Goal: Information Seeking & Learning: Learn about a topic

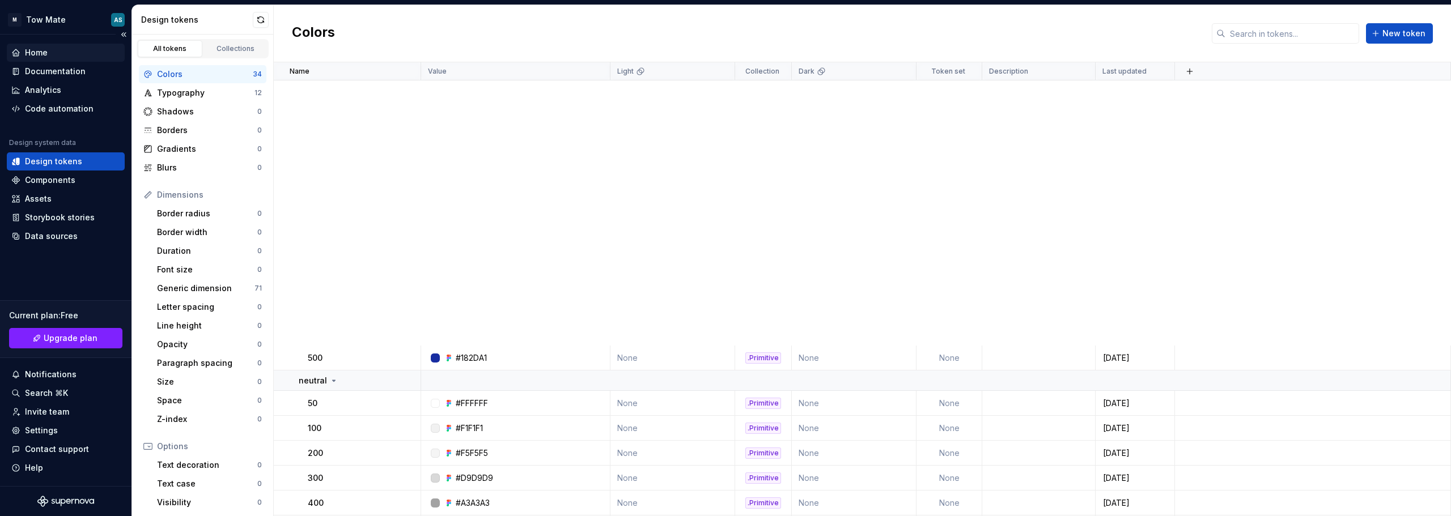
scroll to position [510, 0]
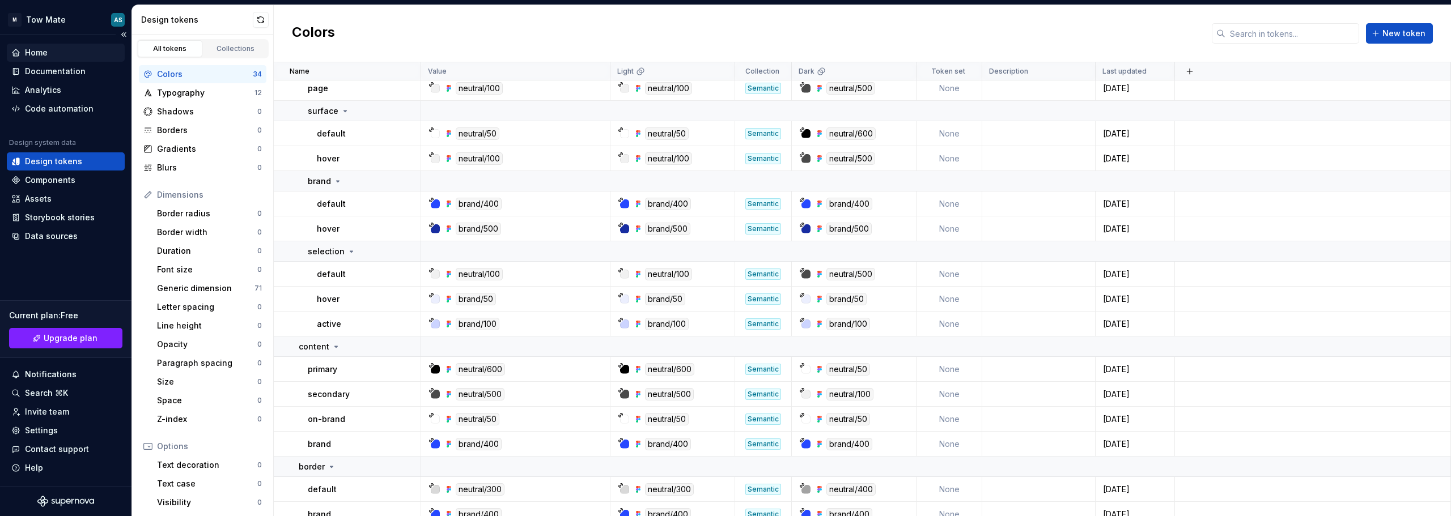
drag, startPoint x: 24, startPoint y: 52, endPoint x: 36, endPoint y: 49, distance: 12.8
click at [24, 51] on div "Home" at bounding box center [65, 52] width 109 height 11
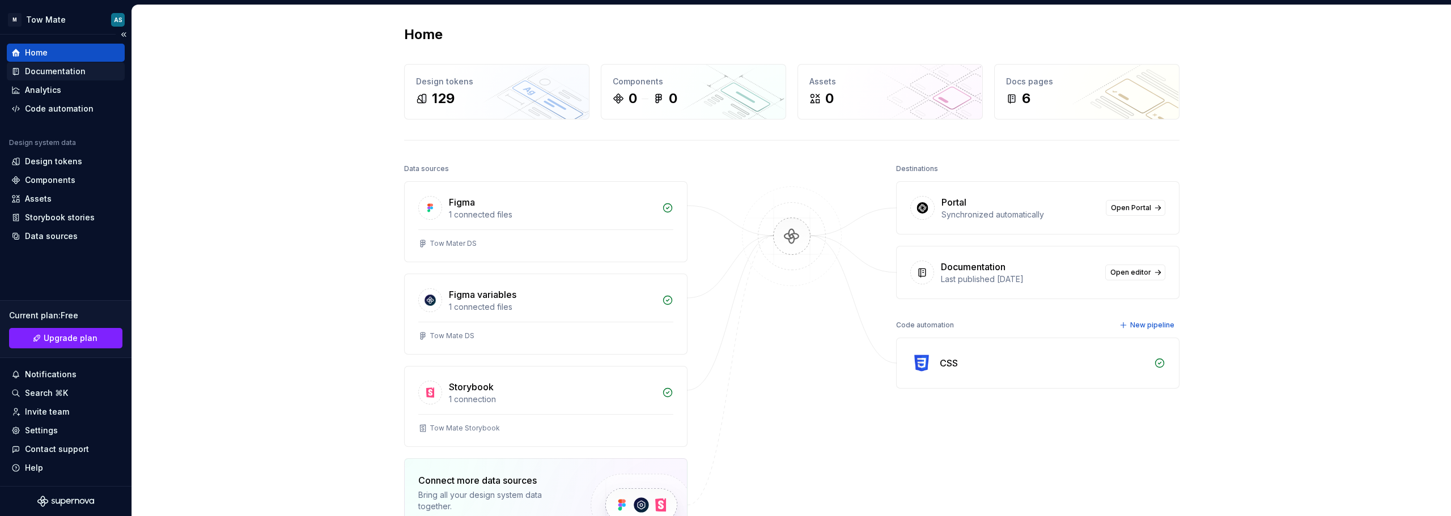
click at [82, 74] on div "Documentation" at bounding box center [55, 71] width 61 height 11
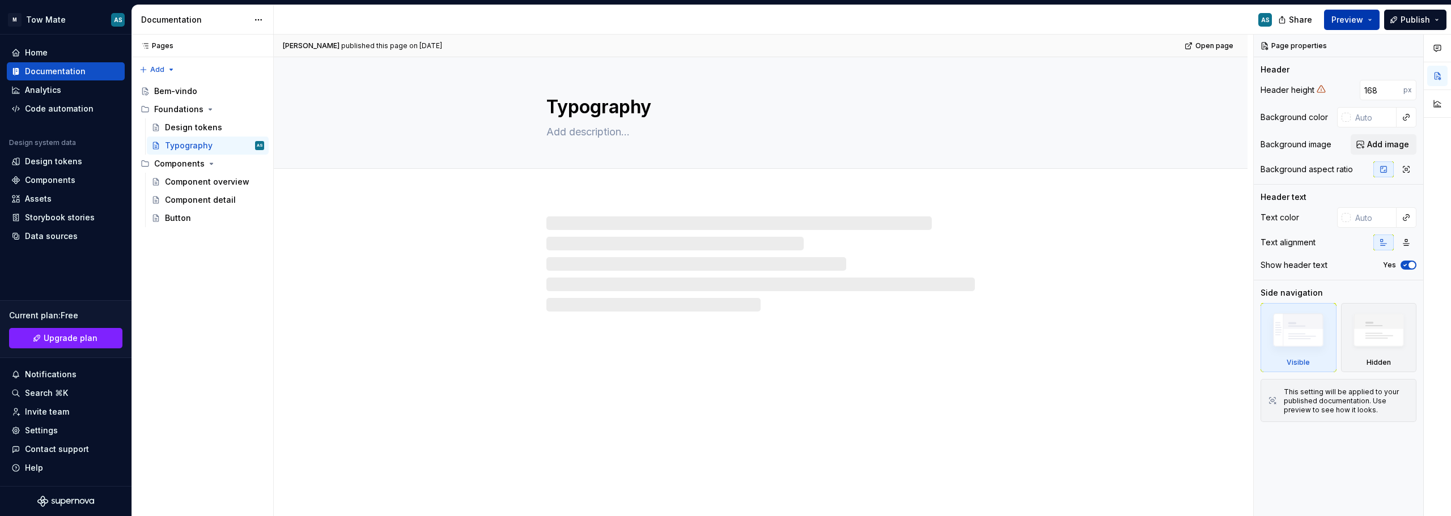
click at [1370, 16] on button "Preview" at bounding box center [1352, 20] width 56 height 20
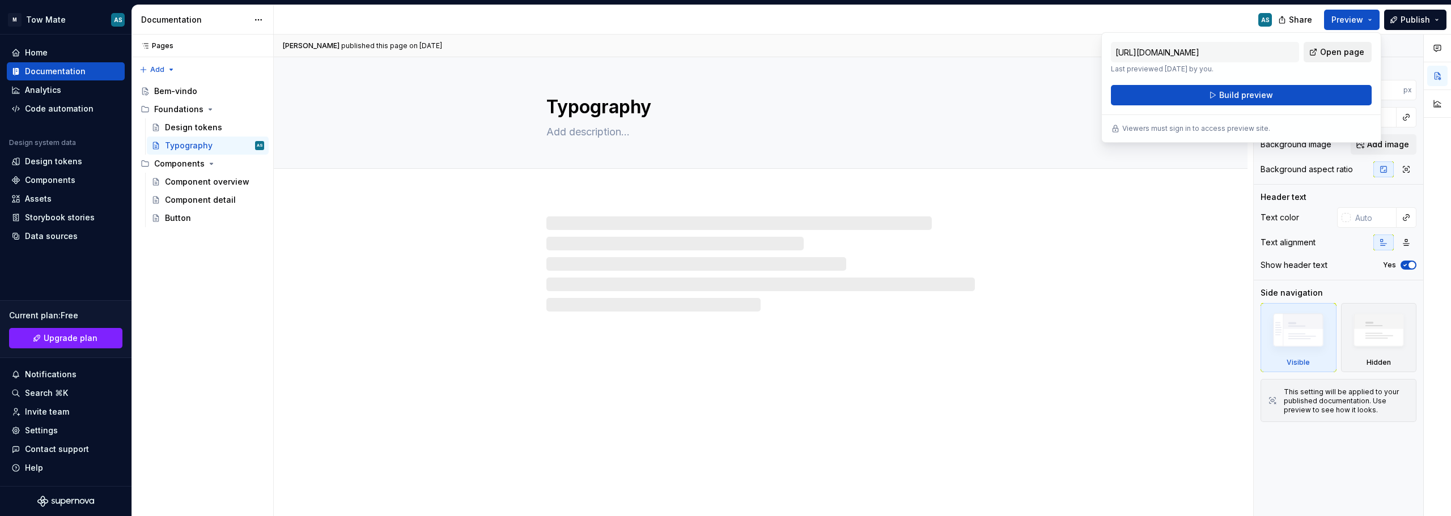
click at [1330, 52] on span "Open page" at bounding box center [1342, 51] width 44 height 11
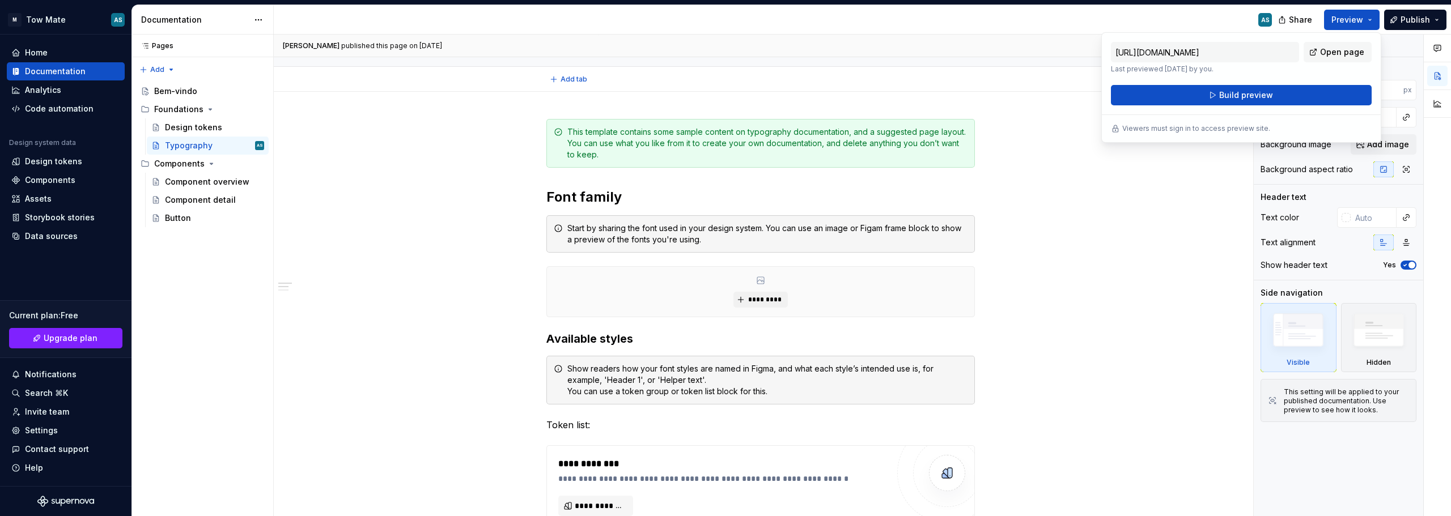
scroll to position [113, 0]
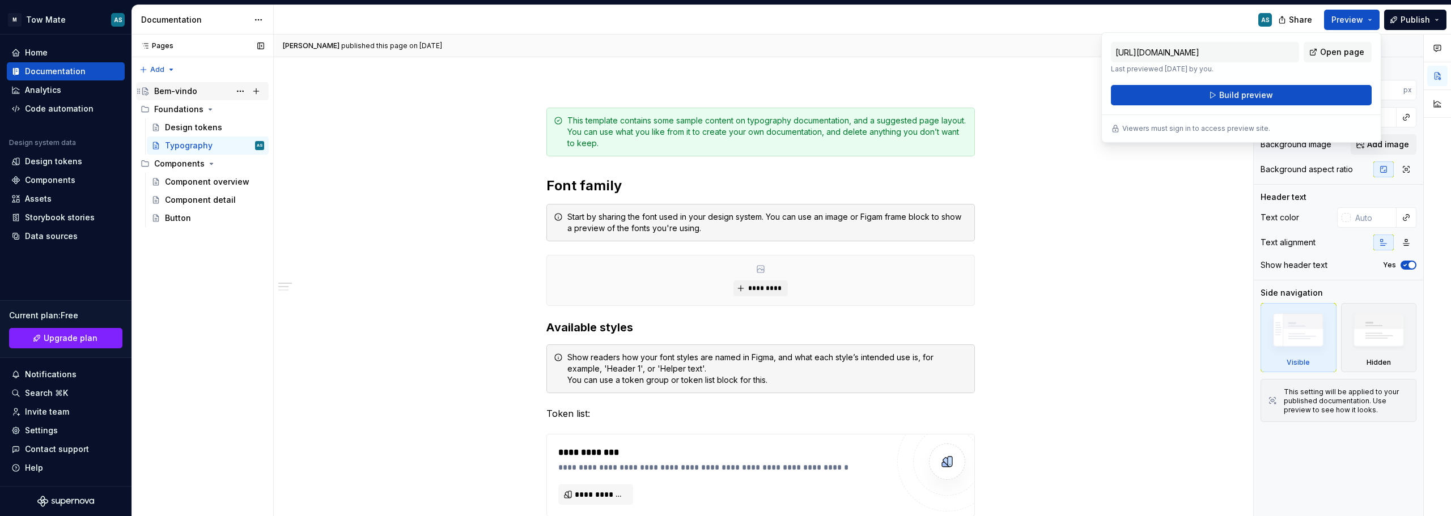
click at [174, 92] on div "Bem-vindo" at bounding box center [175, 91] width 43 height 11
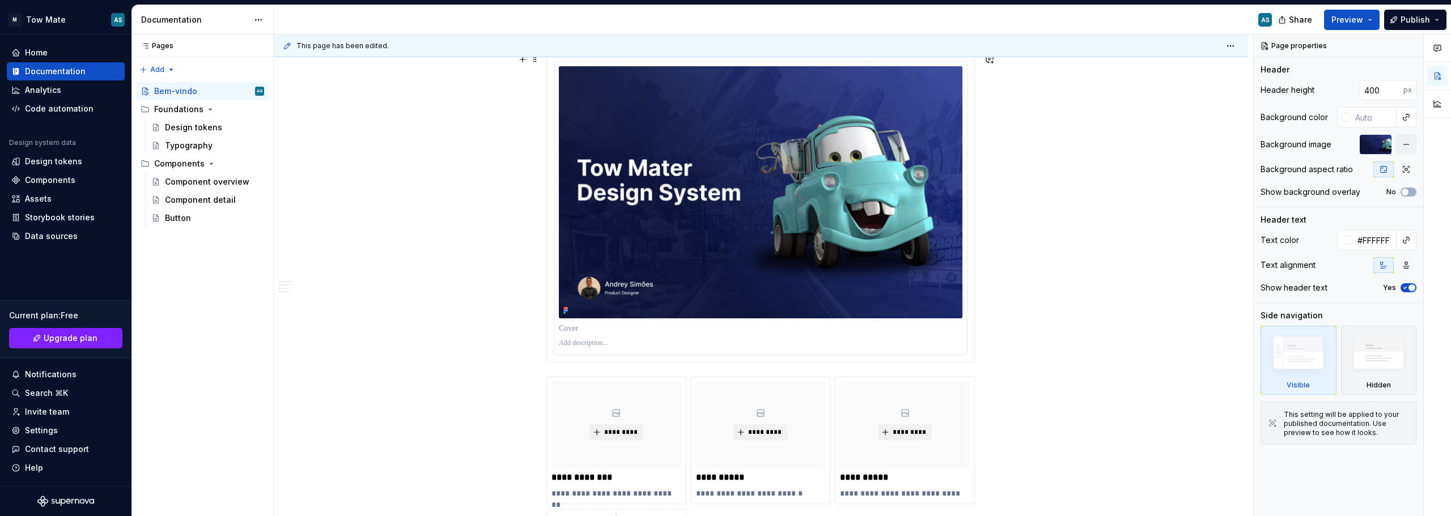
scroll to position [283, 0]
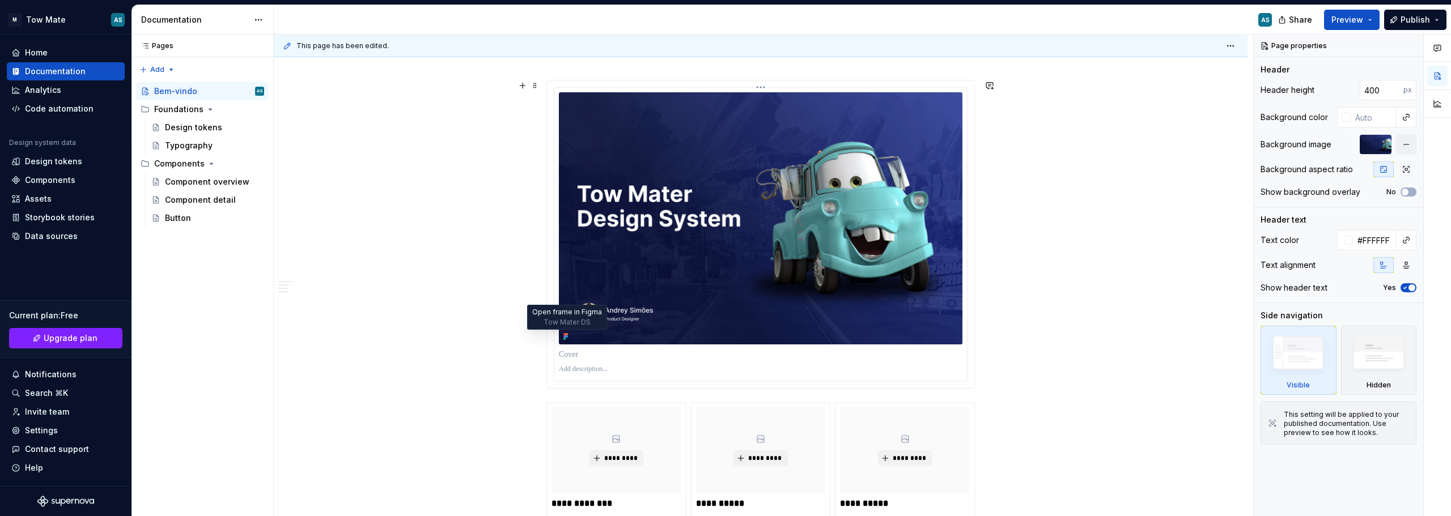
click at [568, 333] on icon at bounding box center [565, 336] width 9 height 9
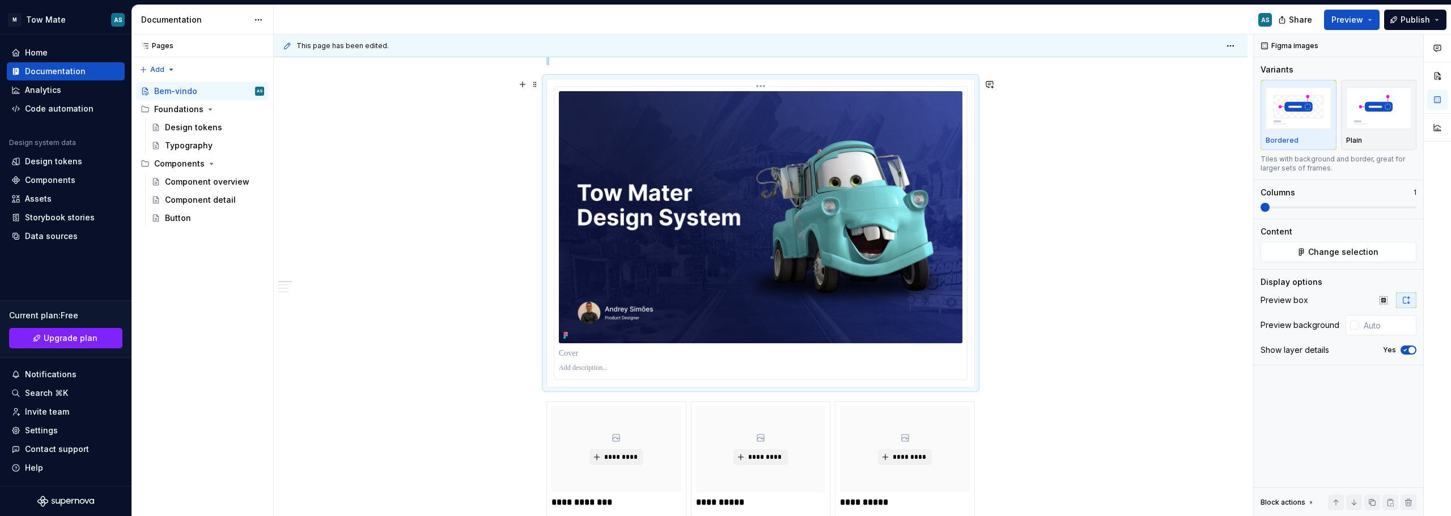
scroll to position [170, 0]
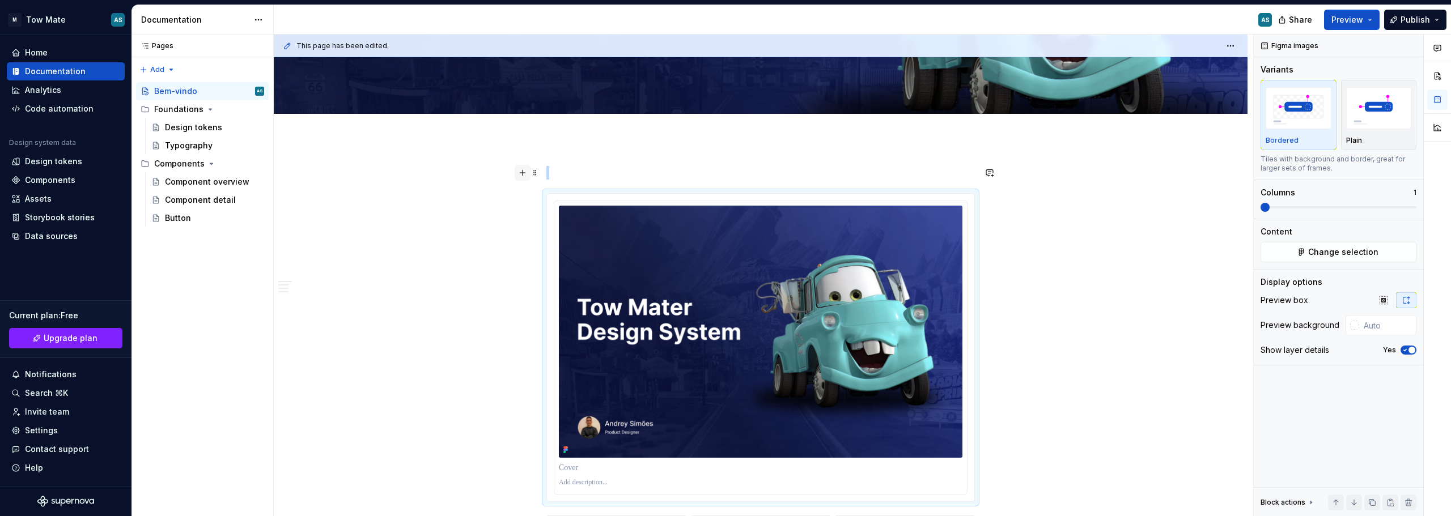
click at [520, 167] on button "button" at bounding box center [523, 173] width 16 height 16
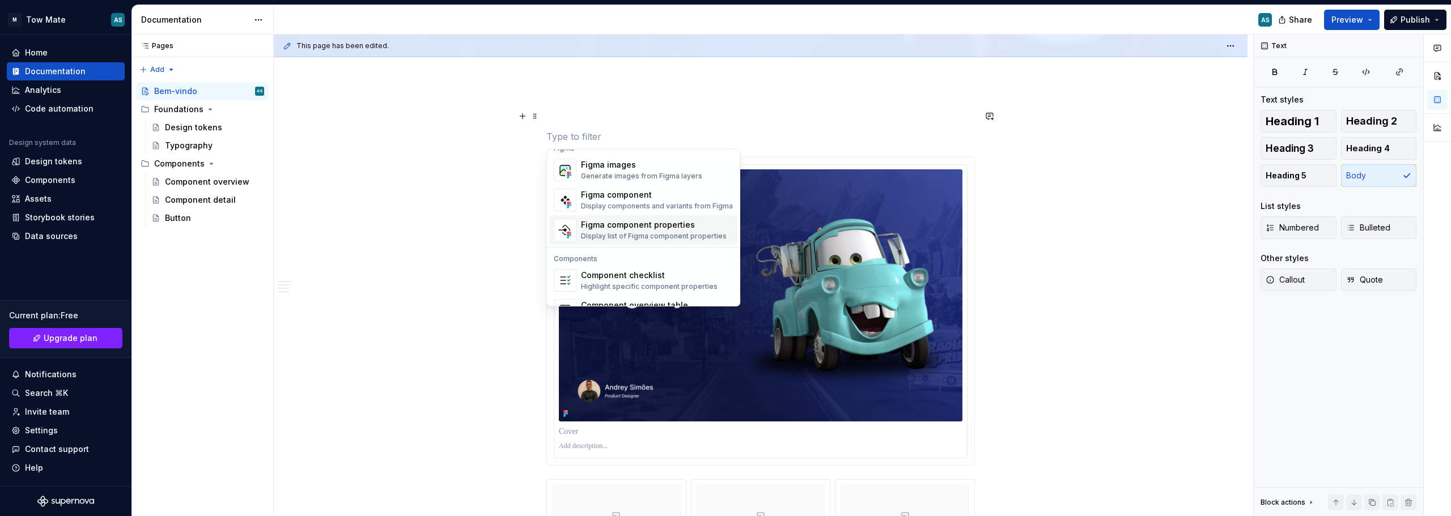
scroll to position [1128, 0]
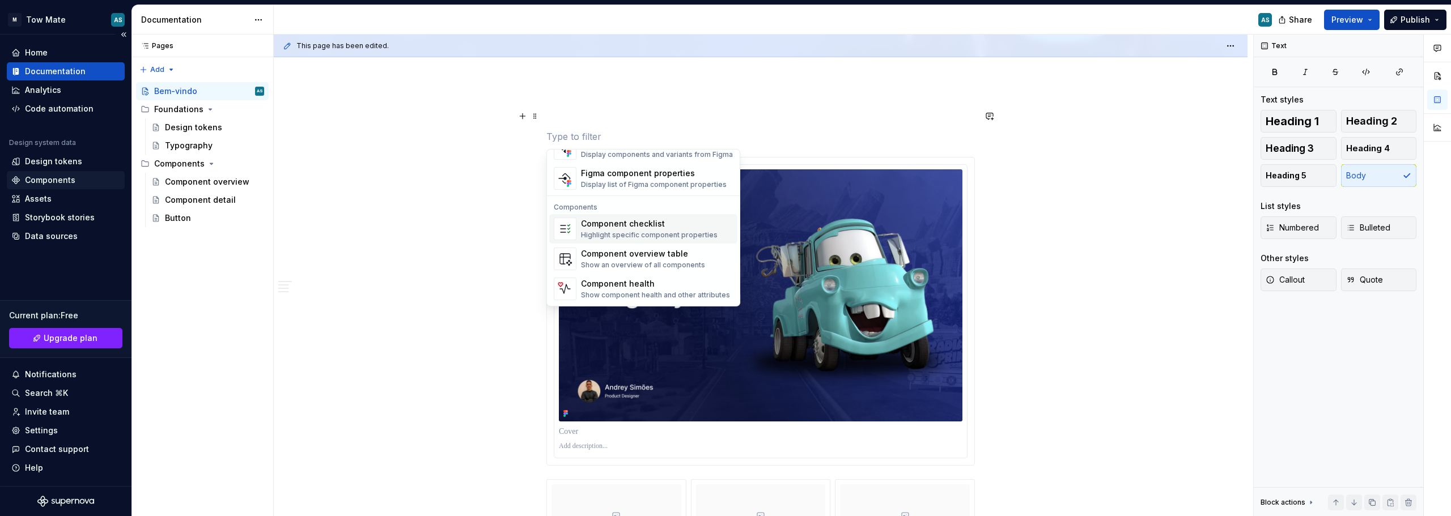
click at [49, 181] on div "Components" at bounding box center [50, 180] width 50 height 11
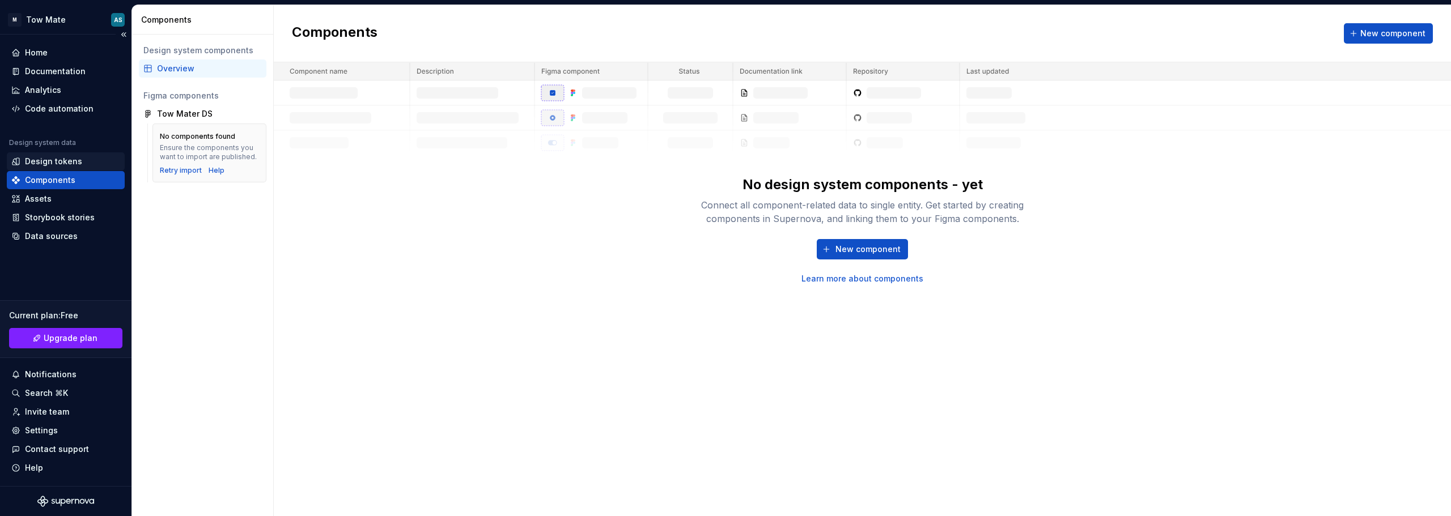
click at [84, 160] on div "Design tokens" at bounding box center [65, 161] width 109 height 11
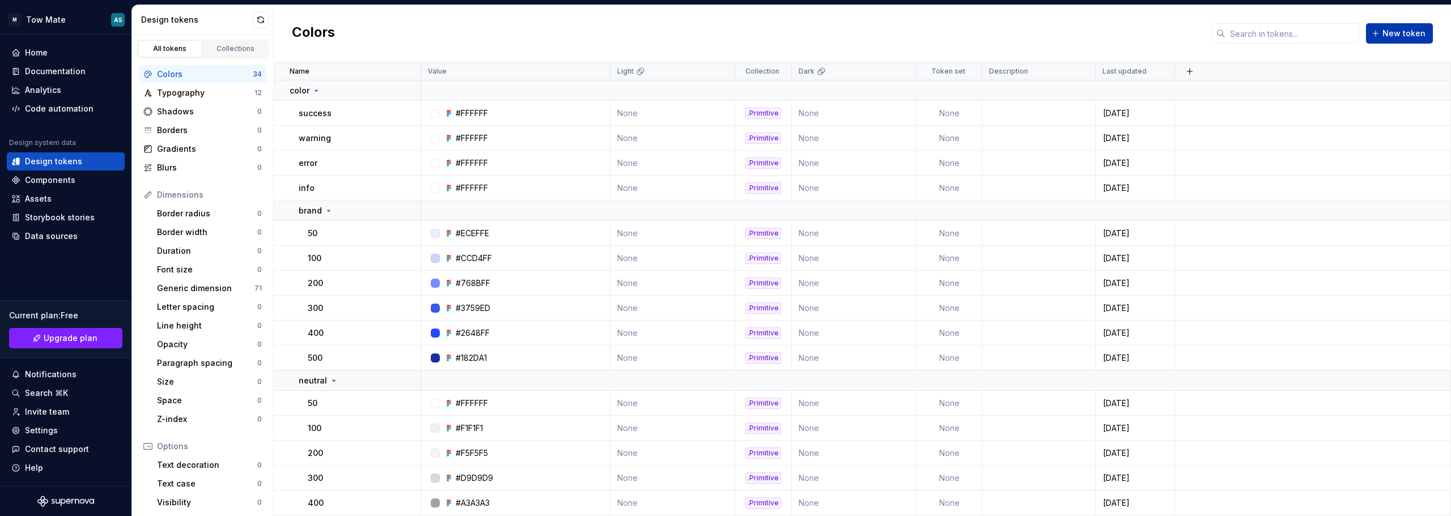
click at [1398, 35] on span "New token" at bounding box center [1403, 33] width 43 height 11
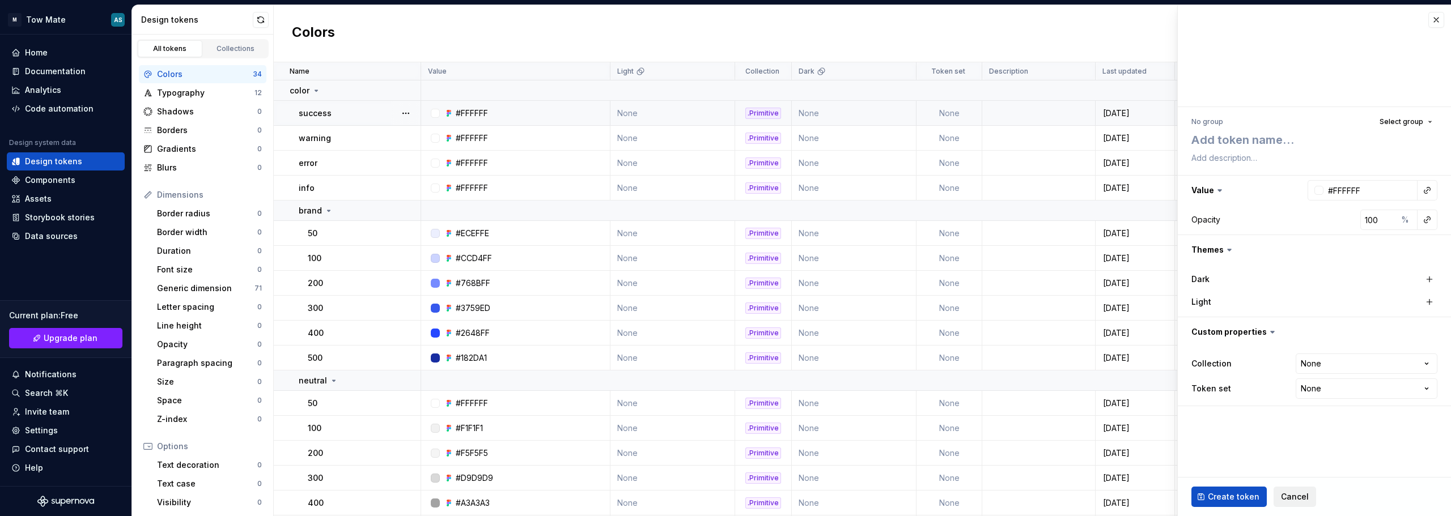
click at [1290, 500] on span "Cancel" at bounding box center [1295, 496] width 28 height 11
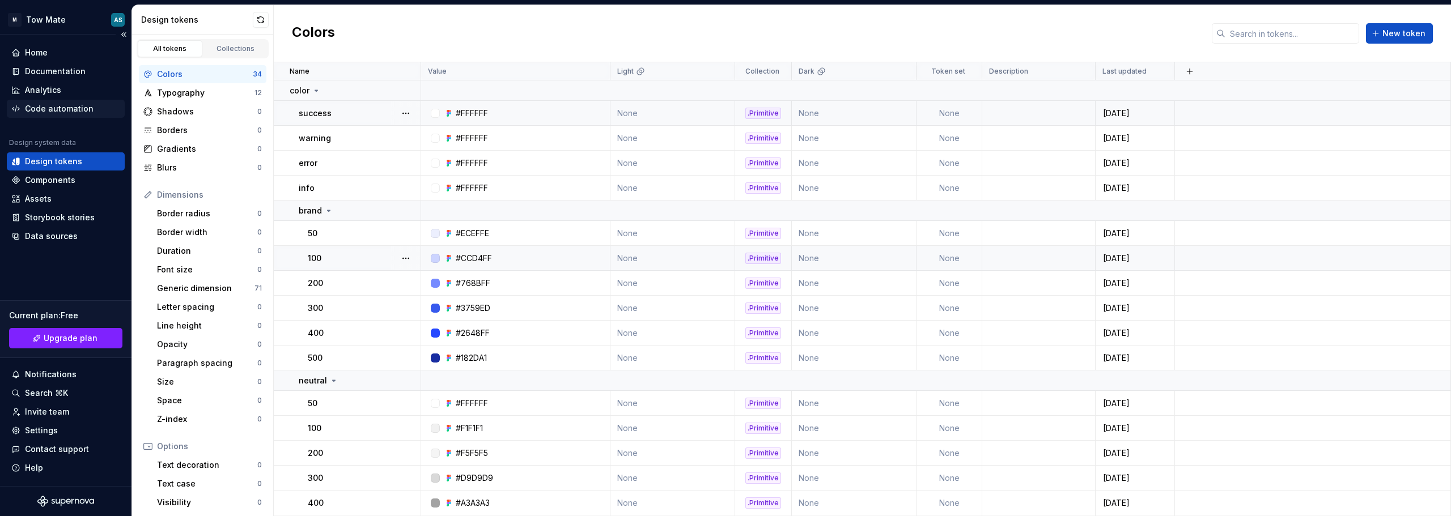
click at [70, 112] on div "Code automation" at bounding box center [59, 108] width 69 height 11
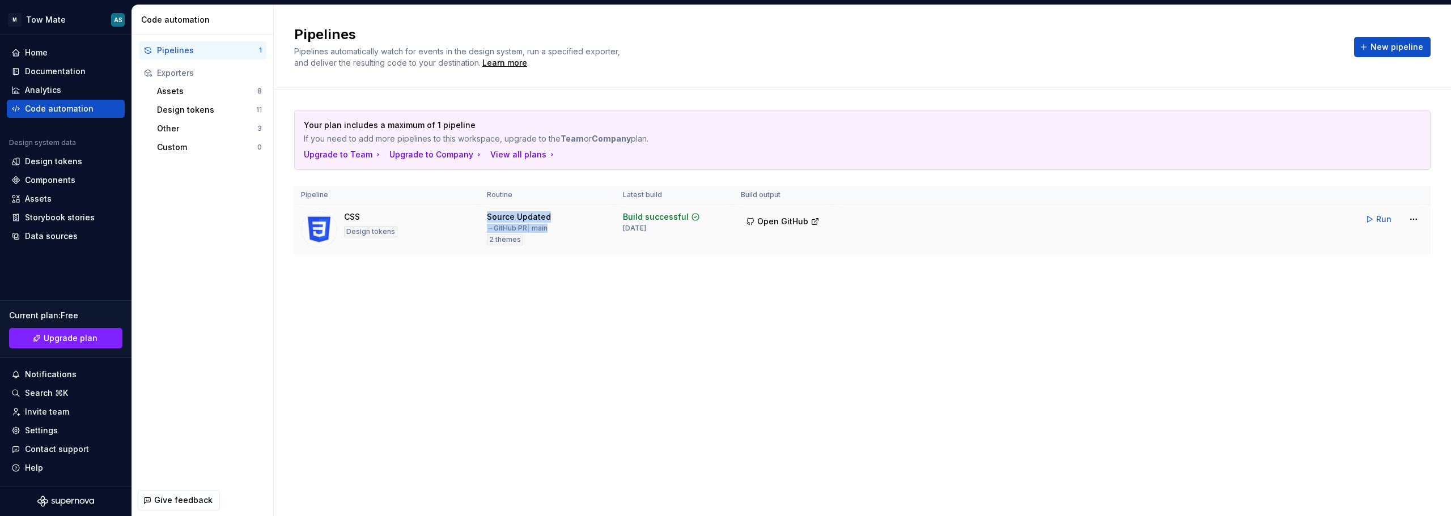
drag, startPoint x: 469, startPoint y: 216, endPoint x: 550, endPoint y: 223, distance: 81.3
click at [550, 223] on tr "CSS Design tokens Source Updated → GitHub PR | main 2 themes Build successful […" at bounding box center [862, 230] width 1136 height 50
click at [560, 240] on div "Source Updated → GitHub PR | main 2 themes" at bounding box center [548, 228] width 122 height 34
click at [763, 226] on span "Open GitHub" at bounding box center [782, 221] width 51 height 11
click at [1414, 214] on html "M Tow Mate AS Home Documentation Analytics Code automation Design system data D…" at bounding box center [725, 258] width 1451 height 516
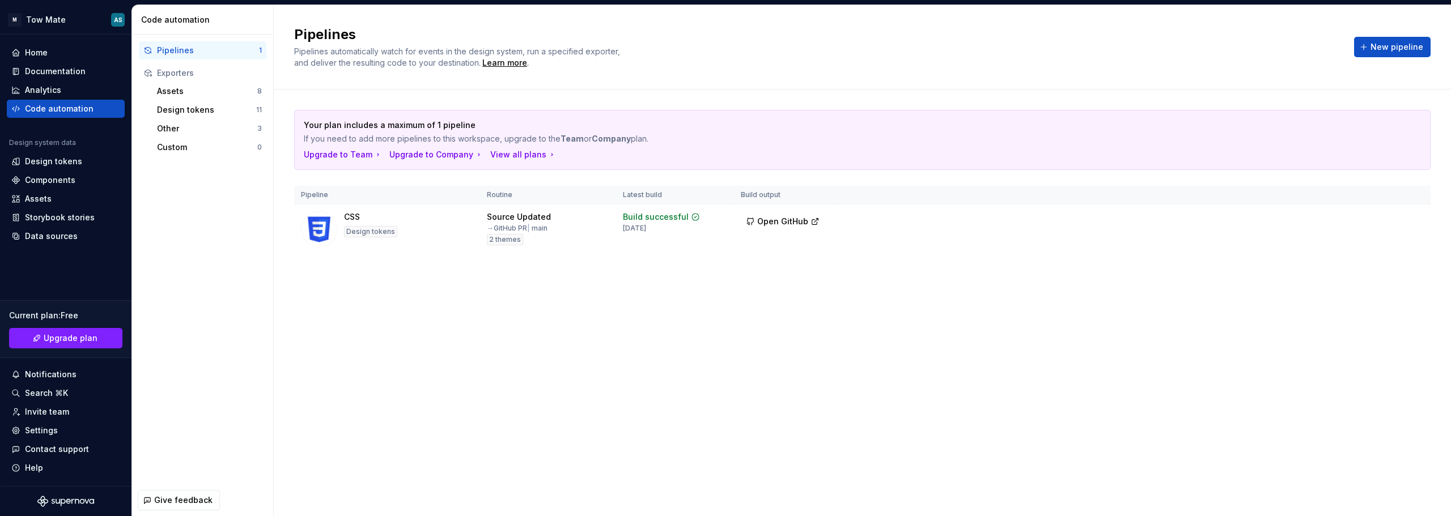
click at [1089, 243] on html "M Tow Mate AS Home Documentation Analytics Code automation Design system data D…" at bounding box center [725, 258] width 1451 height 516
click at [1079, 243] on tr "CSS Design tokens Source Updated → GitHub PR | main 2 themes Build successful […" at bounding box center [862, 230] width 1136 height 50
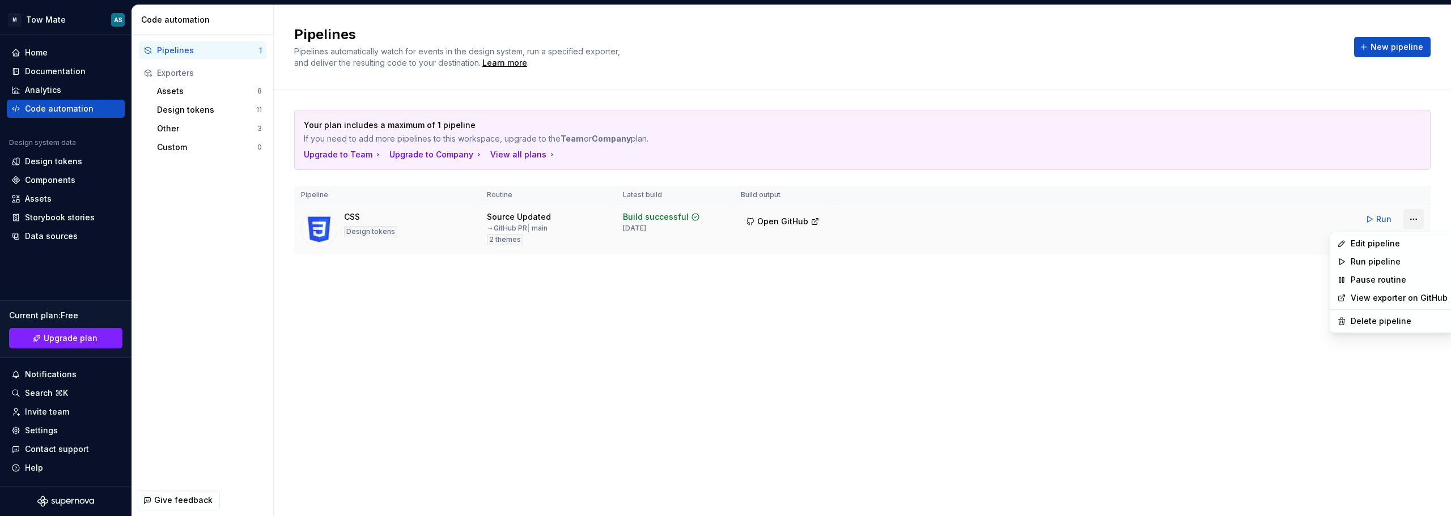
click at [1419, 221] on html "M Tow Mate AS Home Documentation Analytics Code automation Design system data D…" at bounding box center [725, 258] width 1451 height 516
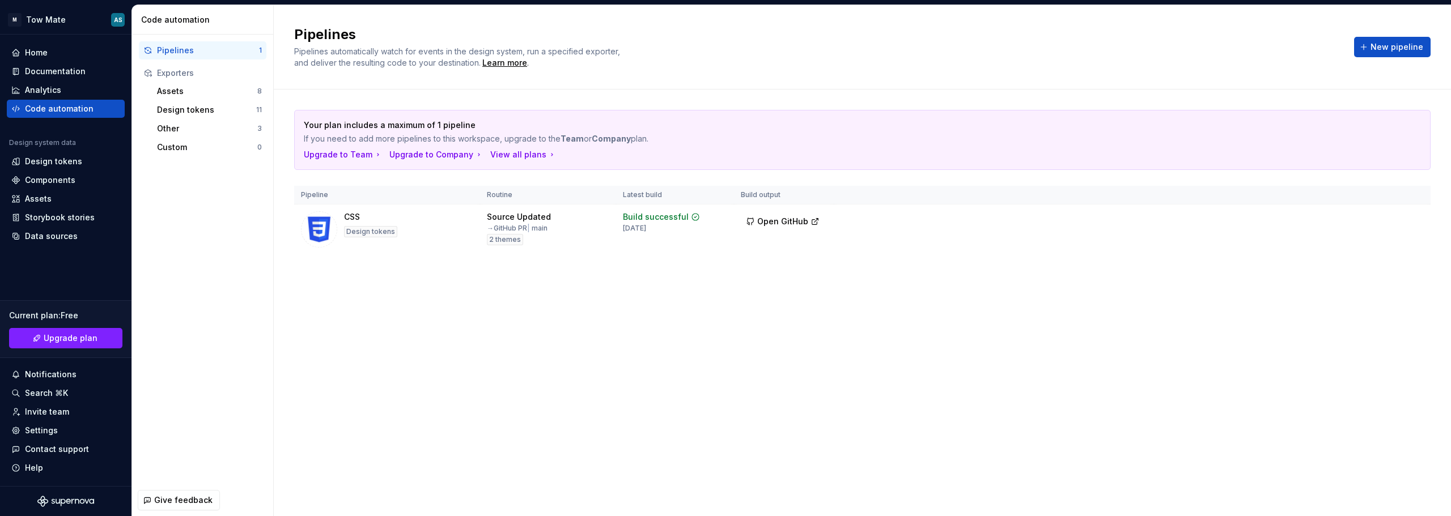
click at [775, 185] on html "M Tow Mate AS Home Documentation Analytics Code automation Design system data D…" at bounding box center [725, 258] width 1451 height 516
click at [60, 60] on div "Home" at bounding box center [66, 53] width 118 height 18
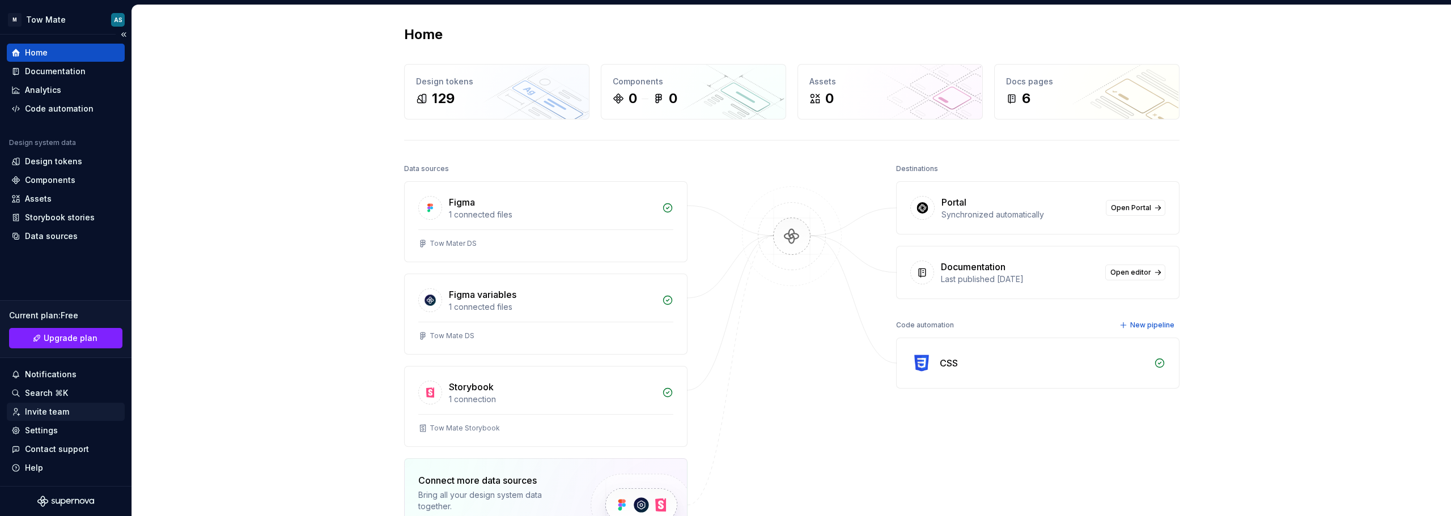
click at [45, 420] on div "Invite team" at bounding box center [66, 412] width 118 height 18
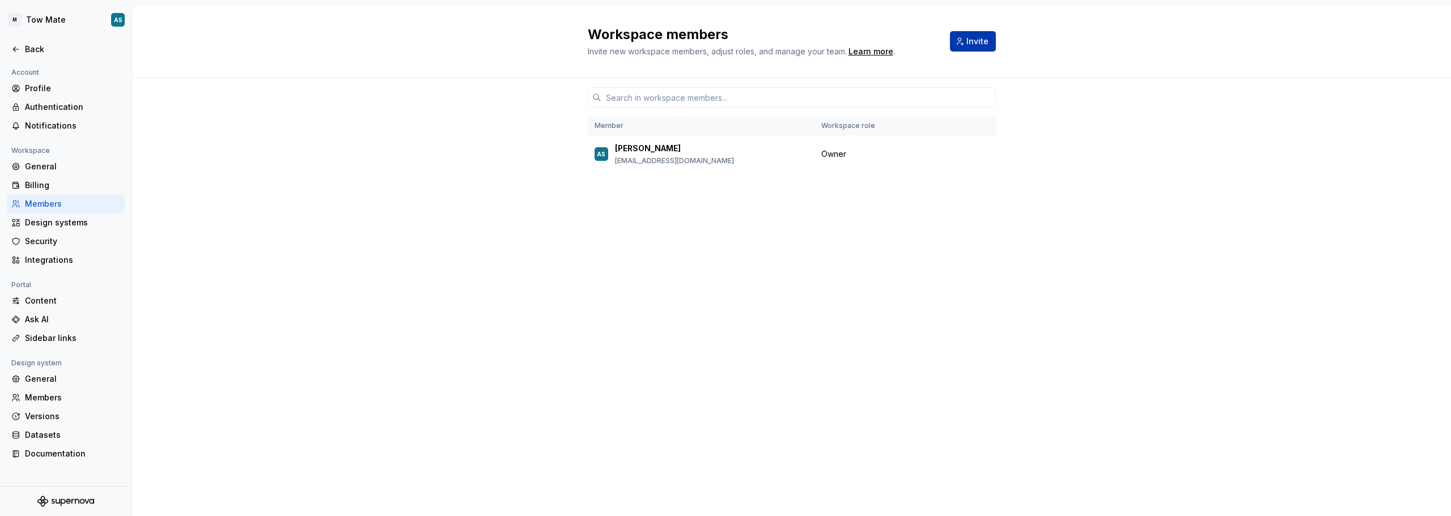
click at [982, 40] on span "Invite" at bounding box center [977, 41] width 22 height 11
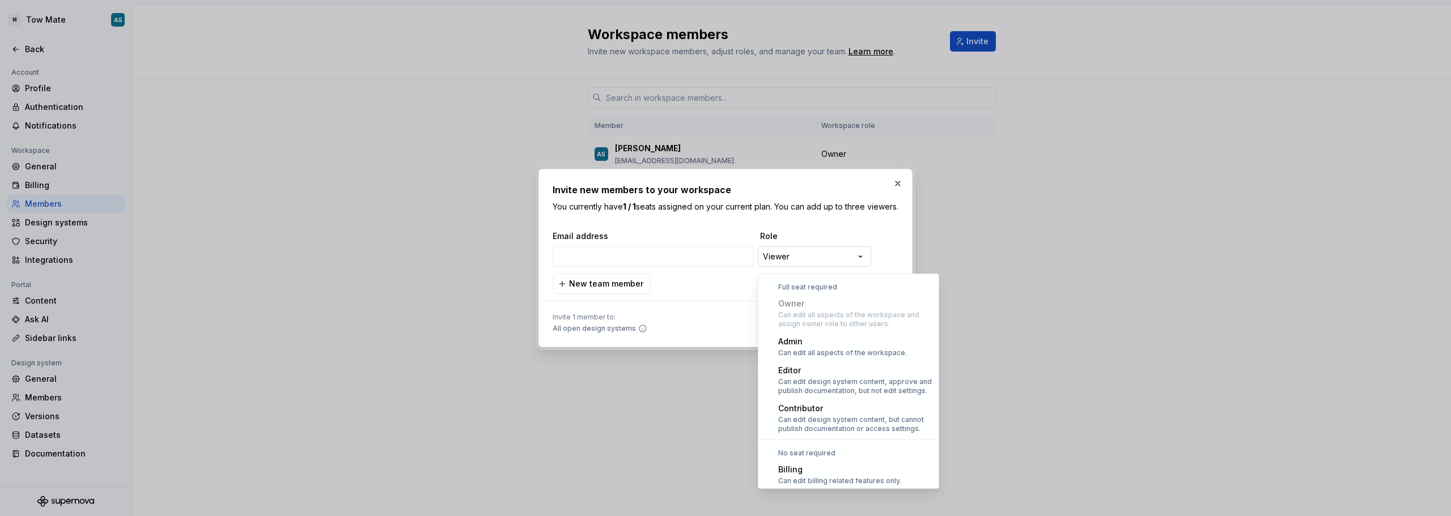
click at [794, 258] on div "**********" at bounding box center [725, 258] width 1451 height 516
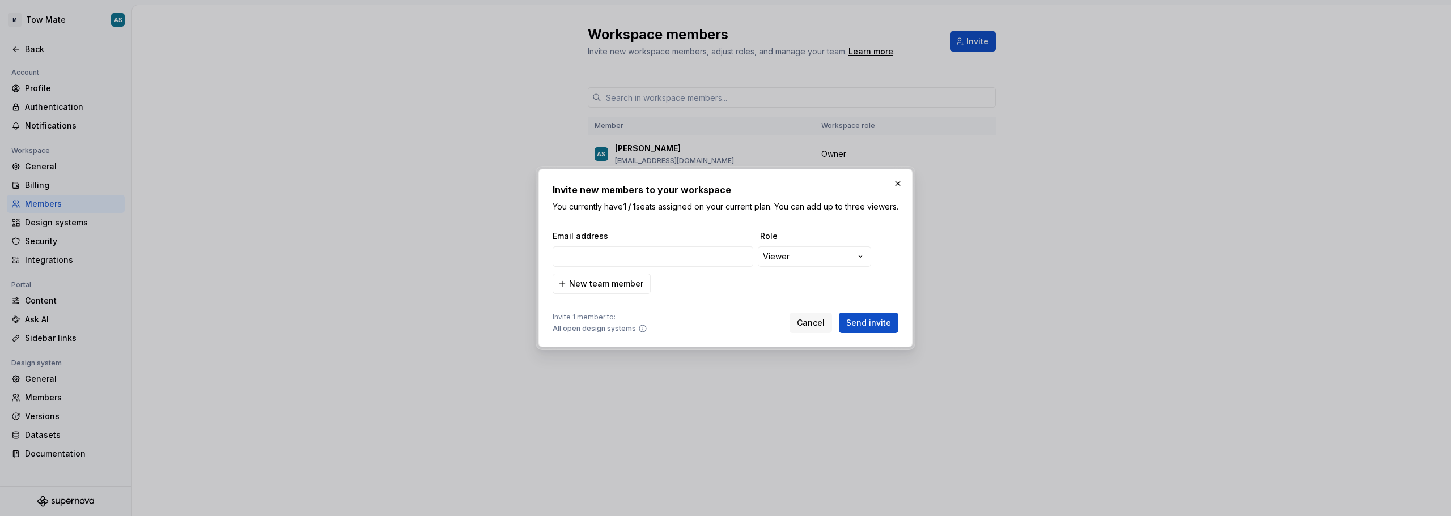
click at [794, 258] on div "**********" at bounding box center [725, 258] width 1451 height 516
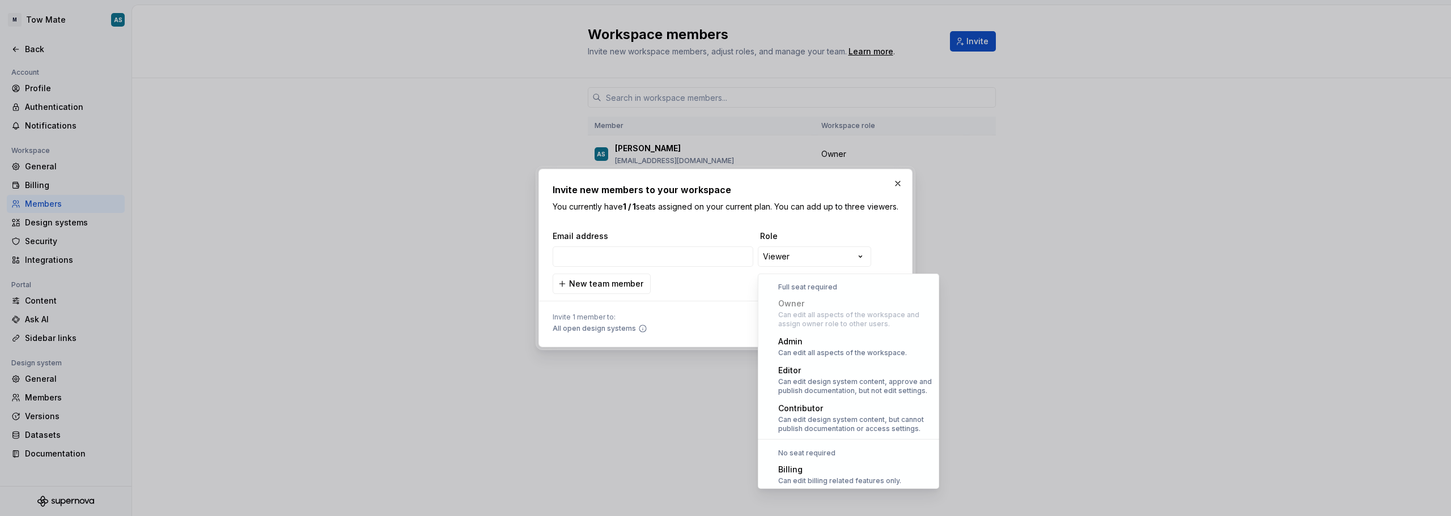
click at [794, 258] on div "**********" at bounding box center [725, 258] width 1451 height 516
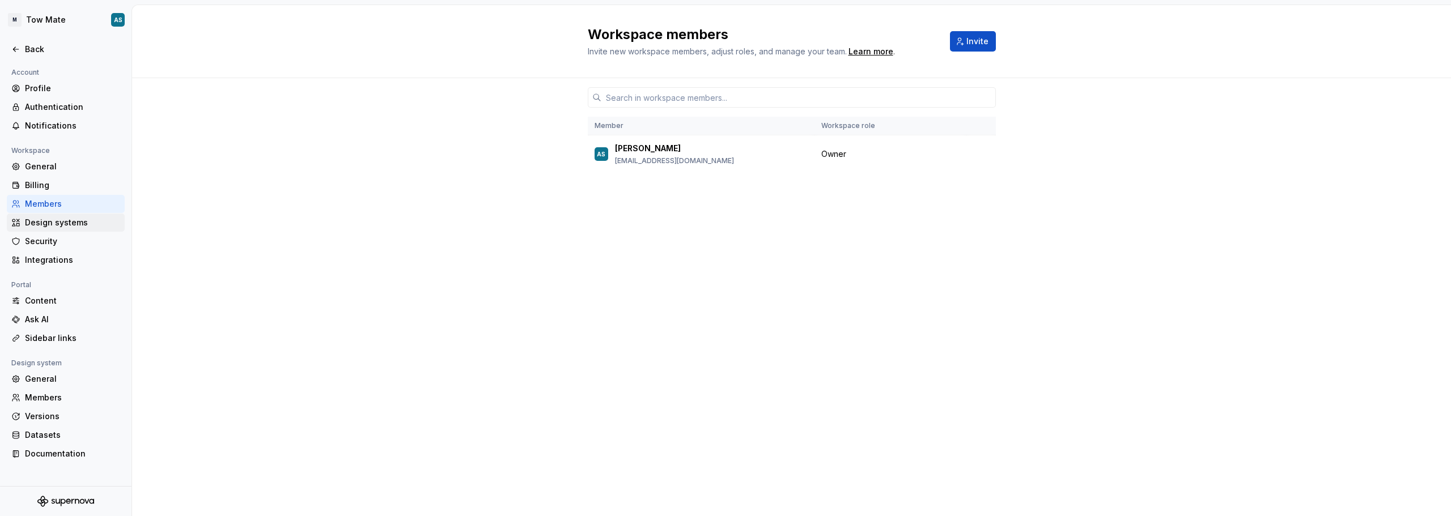
click at [94, 222] on div "Design systems" at bounding box center [72, 222] width 95 height 11
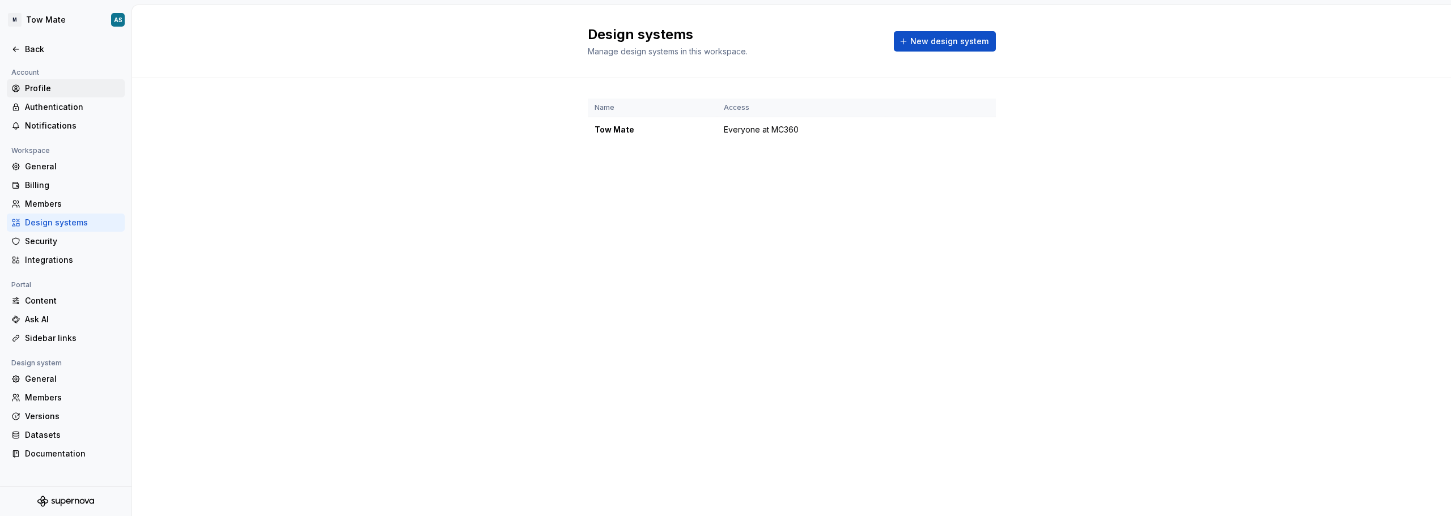
click at [54, 85] on div "Profile" at bounding box center [72, 88] width 95 height 11
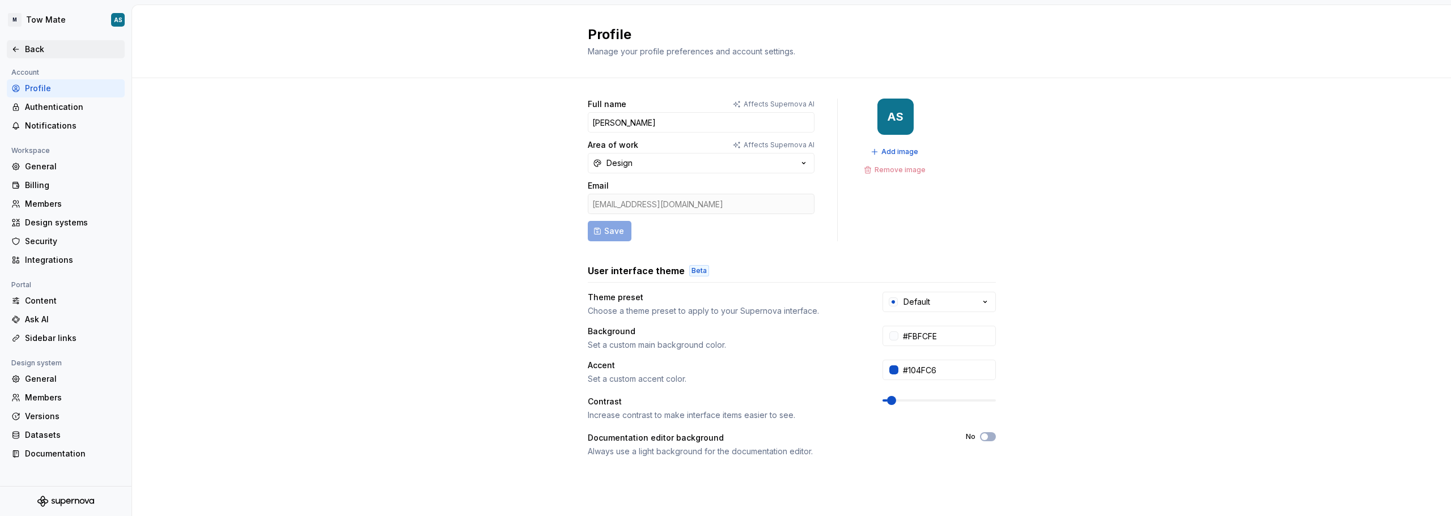
click at [35, 41] on div "Back" at bounding box center [66, 49] width 118 height 18
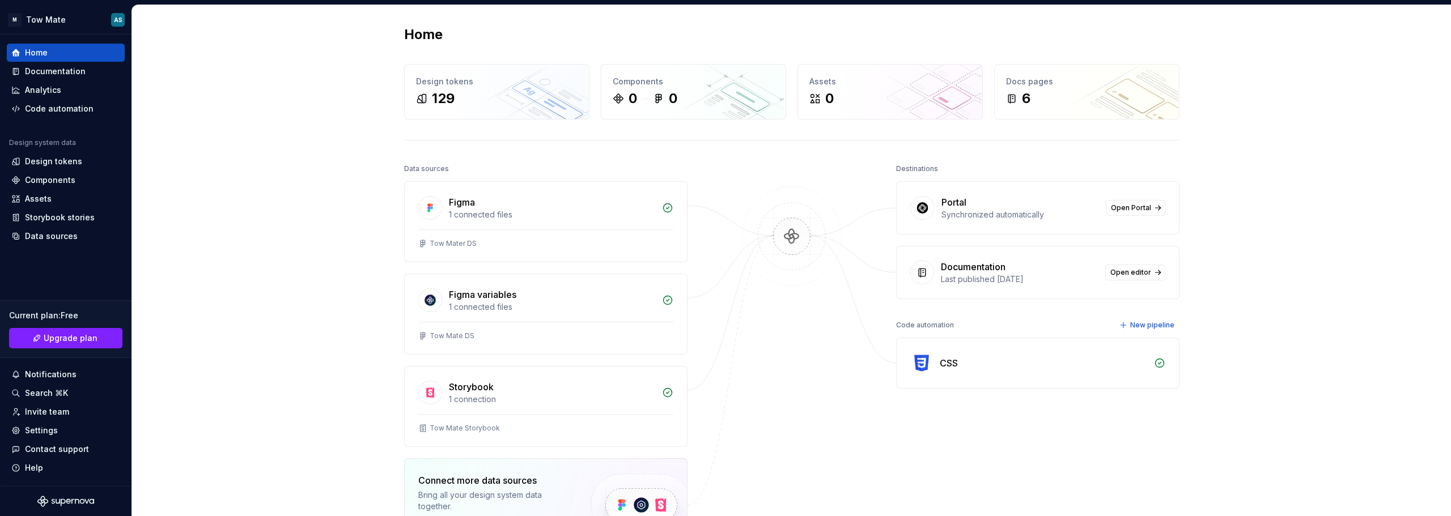
click at [983, 215] on div "Synchronized automatically" at bounding box center [1020, 214] width 158 height 11
click at [1003, 218] on div "Synchronized automatically" at bounding box center [1020, 214] width 158 height 11
click at [1004, 218] on div "Synchronized automatically" at bounding box center [1020, 214] width 158 height 11
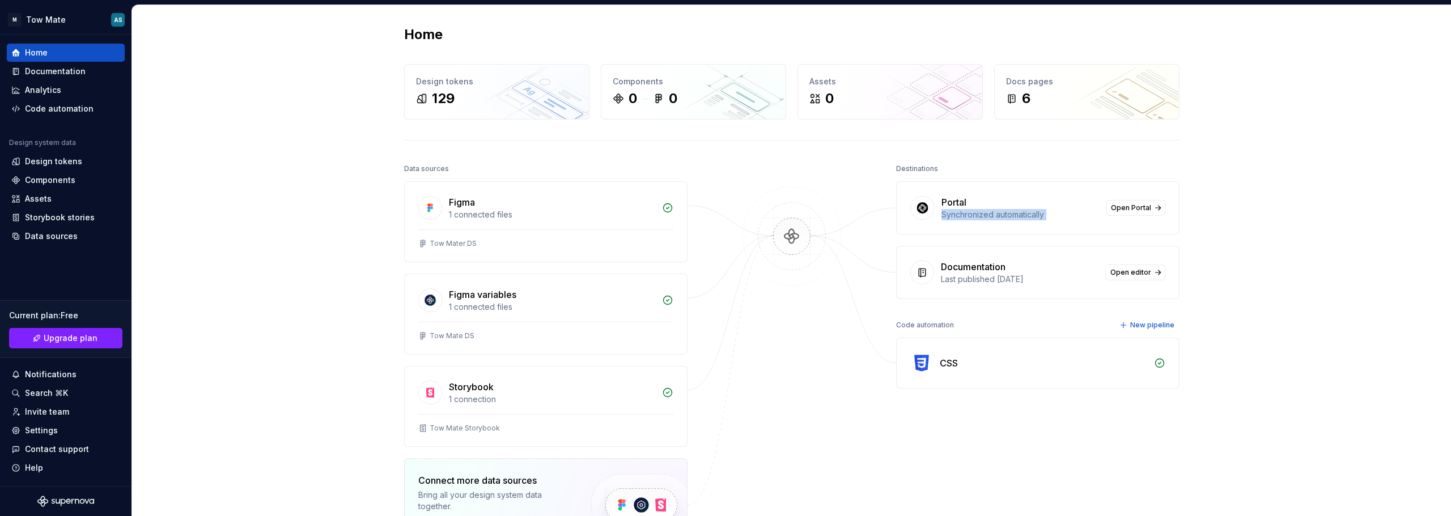
click at [996, 221] on div "Portal Synchronized automatically Open Portal" at bounding box center [1038, 208] width 282 height 52
click at [998, 216] on div "Synchronized automatically" at bounding box center [1020, 214] width 158 height 11
click at [980, 218] on div "Synchronized automatically" at bounding box center [1020, 214] width 158 height 11
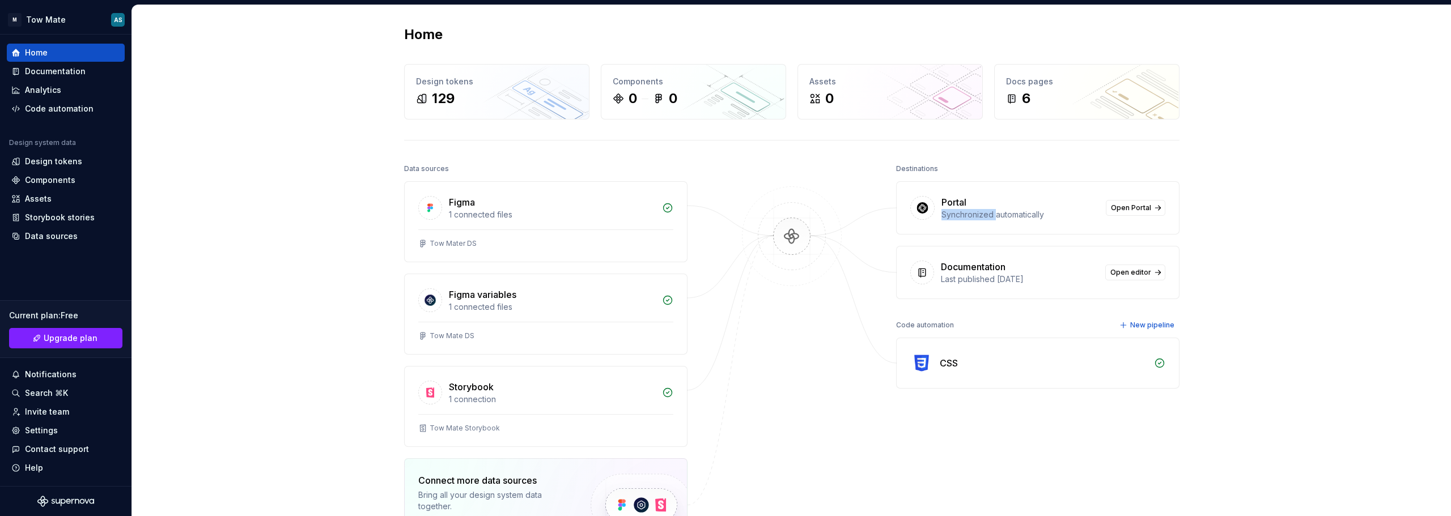
click at [982, 216] on div "Synchronized automatically" at bounding box center [1020, 214] width 158 height 11
drag, startPoint x: 990, startPoint y: 216, endPoint x: 933, endPoint y: 219, distance: 56.8
click at [933, 219] on div "Portal Synchronized automatically Open Portal" at bounding box center [1038, 208] width 282 height 52
click at [947, 218] on div "Synchronized automatically" at bounding box center [1020, 214] width 158 height 11
click at [972, 214] on div "Synchronized automatically" at bounding box center [1020, 214] width 158 height 11
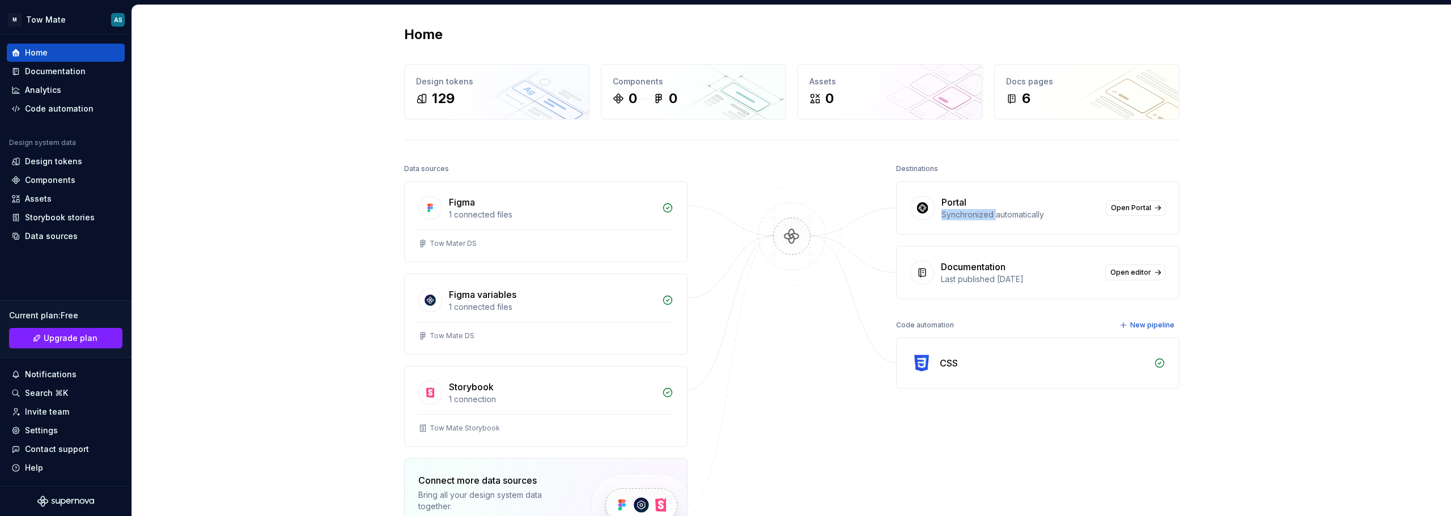
click at [972, 214] on div "Synchronized automatically" at bounding box center [1020, 214] width 158 height 11
click at [825, 235] on img at bounding box center [792, 247] width 110 height 123
click at [975, 215] on div "Synchronized automatically" at bounding box center [1020, 214] width 158 height 11
click at [981, 216] on div "Synchronized automatically" at bounding box center [1020, 214] width 158 height 11
click at [988, 216] on div "Synchronized automatically" at bounding box center [1020, 214] width 158 height 11
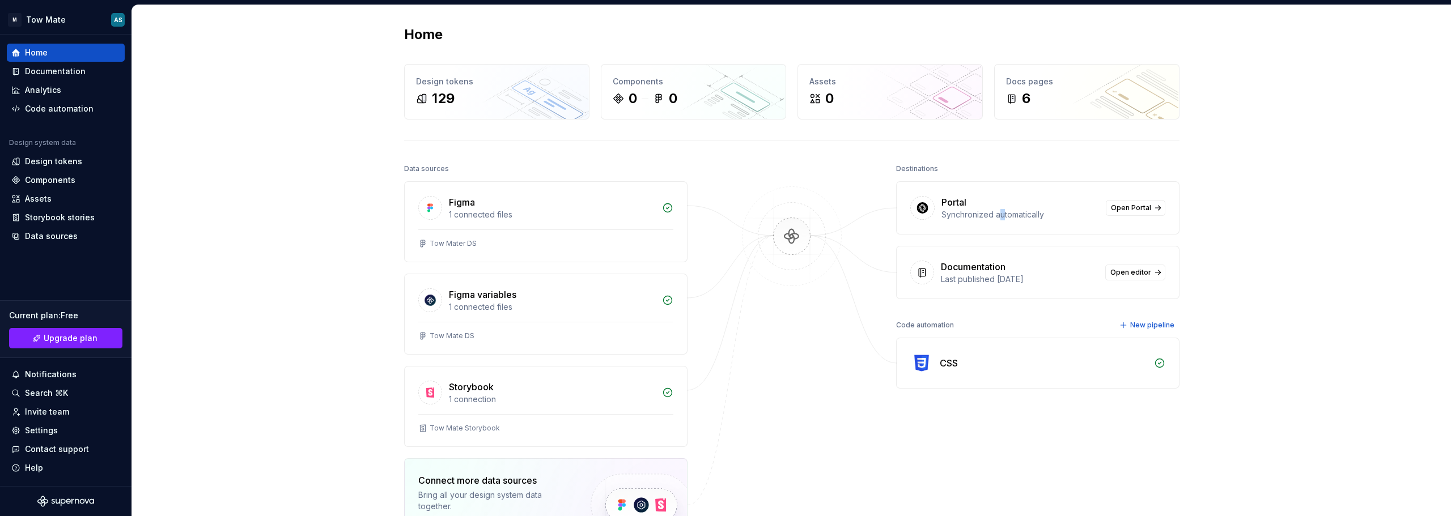
click at [999, 214] on div "Synchronized automatically" at bounding box center [1020, 214] width 158 height 11
click at [1000, 213] on div "Synchronized automatically" at bounding box center [1020, 214] width 158 height 11
click at [988, 216] on div "Synchronized automatically" at bounding box center [1020, 214] width 158 height 11
drag, startPoint x: 989, startPoint y: 216, endPoint x: 938, endPoint y: 219, distance: 51.1
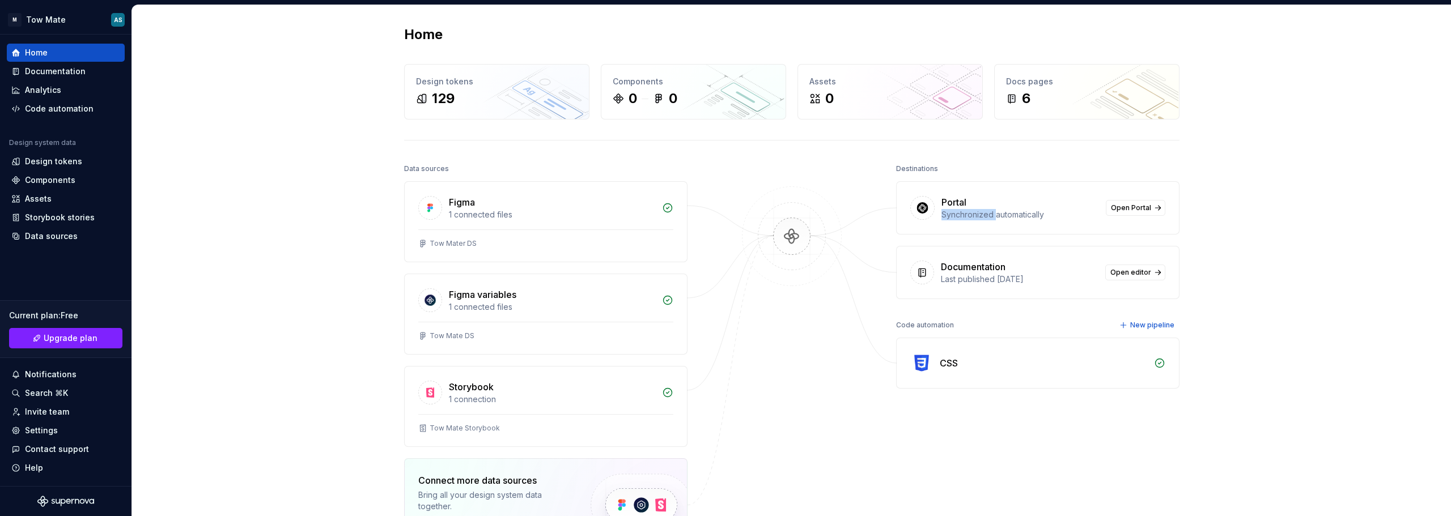
click at [941, 219] on div "Synchronized automatically" at bounding box center [1020, 214] width 158 height 11
click at [941, 218] on div "Synchronized automatically" at bounding box center [1020, 214] width 158 height 11
click at [832, 230] on img at bounding box center [792, 247] width 110 height 123
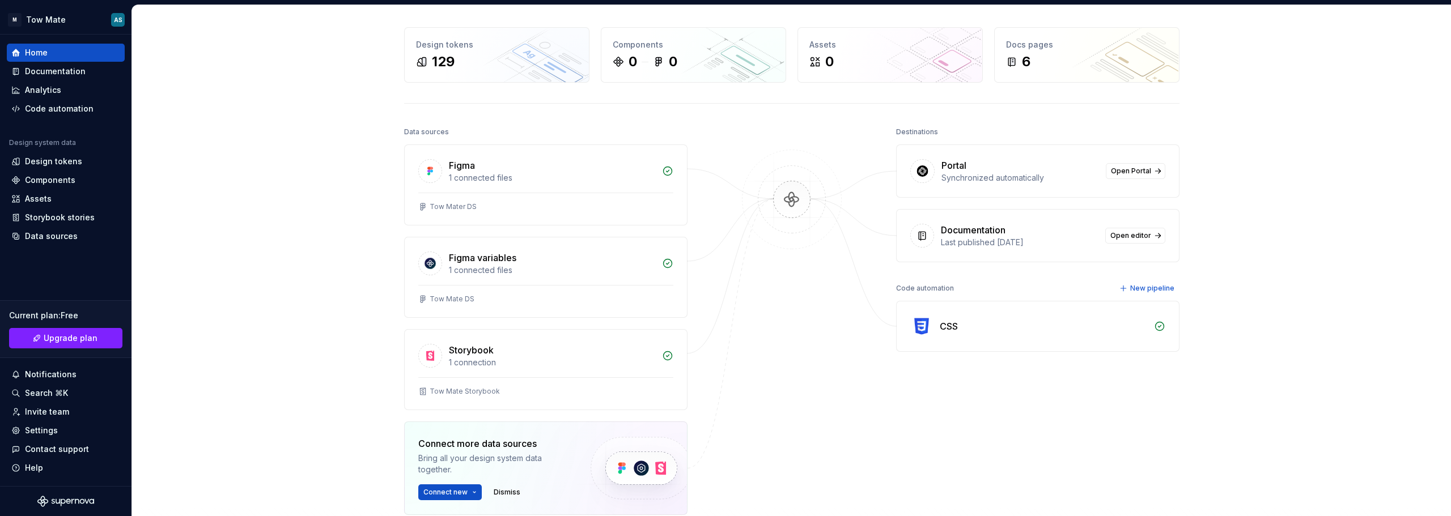
scroll to position [227, 0]
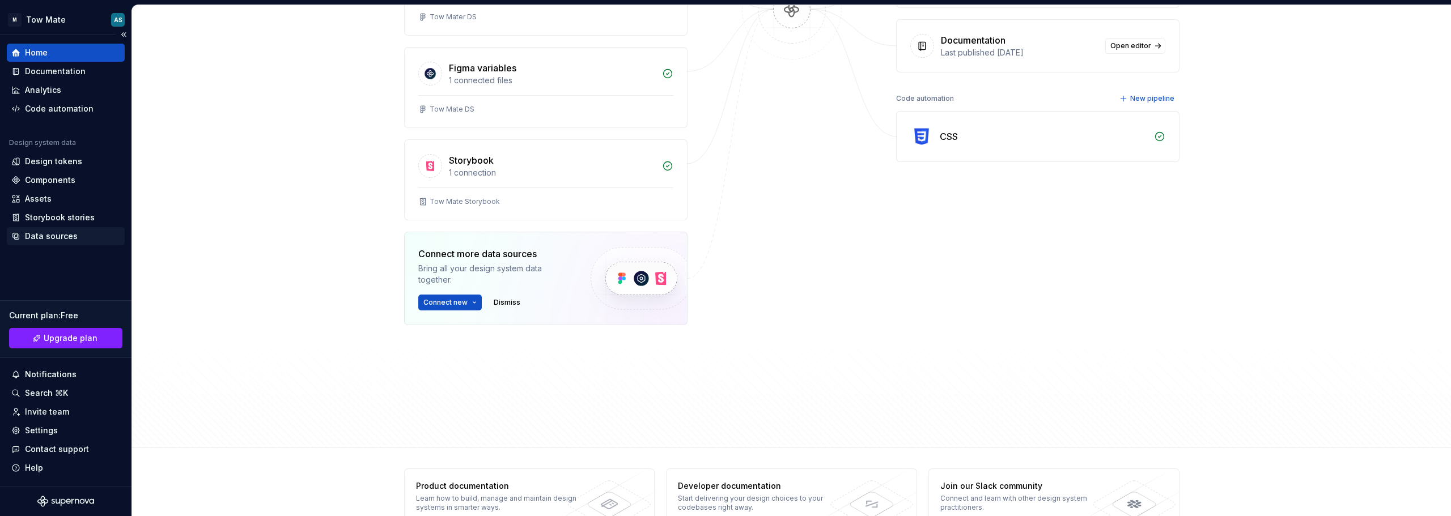
click at [71, 233] on div "Data sources" at bounding box center [51, 236] width 53 height 11
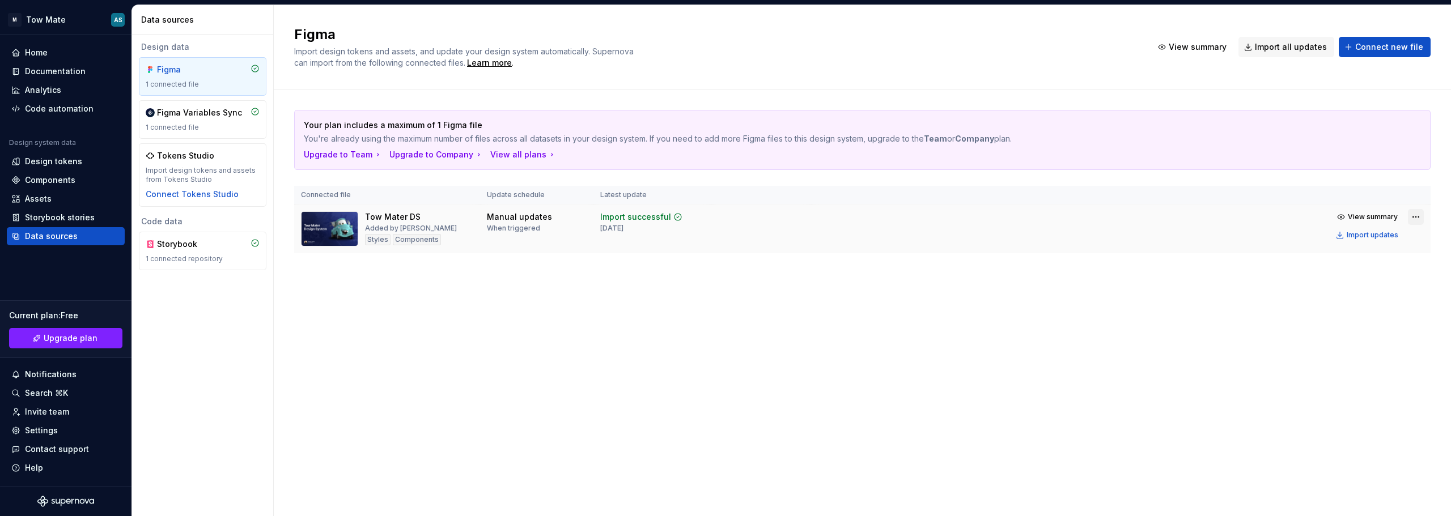
click at [1416, 215] on html "M Tow Mate AS Home Documentation Analytics Code automation Design system data D…" at bounding box center [725, 258] width 1451 height 516
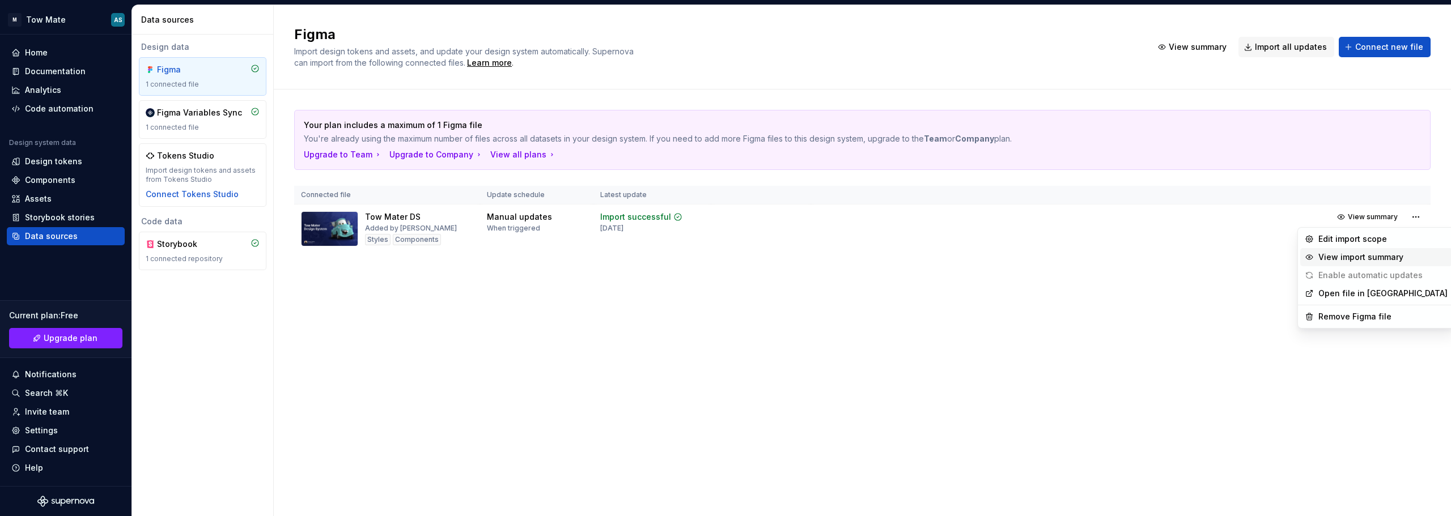
click at [1371, 256] on div "View import summary" at bounding box center [1382, 257] width 129 height 11
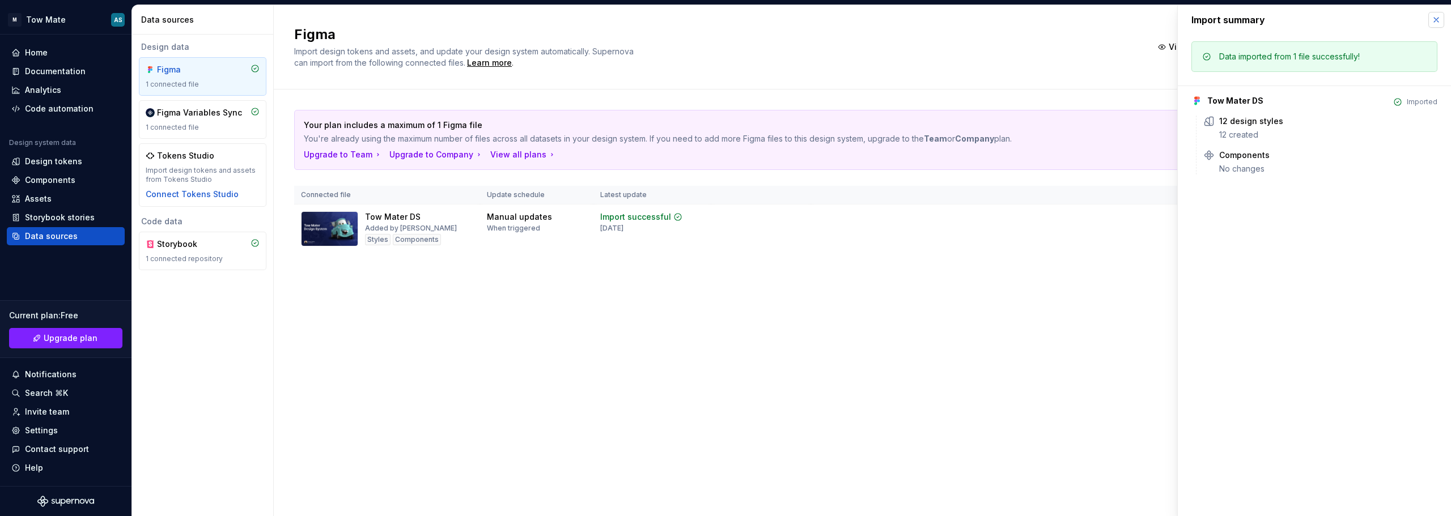
click at [1433, 20] on button "button" at bounding box center [1436, 20] width 16 height 16
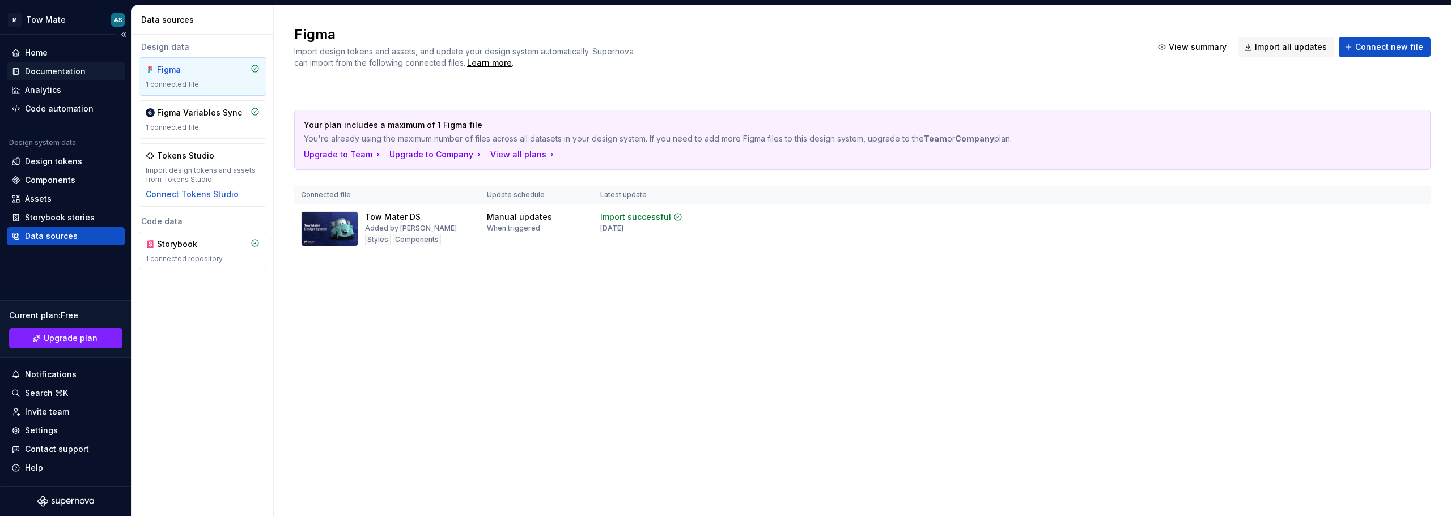
click at [44, 70] on div "Documentation" at bounding box center [55, 71] width 61 height 11
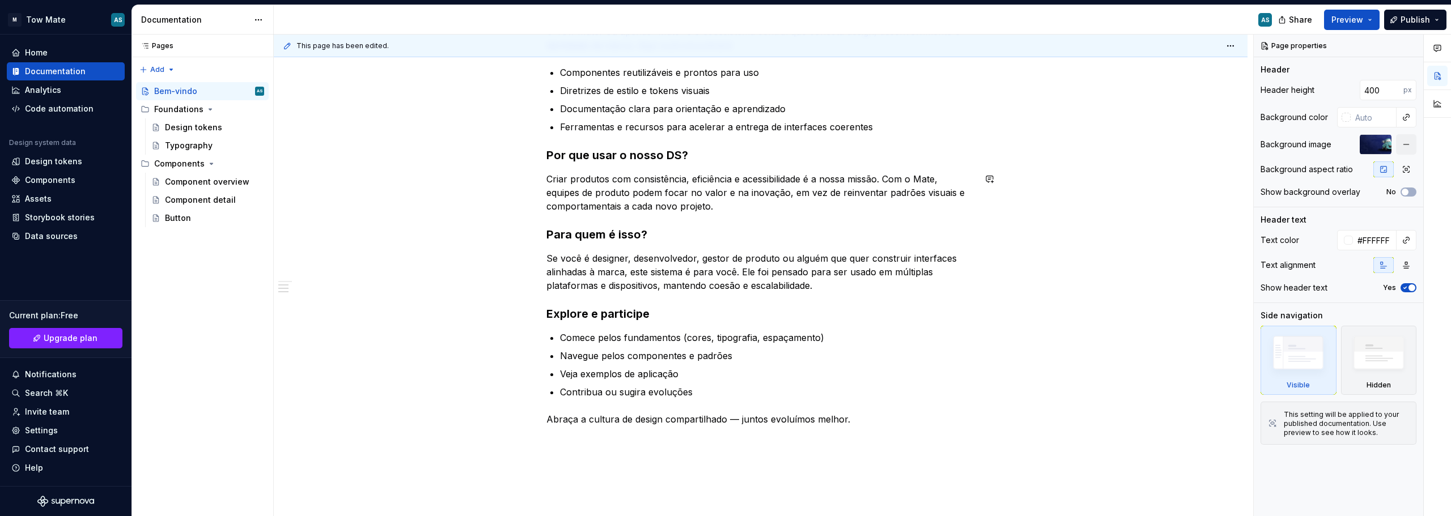
scroll to position [689, 0]
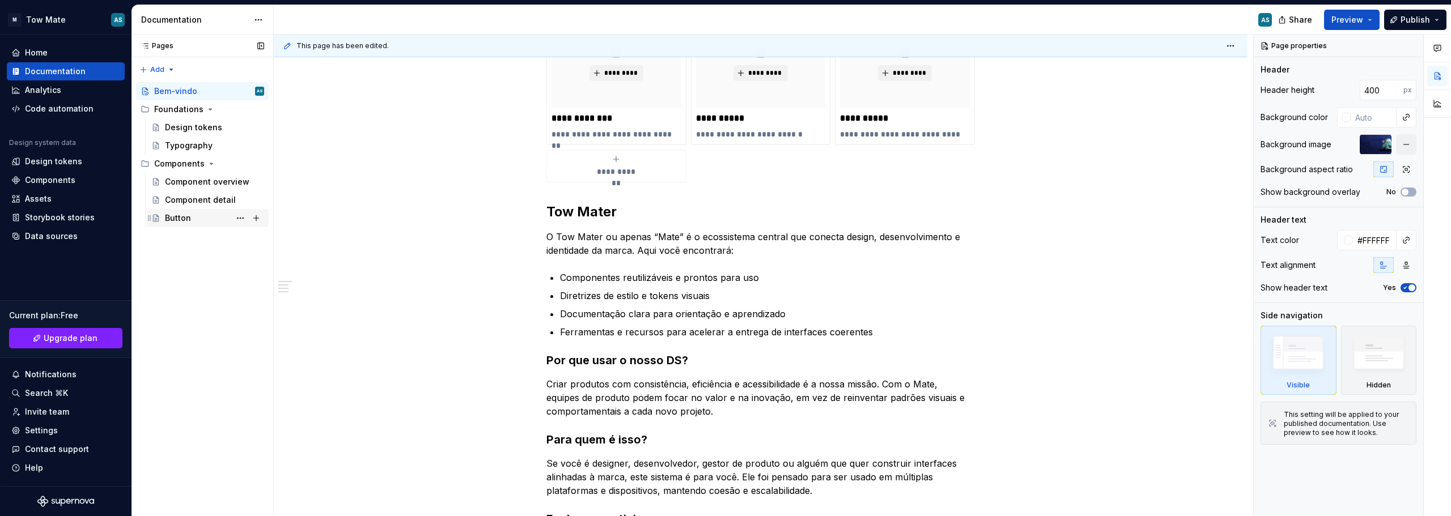
click at [179, 219] on div "Button" at bounding box center [178, 218] width 26 height 11
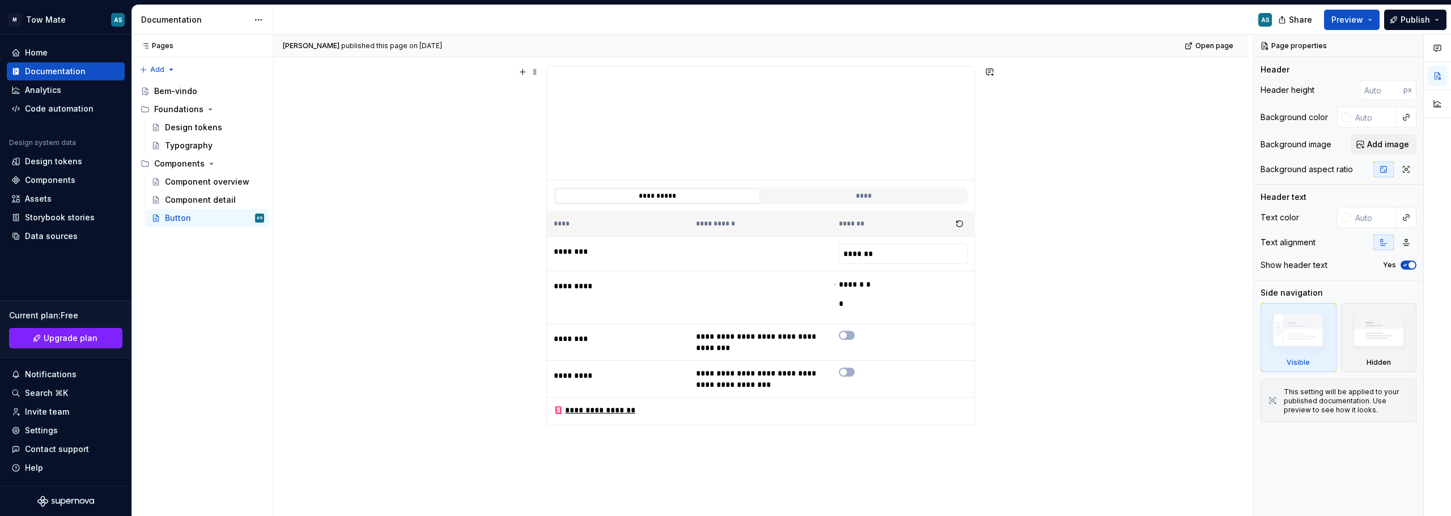
scroll to position [118, 0]
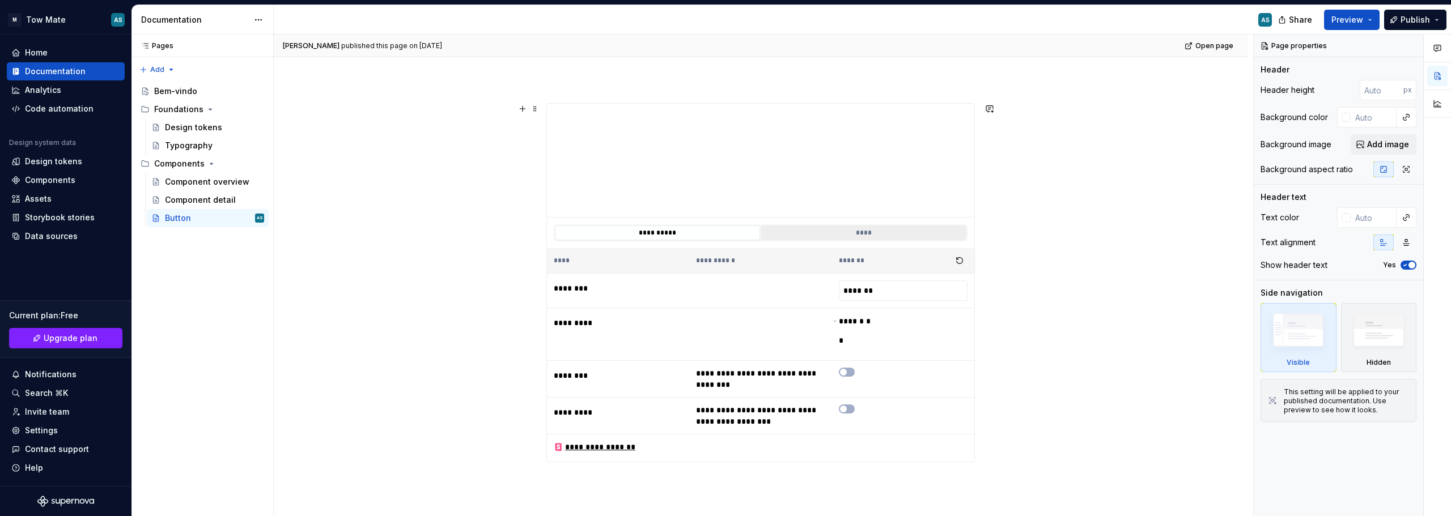
click at [843, 232] on button "****" at bounding box center [863, 233] width 205 height 15
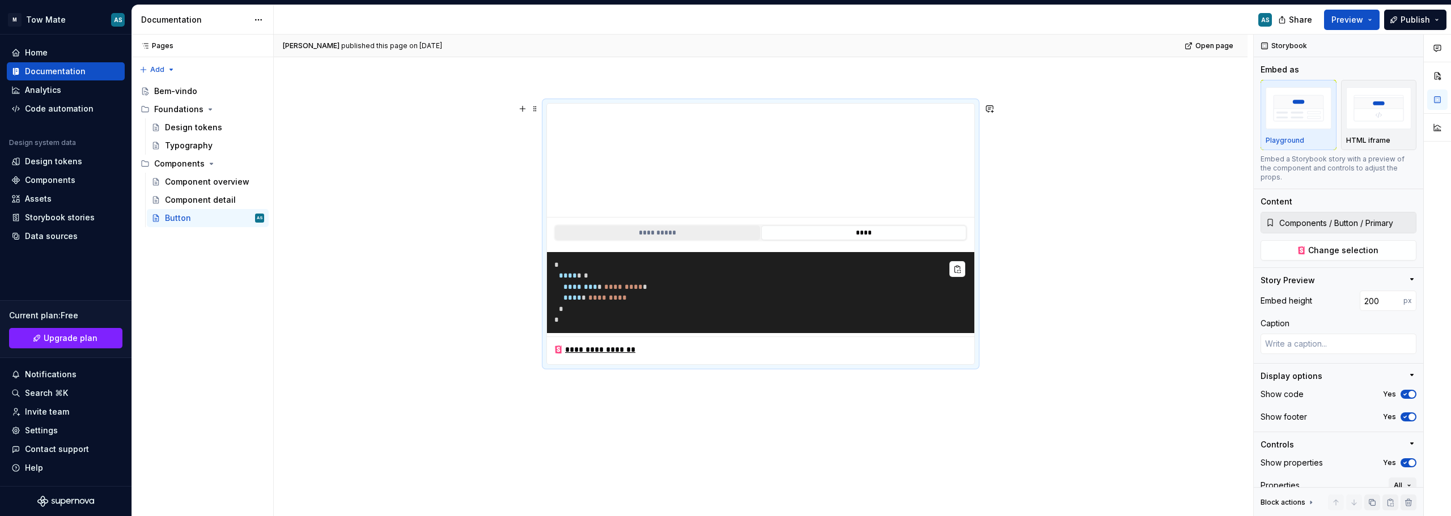
click at [699, 238] on button "**********" at bounding box center [657, 233] width 205 height 15
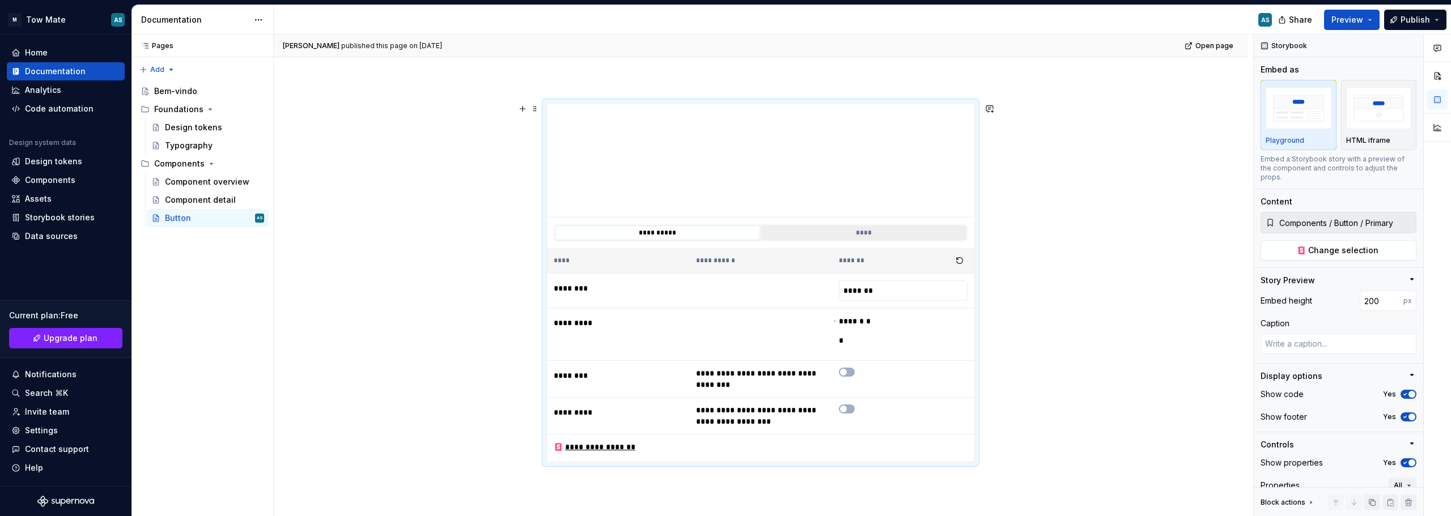
click at [829, 235] on button "****" at bounding box center [863, 233] width 205 height 15
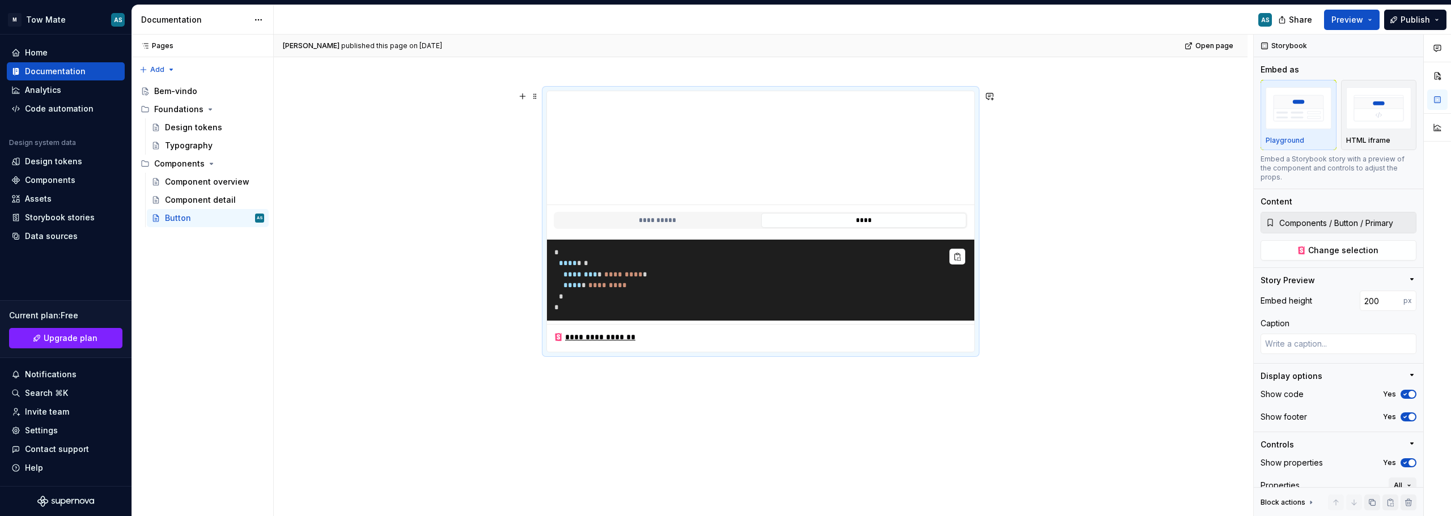
scroll to position [134, 0]
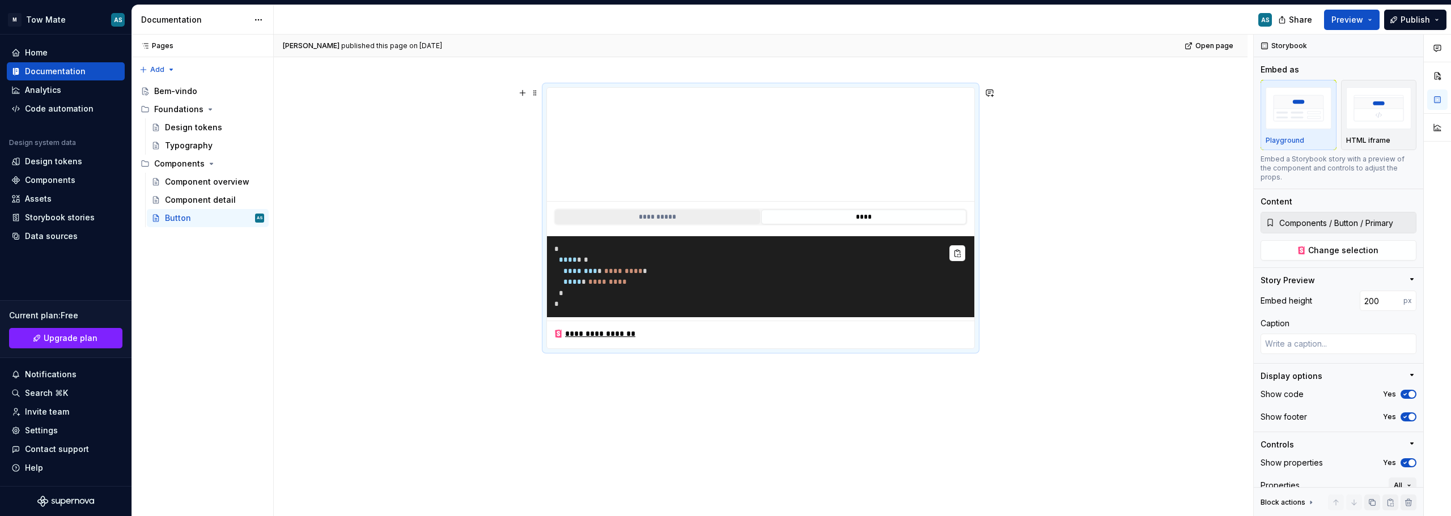
click at [620, 210] on button "**********" at bounding box center [657, 217] width 205 height 15
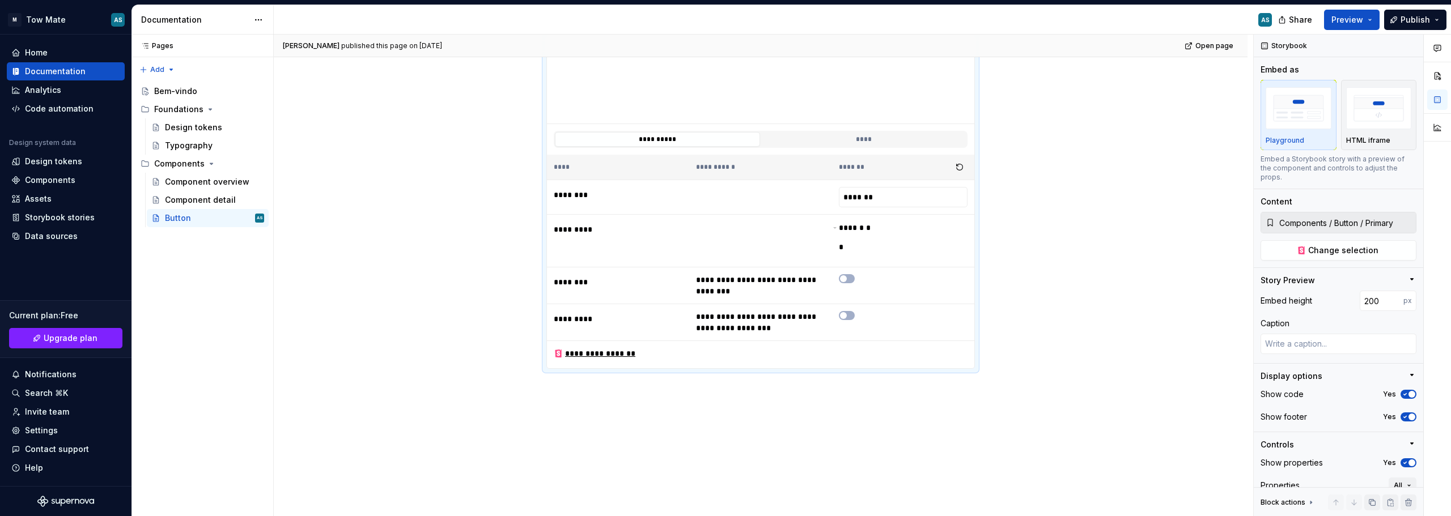
scroll to position [231, 0]
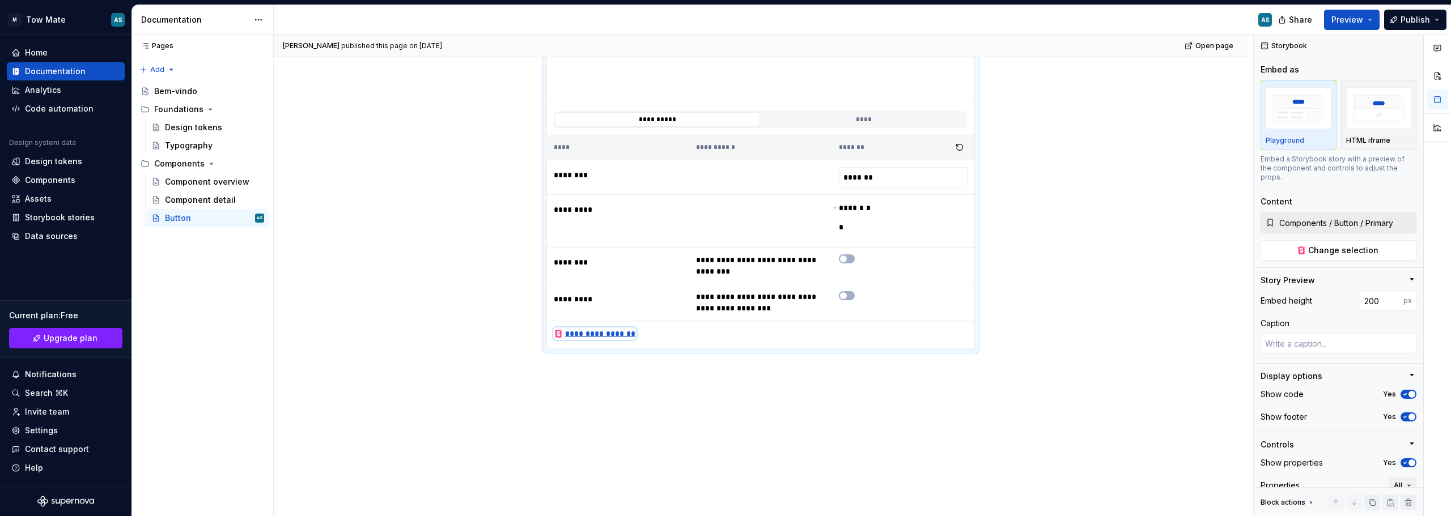
click at [615, 336] on div "**********" at bounding box center [595, 333] width 82 height 11
click at [67, 88] on div "Analytics" at bounding box center [65, 89] width 109 height 11
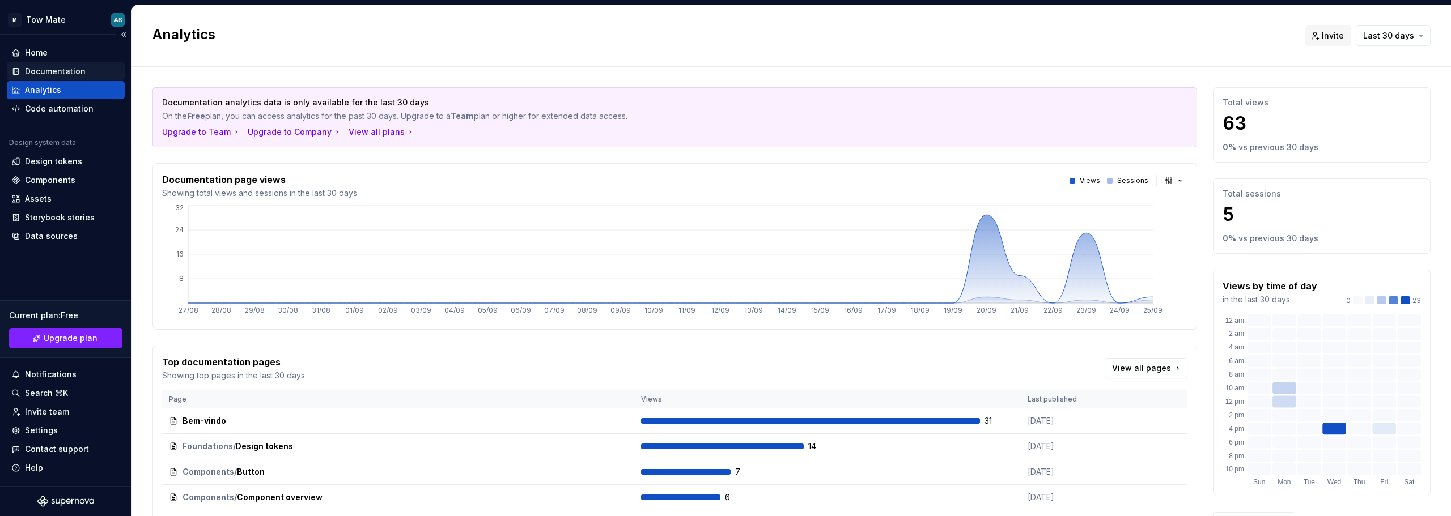
click at [63, 73] on div "Documentation" at bounding box center [55, 71] width 61 height 11
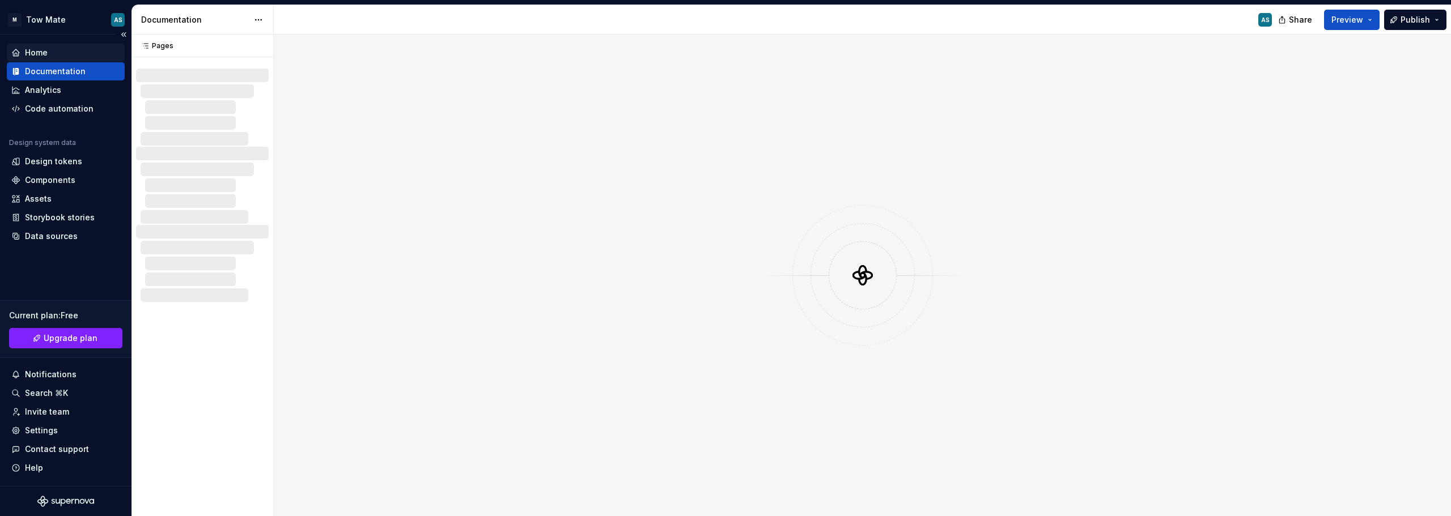
click at [75, 53] on div "Home" at bounding box center [65, 52] width 109 height 11
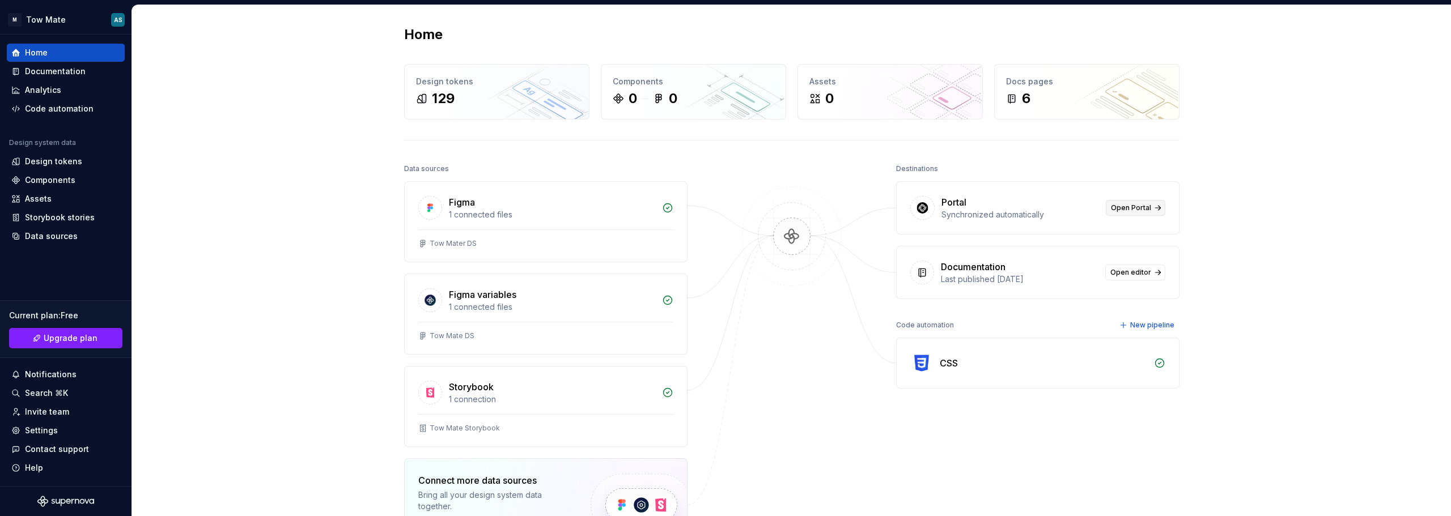
click at [1148, 207] on link "Open Portal" at bounding box center [1136, 208] width 60 height 16
click at [17, 69] on icon at bounding box center [17, 72] width 4 height 6
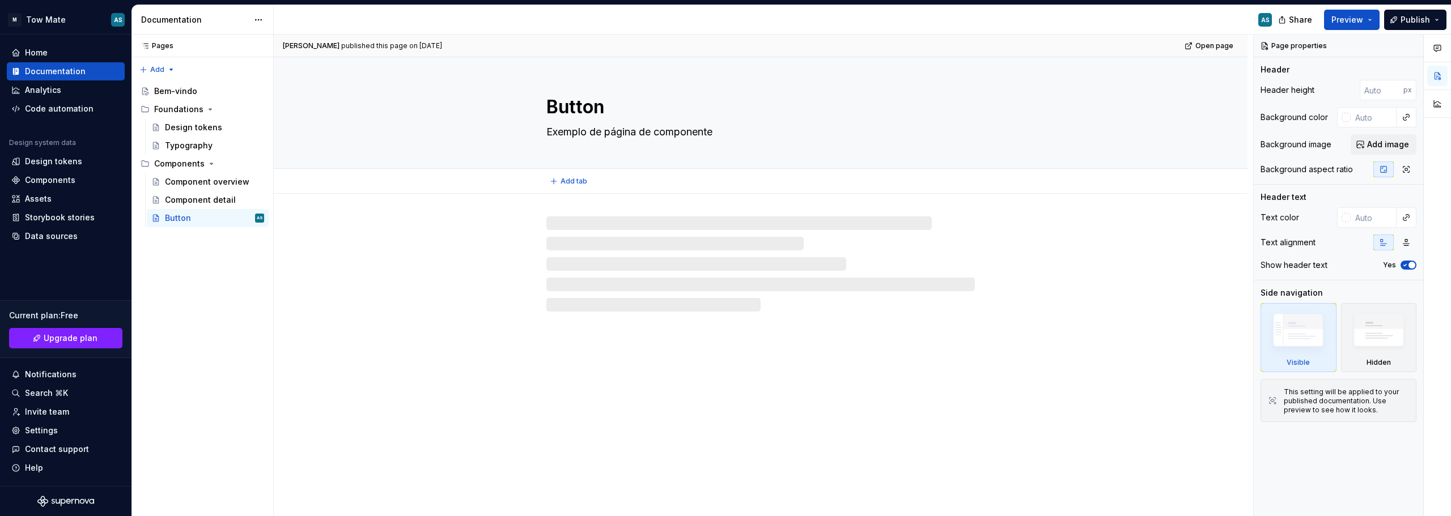
type textarea "*"
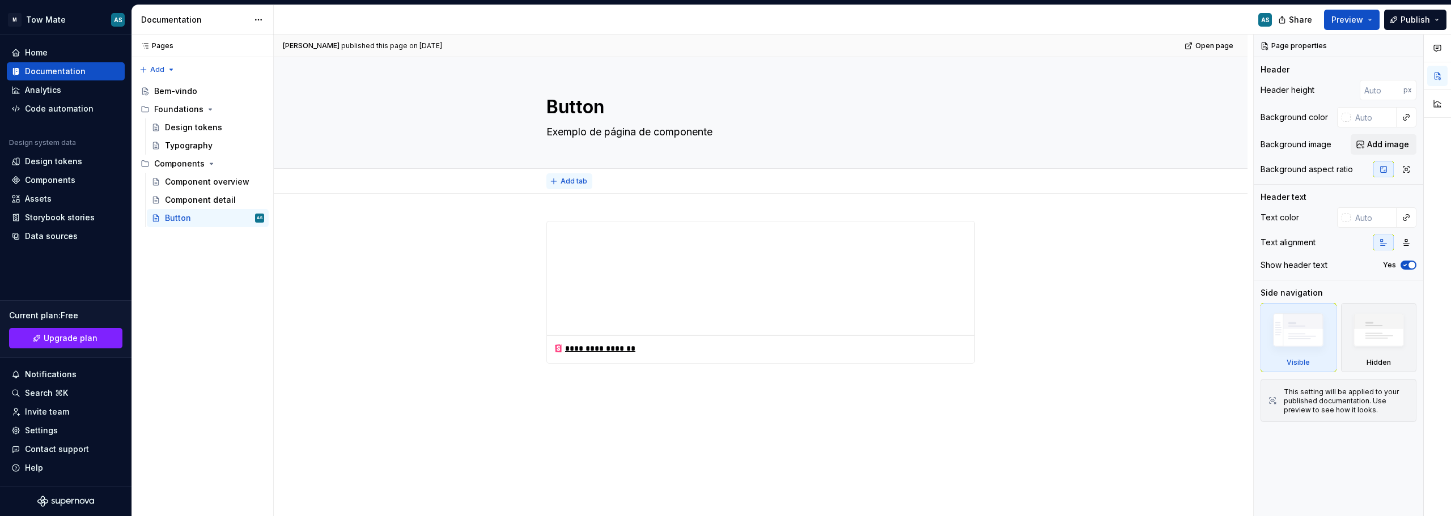
click at [570, 175] on button "Add tab" at bounding box center [569, 181] width 46 height 16
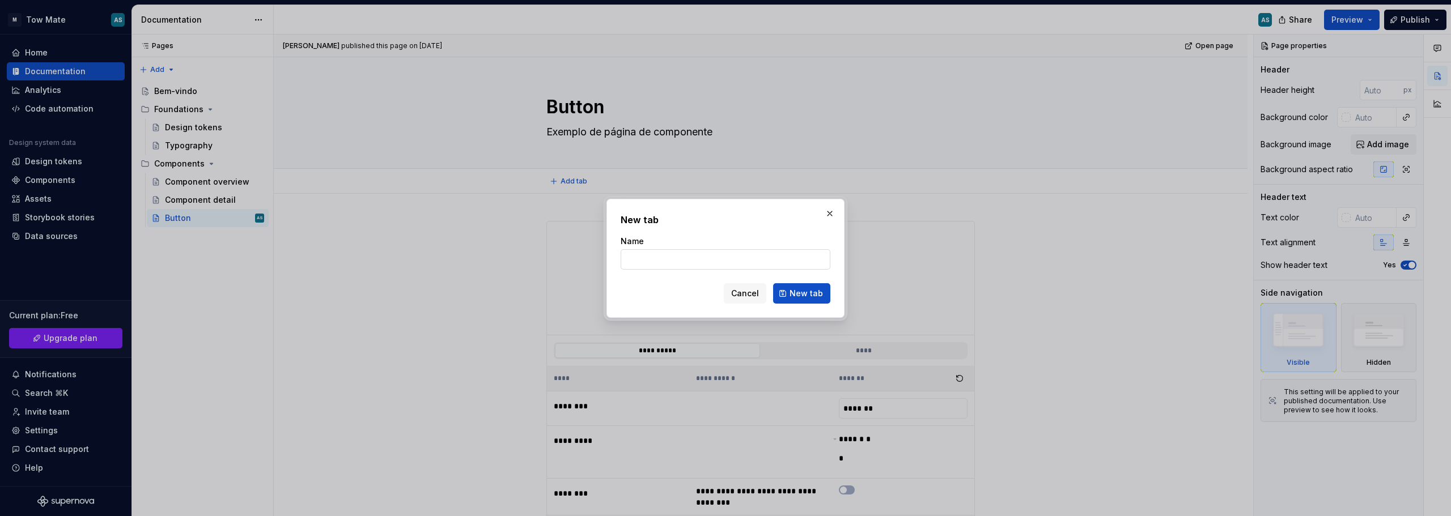
click at [719, 258] on input "Name" at bounding box center [726, 259] width 210 height 20
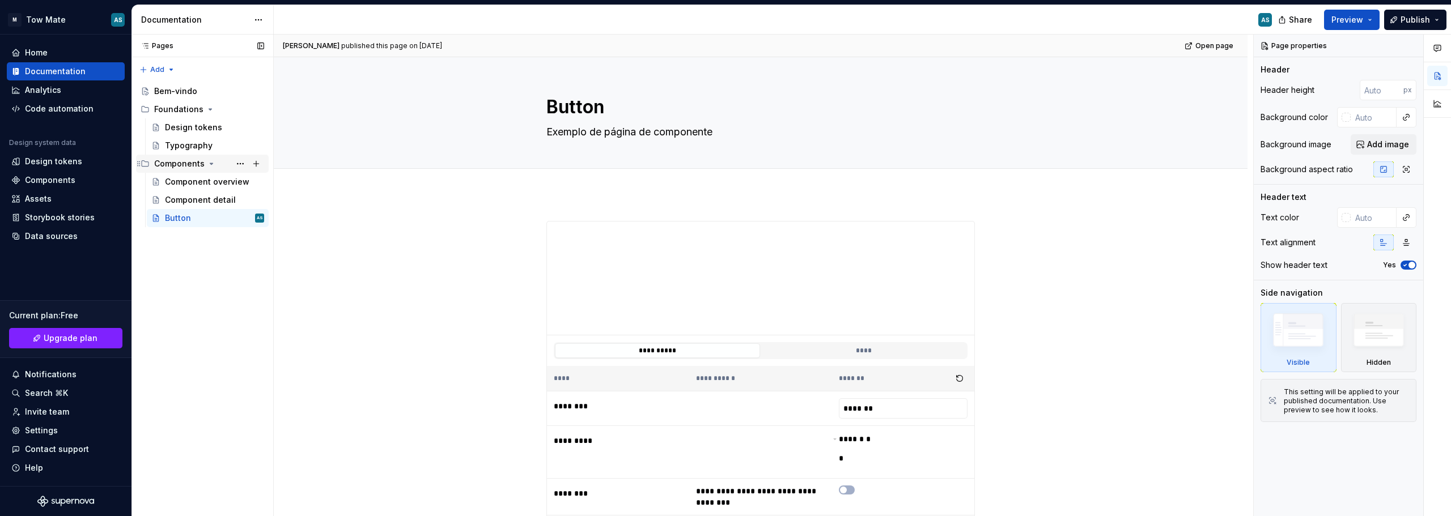
click at [208, 162] on icon "Page tree" at bounding box center [211, 163] width 9 height 9
click at [236, 162] on button "Page tree" at bounding box center [240, 164] width 16 height 16
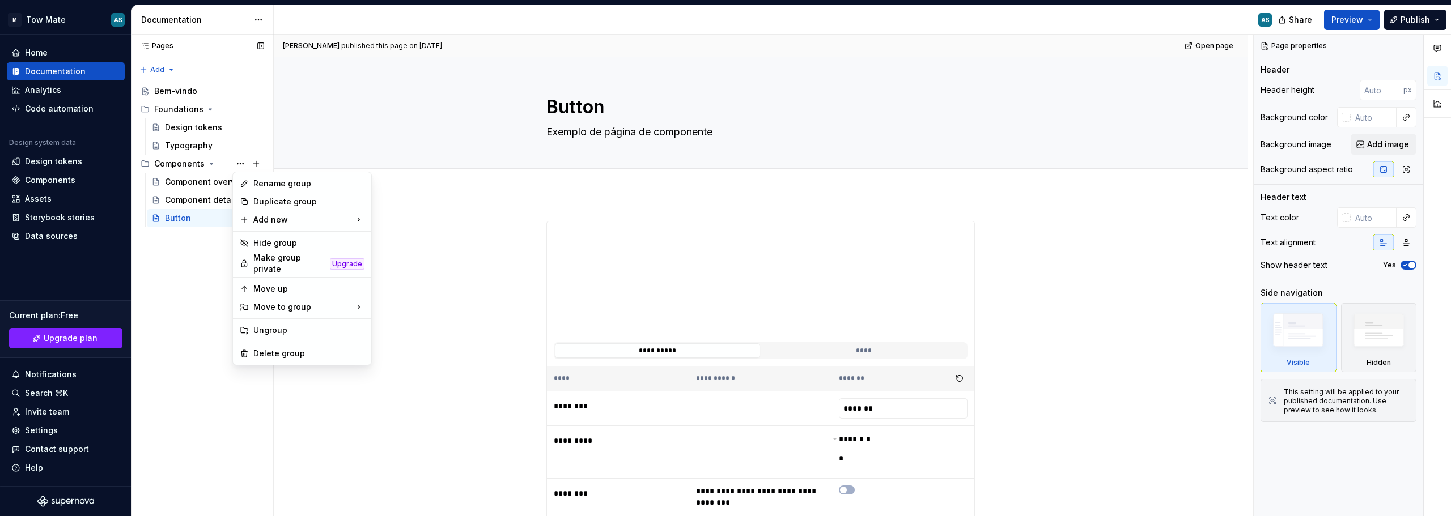
click at [193, 270] on div "Pages Pages Add Accessibility guide for tree Page tree. Navigate the tree with …" at bounding box center [202, 276] width 142 height 482
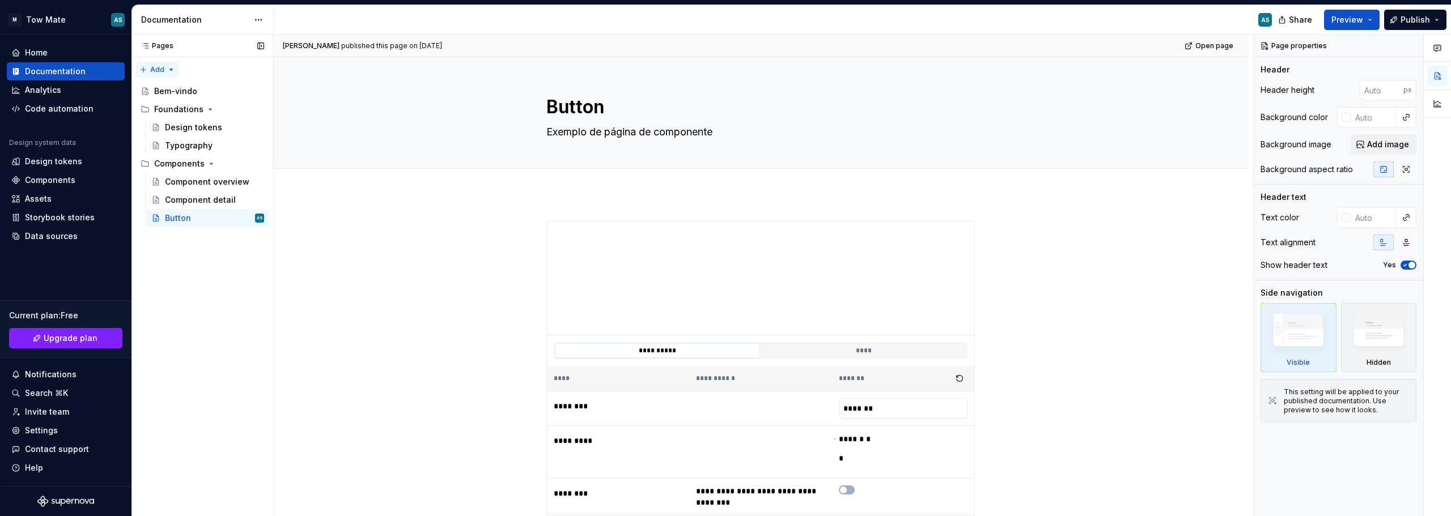
click at [171, 69] on div "Pages Pages Add Accessibility guide for tree Page tree. Navigate the tree with …" at bounding box center [202, 276] width 142 height 482
click at [172, 69] on div "Pages Pages Add Accessibility guide for tree Page tree. Navigate the tree with …" at bounding box center [202, 276] width 142 height 482
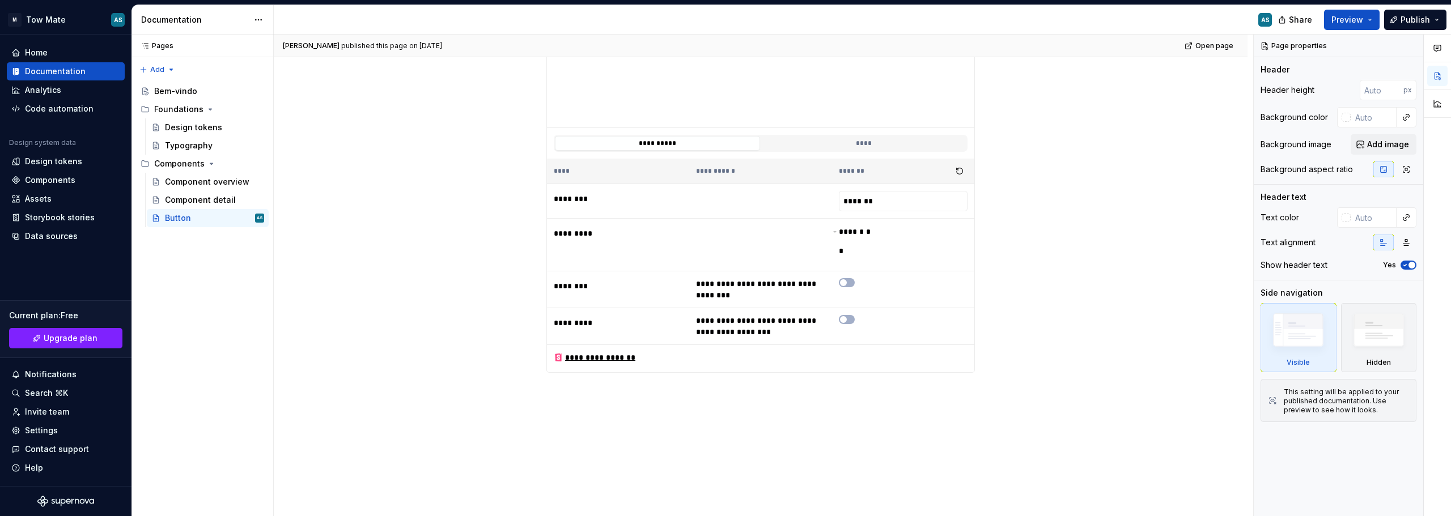
scroll to position [231, 0]
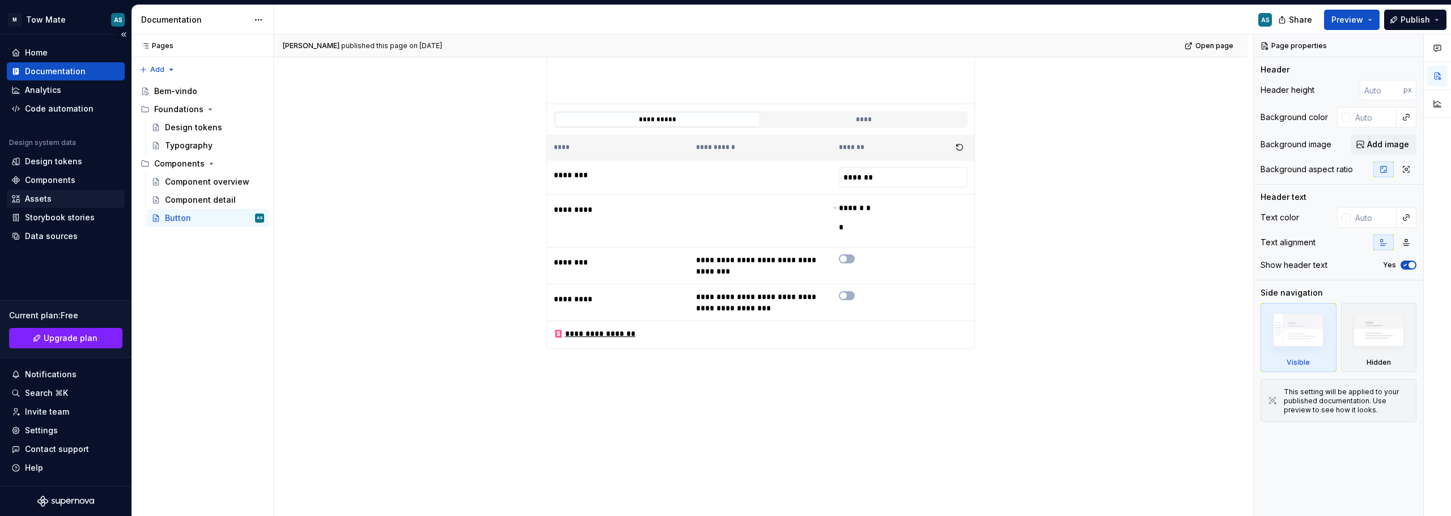
click at [63, 196] on div "Assets" at bounding box center [65, 198] width 109 height 11
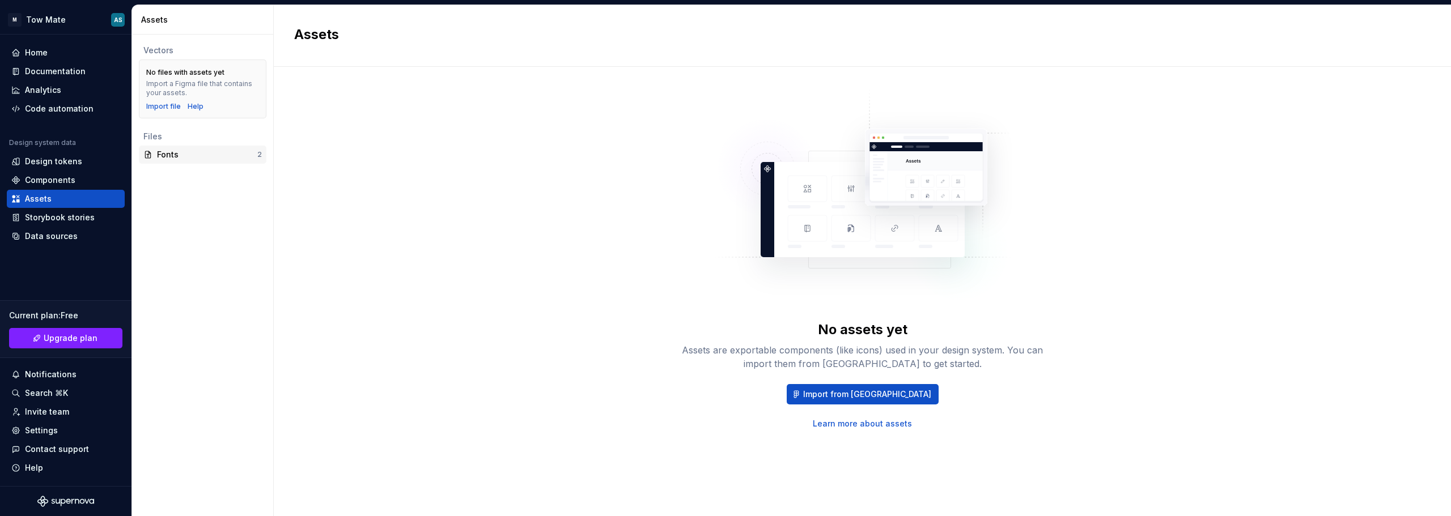
click at [200, 159] on div "Fonts" at bounding box center [207, 154] width 100 height 11
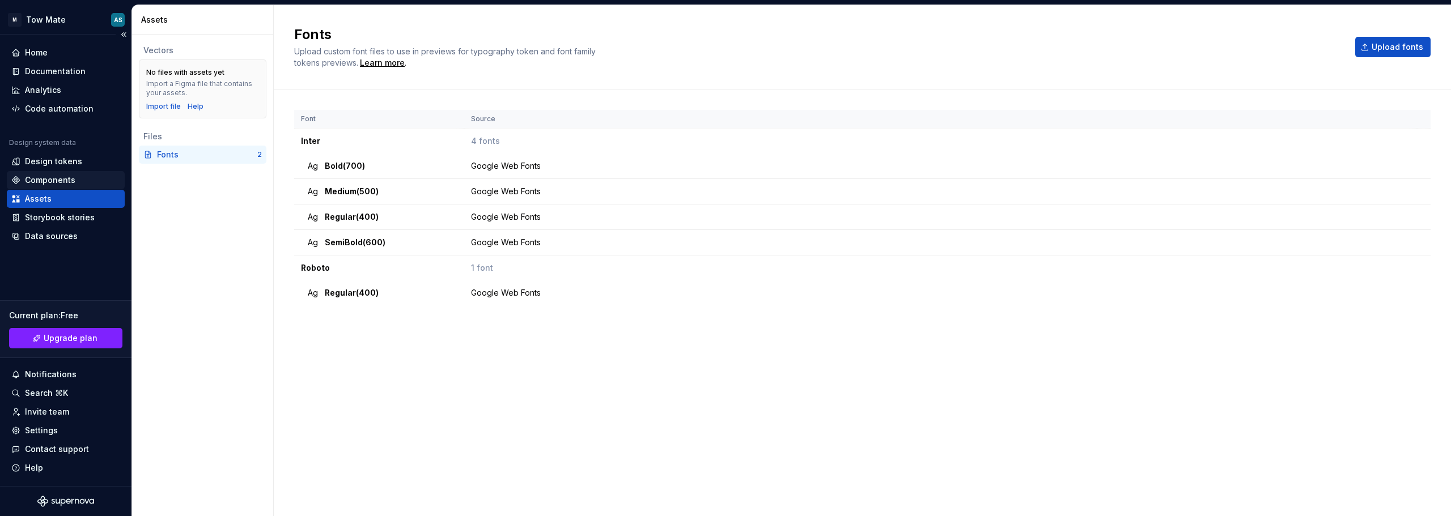
click at [78, 180] on div "Components" at bounding box center [65, 180] width 109 height 11
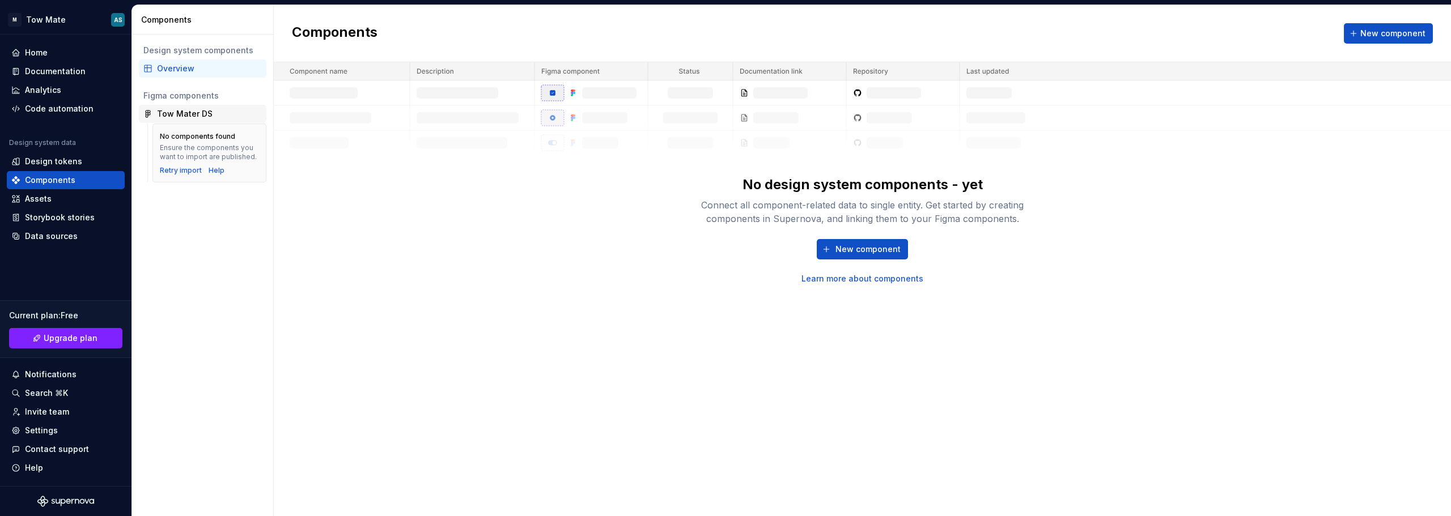
click at [169, 107] on div "Tow Mater DS" at bounding box center [203, 114] width 128 height 18
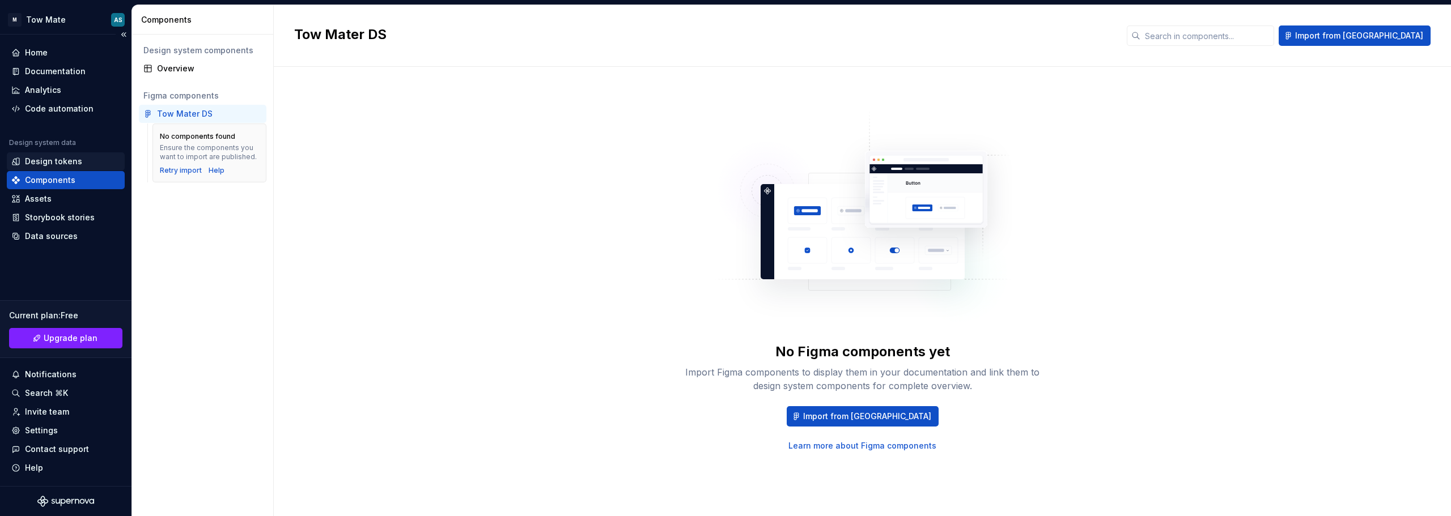
click at [73, 160] on div "Design tokens" at bounding box center [53, 161] width 57 height 11
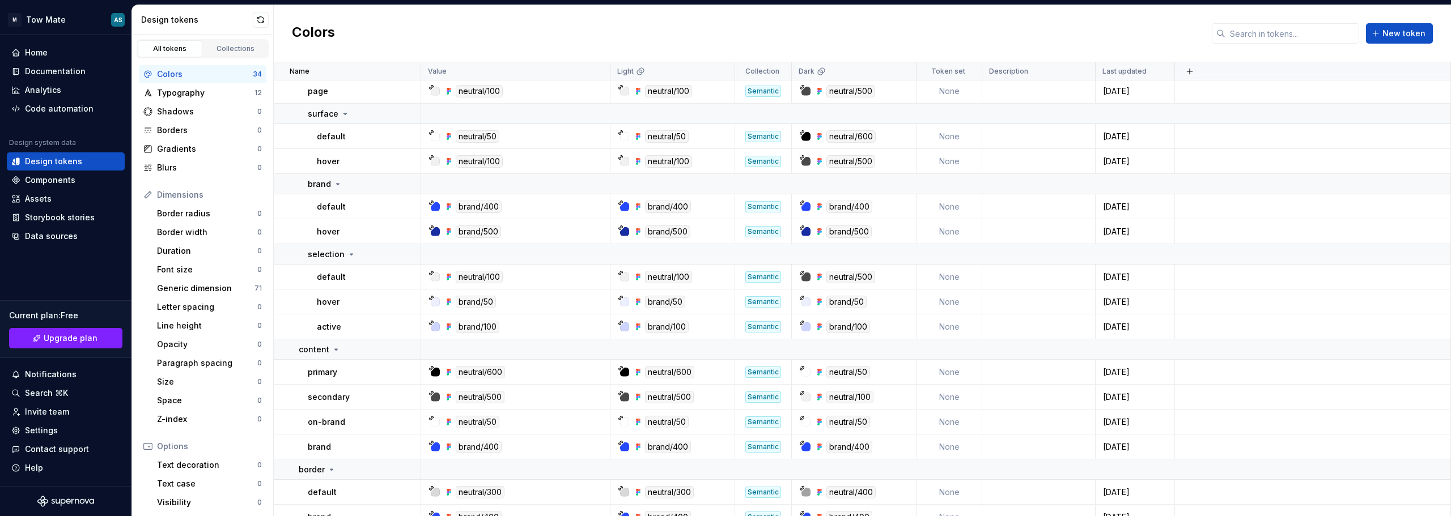
scroll to position [510, 0]
click at [62, 56] on div "Home" at bounding box center [65, 52] width 109 height 11
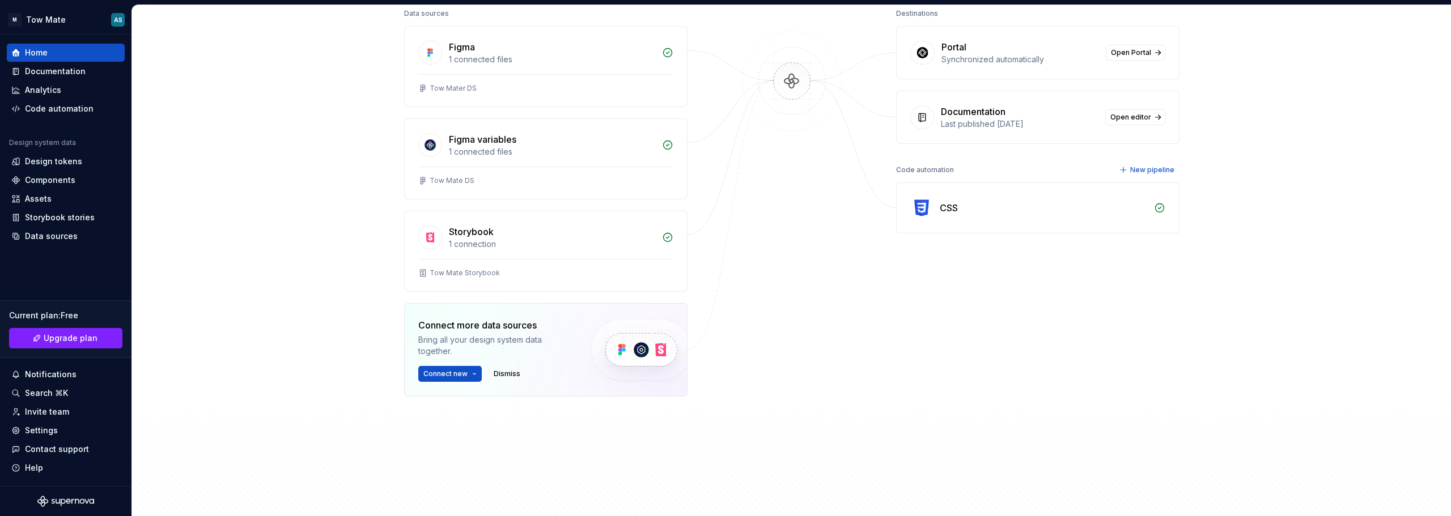
scroll to position [227, 0]
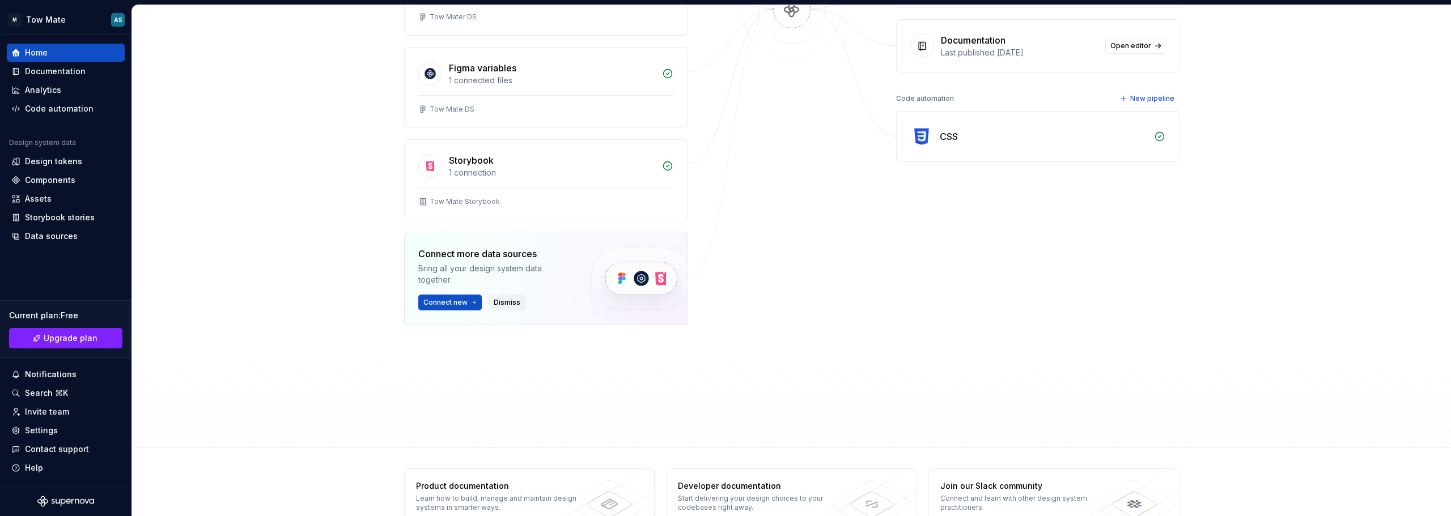
click at [510, 301] on span "Dismiss" at bounding box center [507, 302] width 27 height 9
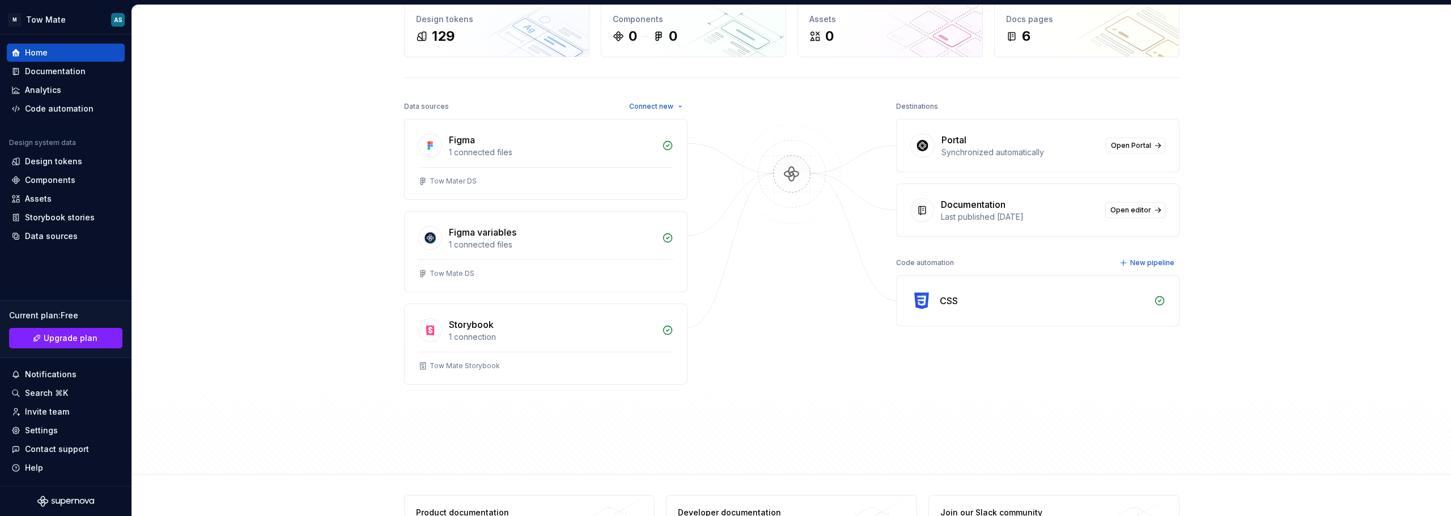
scroll to position [0, 0]
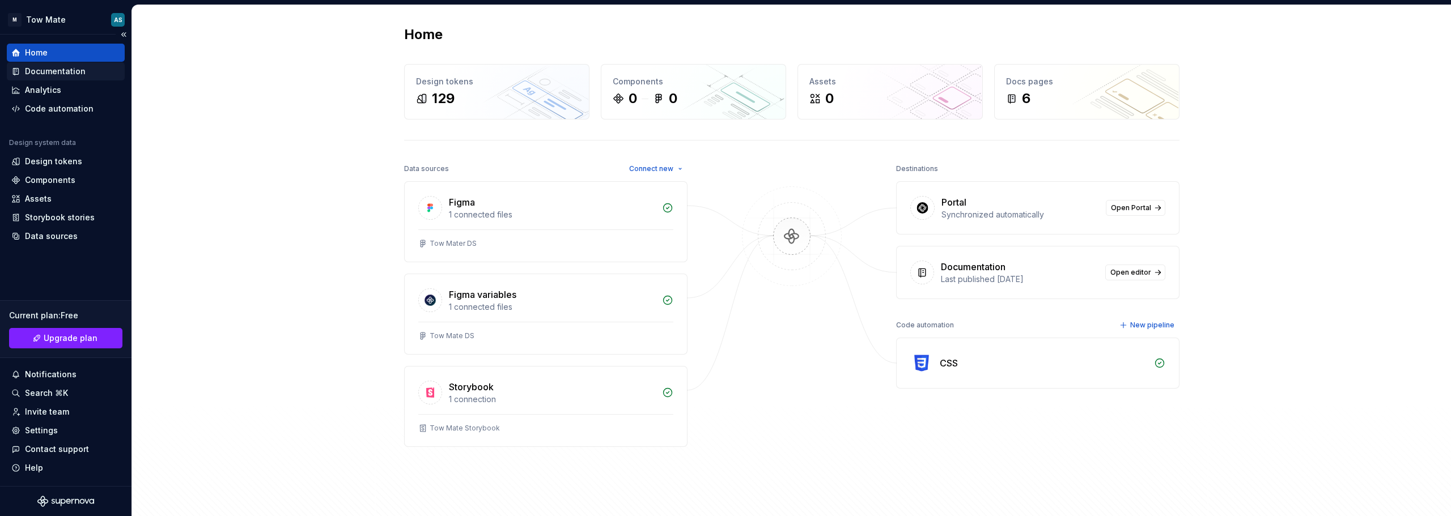
click at [55, 68] on div "Documentation" at bounding box center [55, 71] width 61 height 11
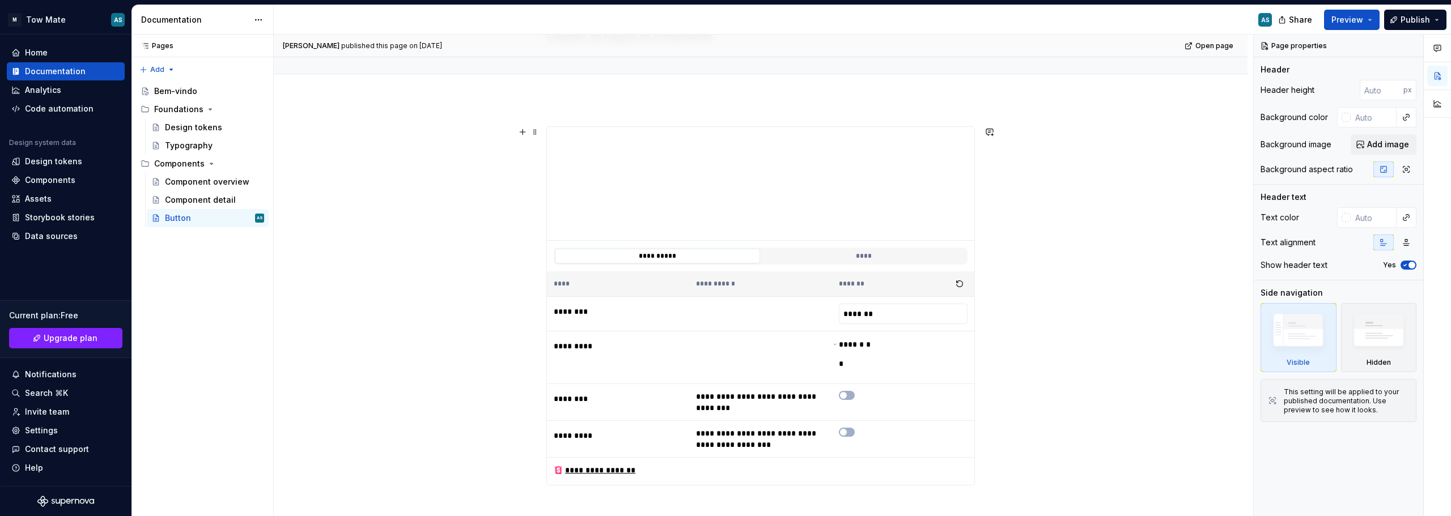
scroll to position [57, 0]
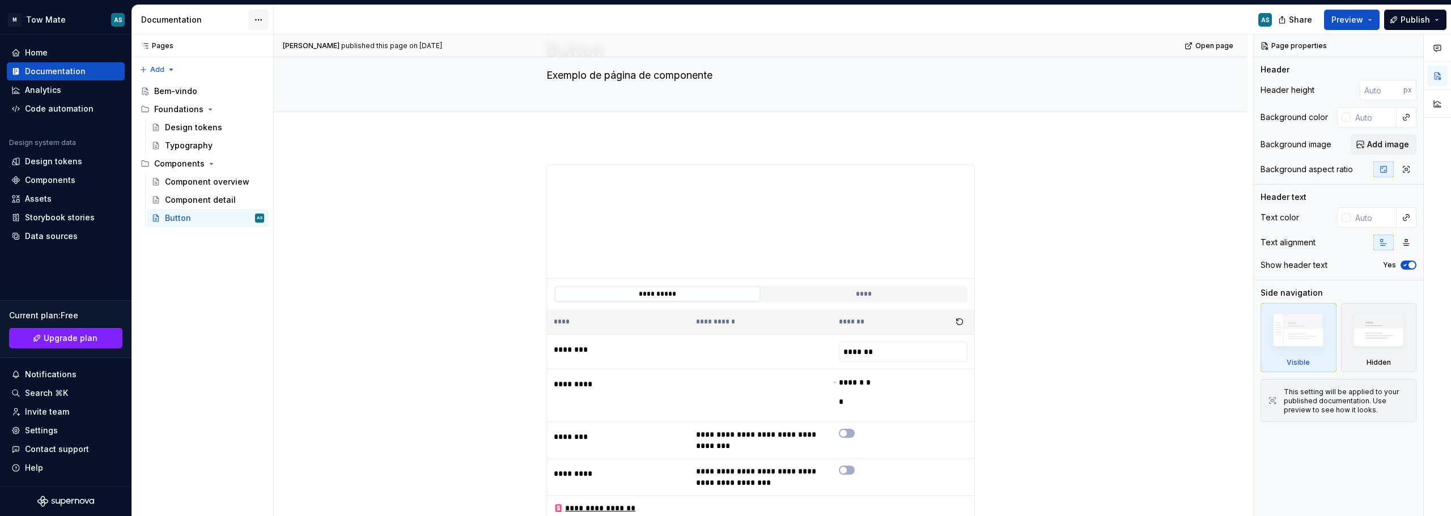
click at [254, 20] on html "M Tow Mate AS Home Documentation Analytics Code automation Design system data D…" at bounding box center [725, 258] width 1451 height 516
click at [279, 60] on div "Toggle focus mode" at bounding box center [315, 59] width 92 height 11
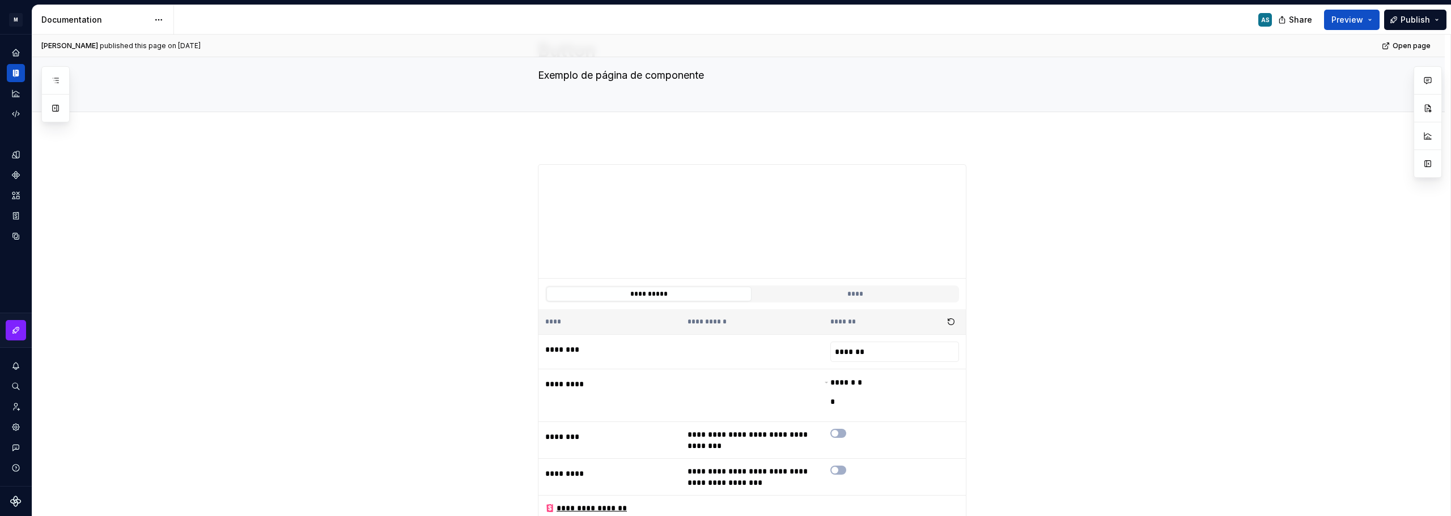
click at [160, 18] on html "**********" at bounding box center [725, 258] width 1451 height 516
click at [198, 96] on div "Navigation layout" at bounding box center [216, 99] width 130 height 18
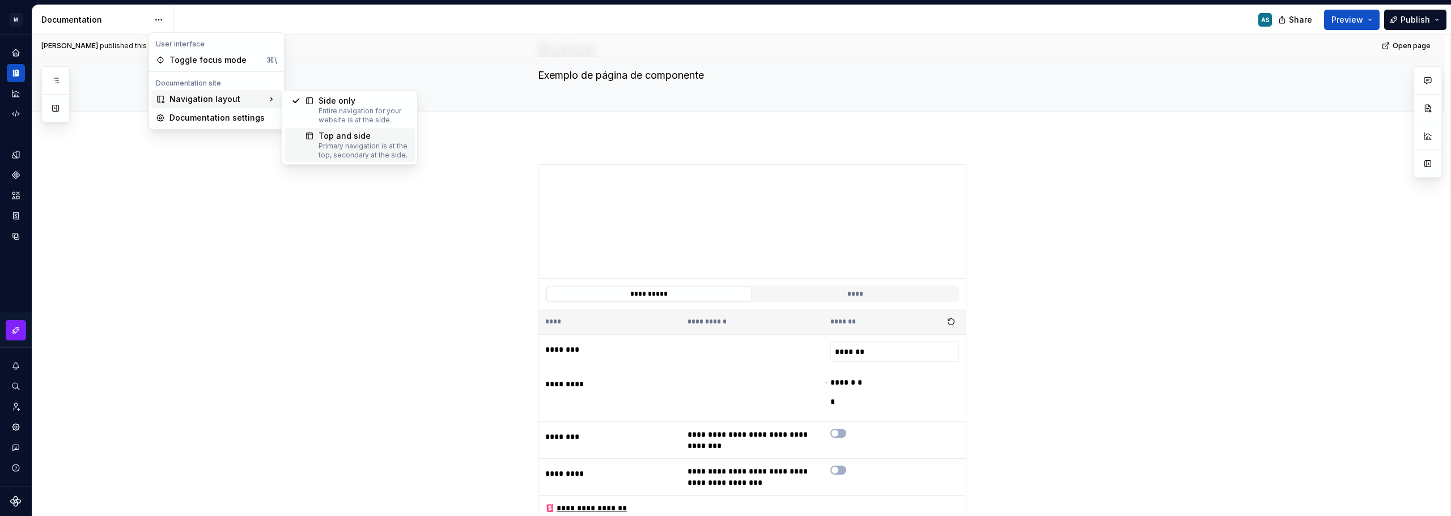
click at [325, 149] on div "Primary navigation is at the top, secondary at the side." at bounding box center [363, 151] width 90 height 18
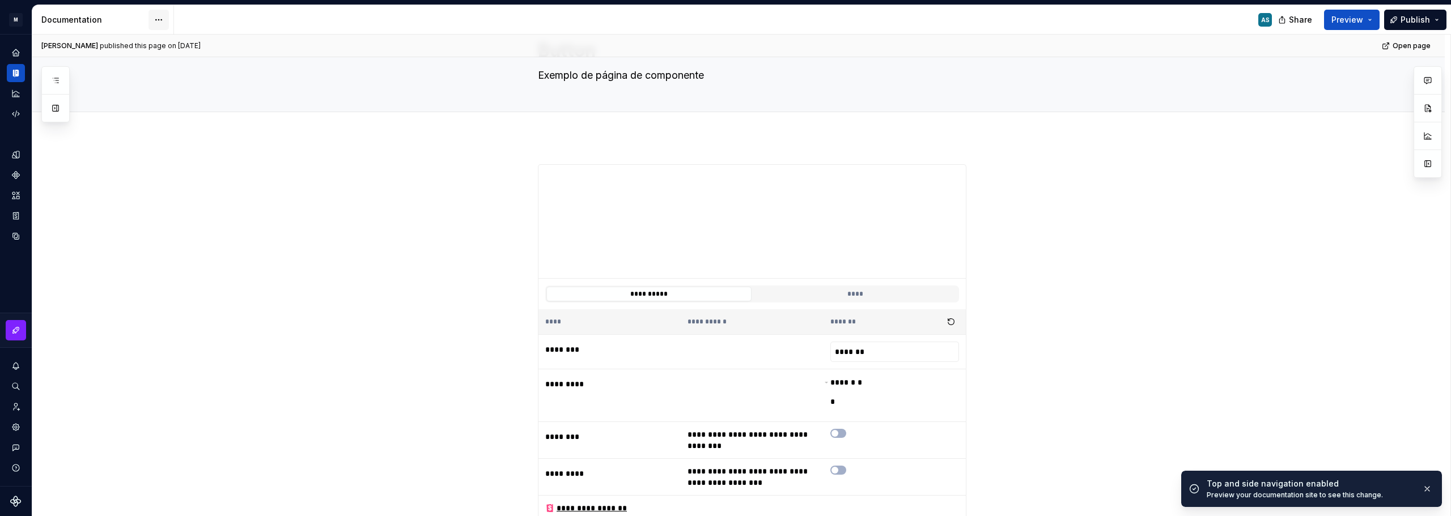
click at [158, 14] on html "**********" at bounding box center [725, 258] width 1451 height 516
click at [193, 59] on div "Toggle focus mode" at bounding box center [215, 59] width 92 height 11
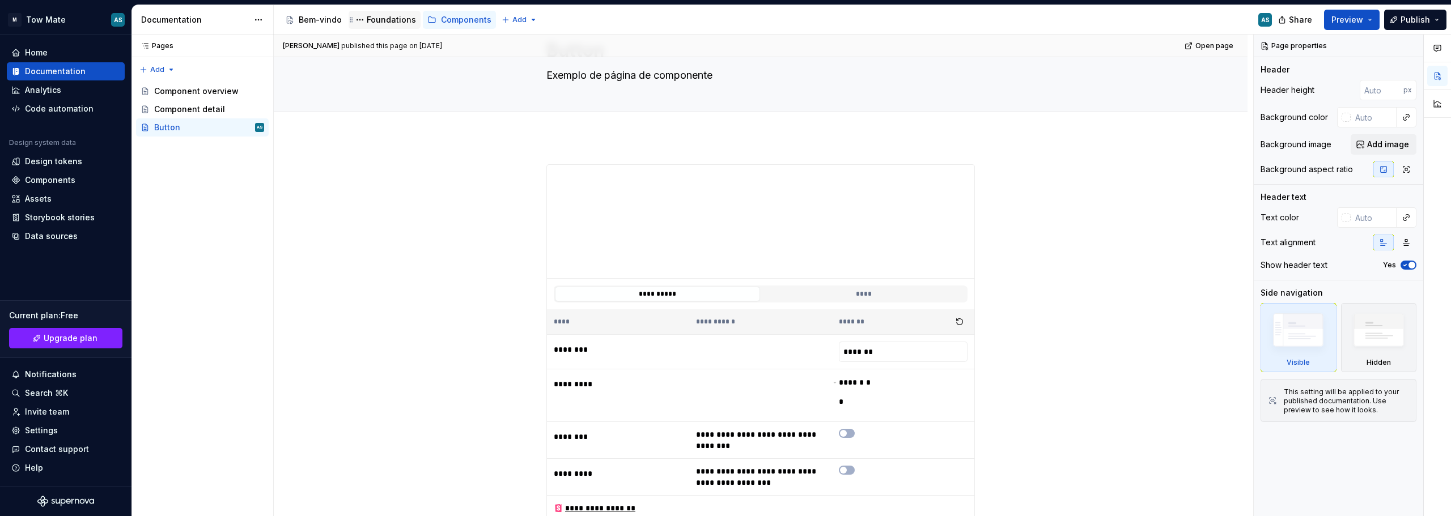
click at [381, 23] on div "Foundations" at bounding box center [391, 19] width 49 height 11
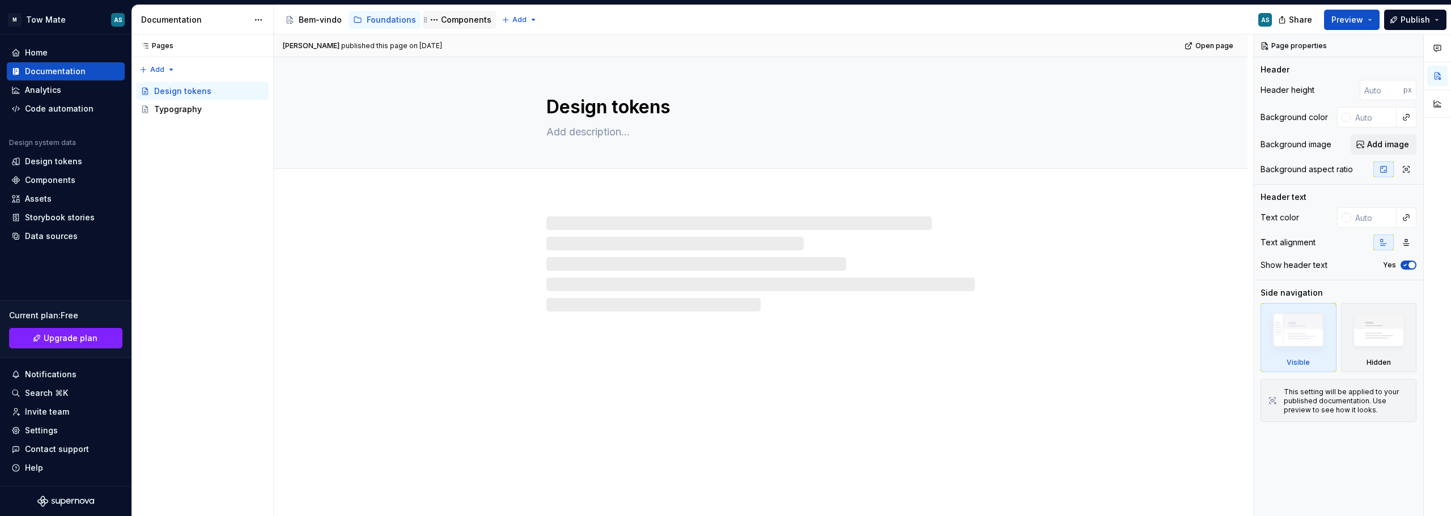
click at [455, 22] on div "Components" at bounding box center [466, 19] width 50 height 11
click at [527, 18] on html "M Tow Mate AS Home Documentation Analytics Code automation Design system data D…" at bounding box center [725, 258] width 1451 height 516
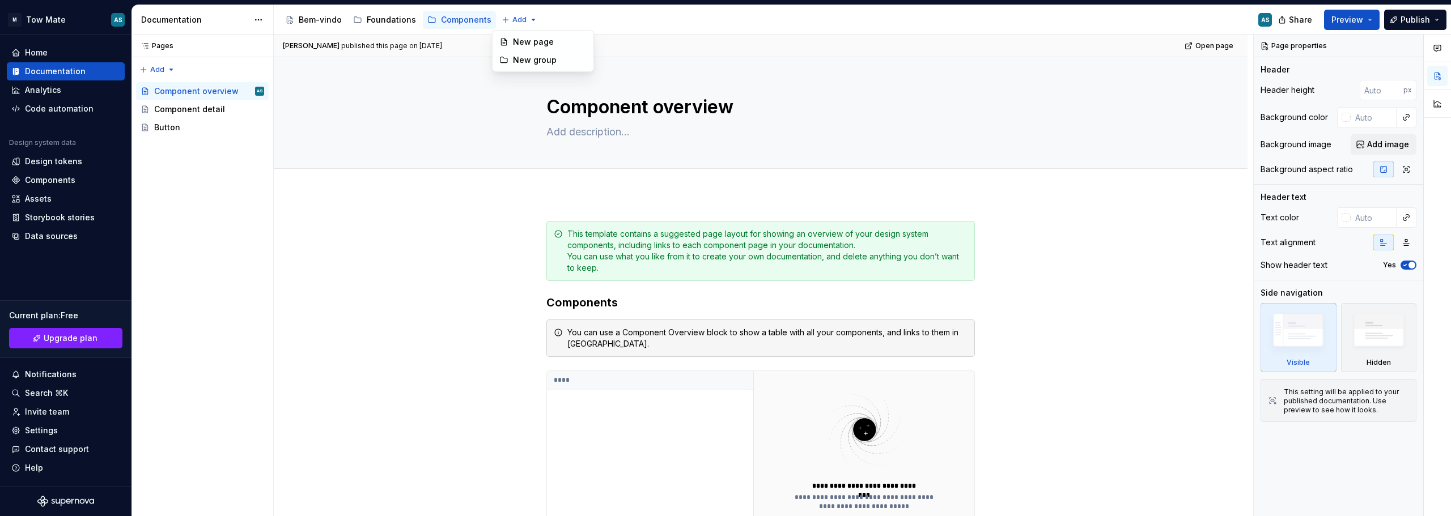
click at [366, 345] on html "M Tow Mate AS Home Documentation Analytics Code automation Design system data D…" at bounding box center [725, 258] width 1451 height 516
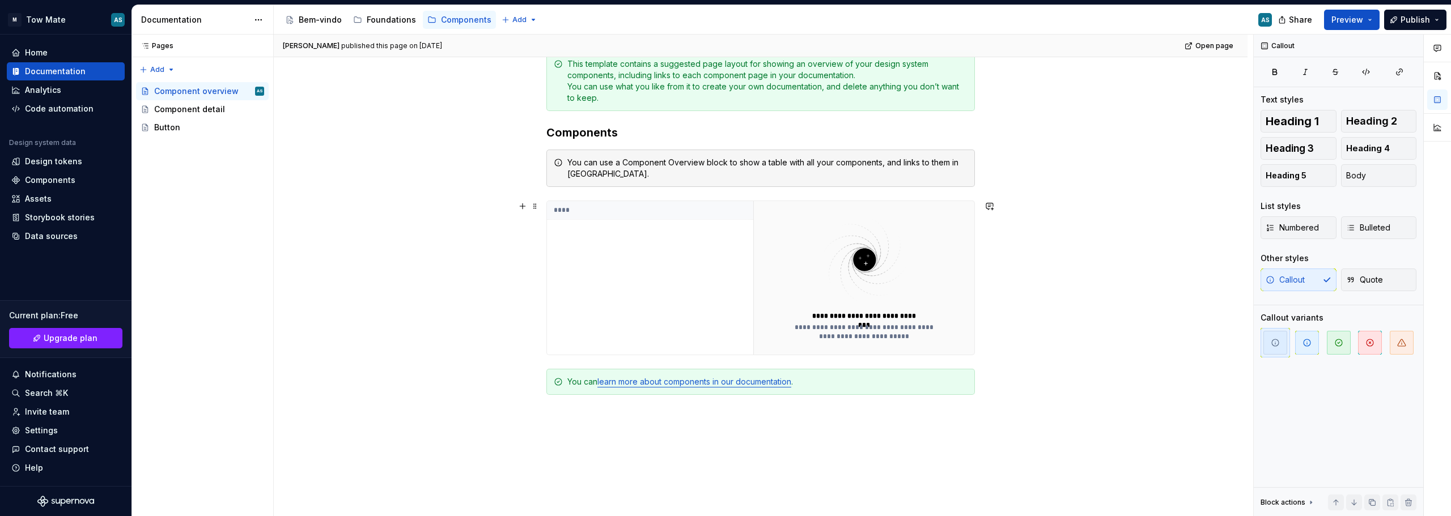
scroll to position [113, 0]
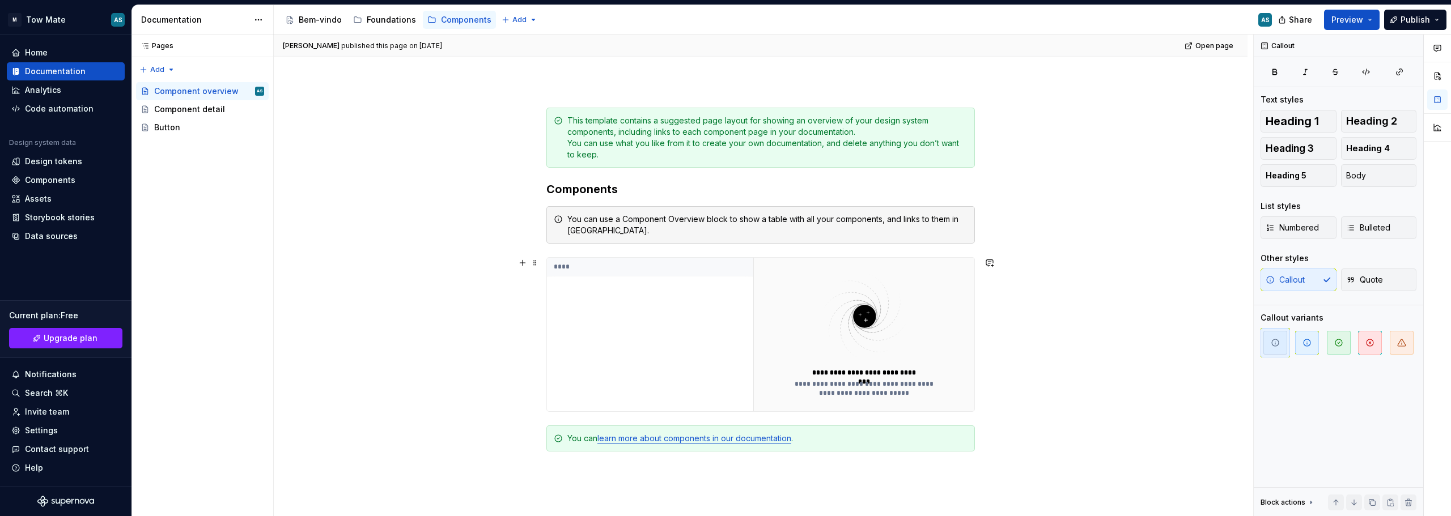
click at [641, 307] on div "****" at bounding box center [650, 335] width 206 height 154
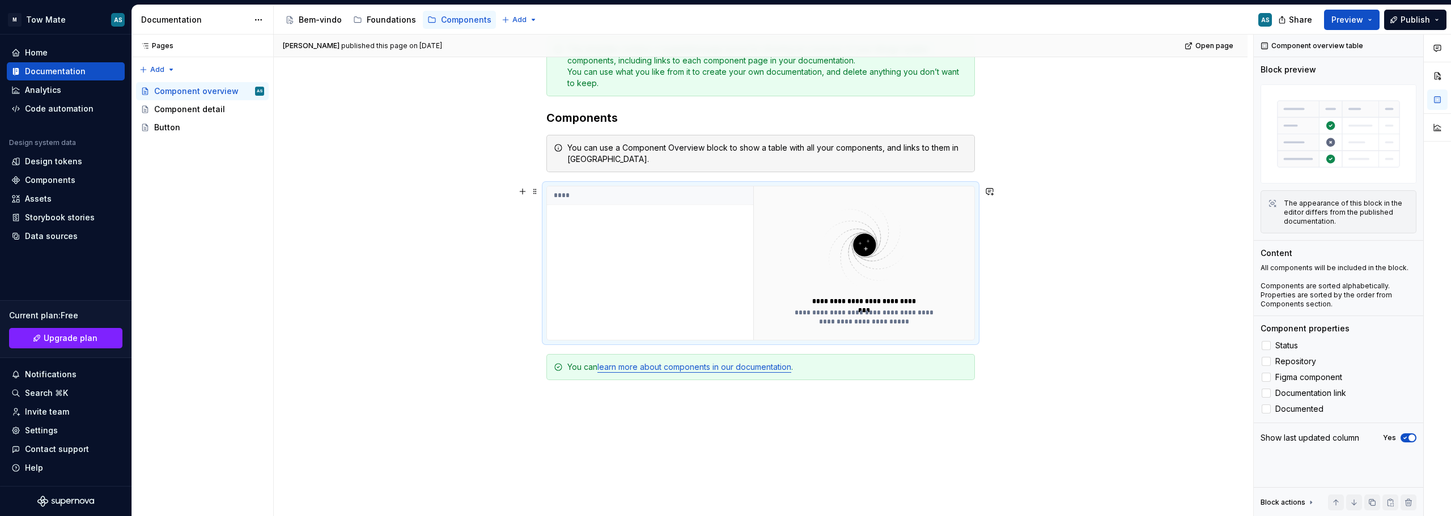
scroll to position [227, 0]
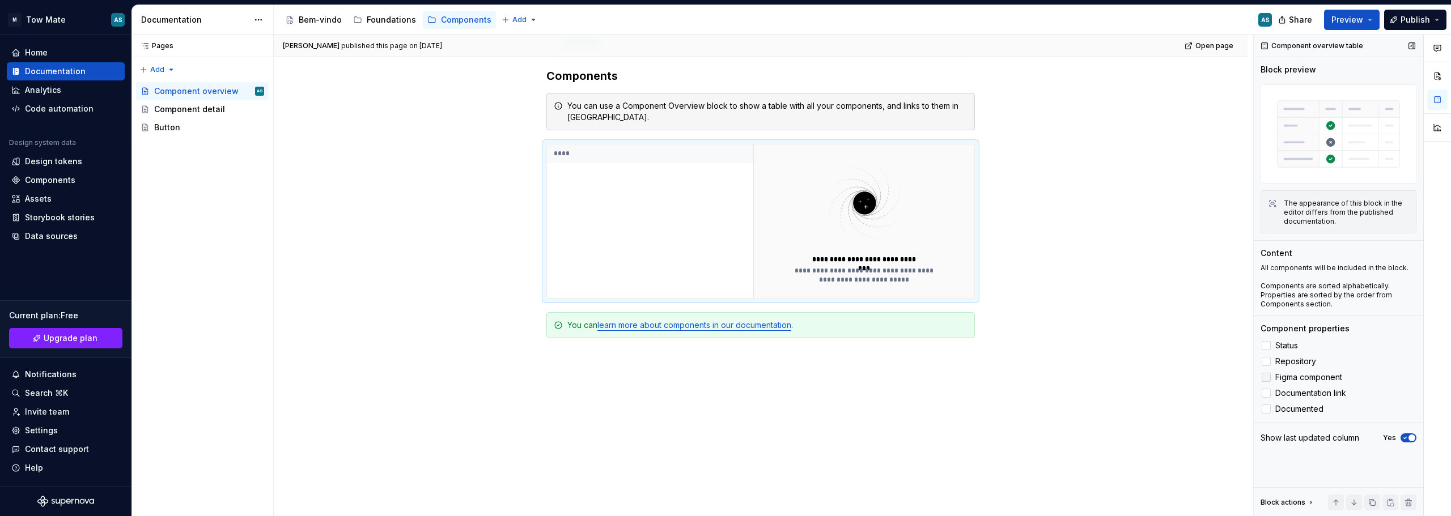
click at [1292, 380] on span "Figma component" at bounding box center [1308, 377] width 67 height 9
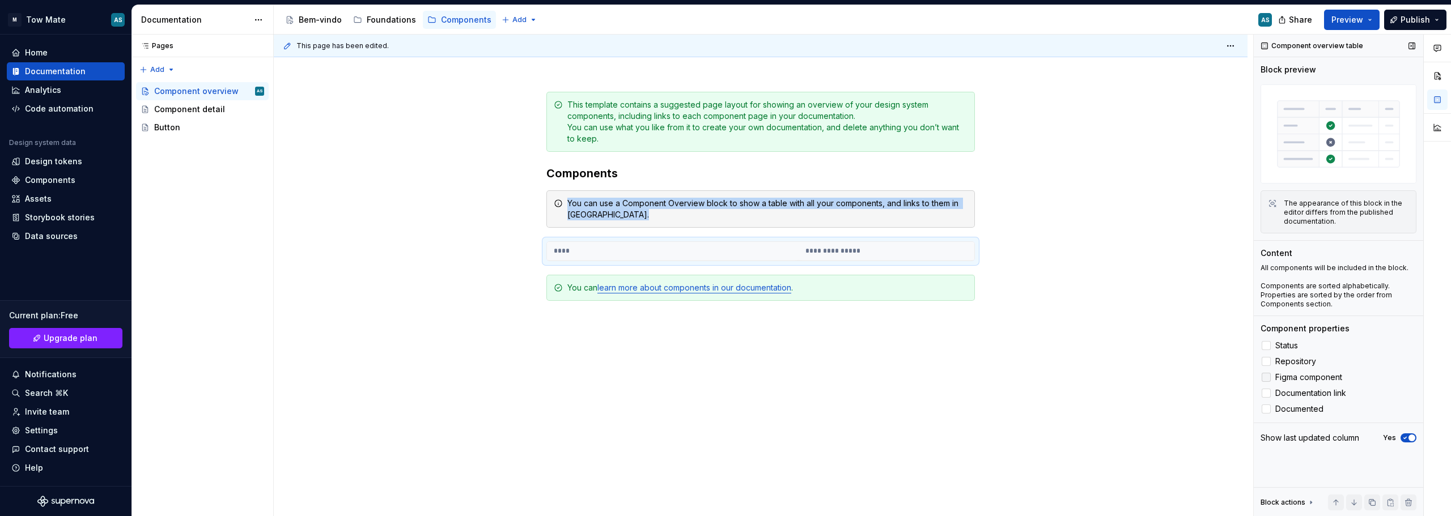
scroll to position [129, 0]
click at [1293, 380] on span "Figma component" at bounding box center [1308, 377] width 67 height 9
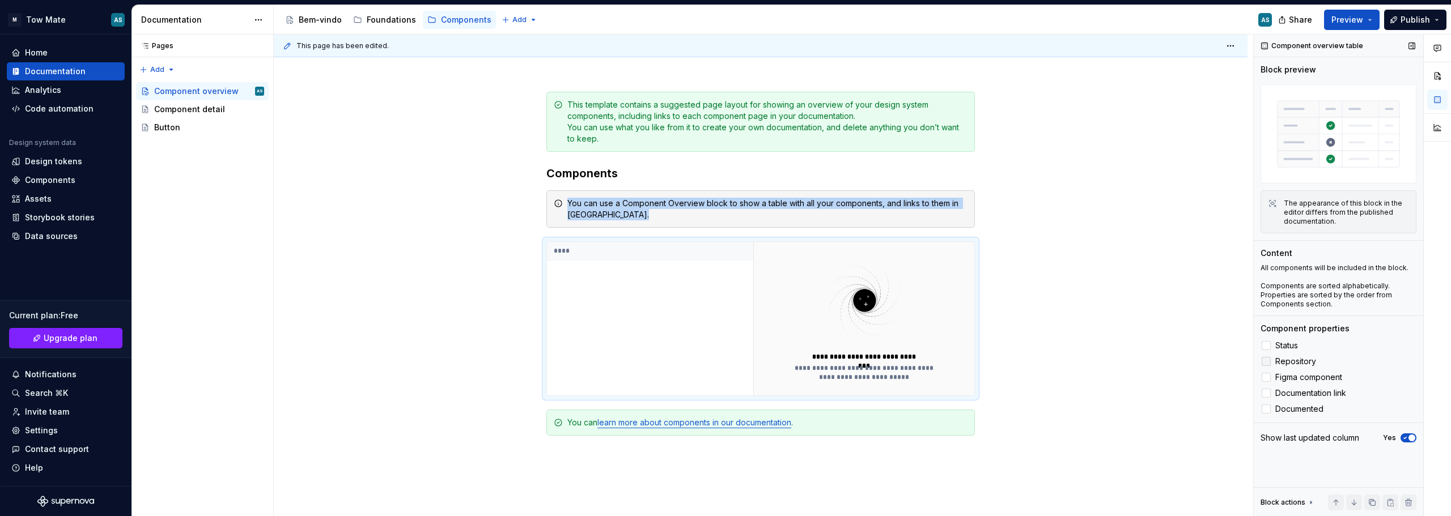
drag, startPoint x: 1291, startPoint y: 362, endPoint x: 1288, endPoint y: 355, distance: 7.4
click at [1289, 359] on span "Repository" at bounding box center [1295, 361] width 41 height 9
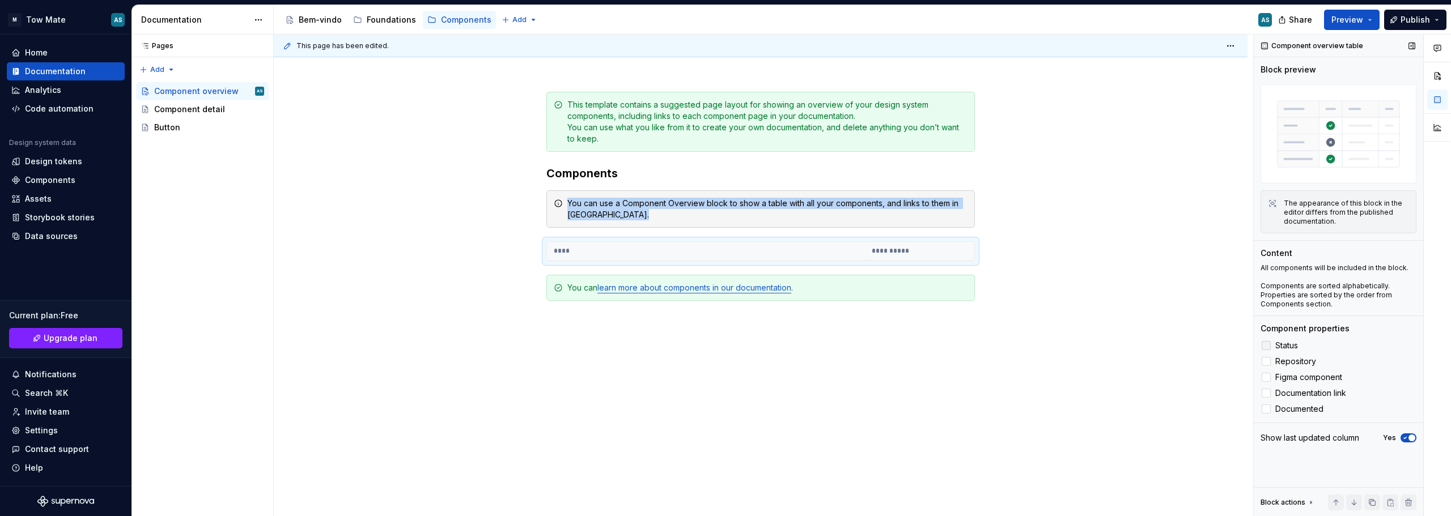
click at [1286, 349] on span "Status" at bounding box center [1286, 345] width 23 height 9
click at [1286, 380] on span "Figma component" at bounding box center [1308, 377] width 67 height 9
click at [1286, 393] on span "Documentation link" at bounding box center [1310, 393] width 71 height 9
click at [1284, 403] on label "Documented" at bounding box center [1338, 409] width 156 height 14
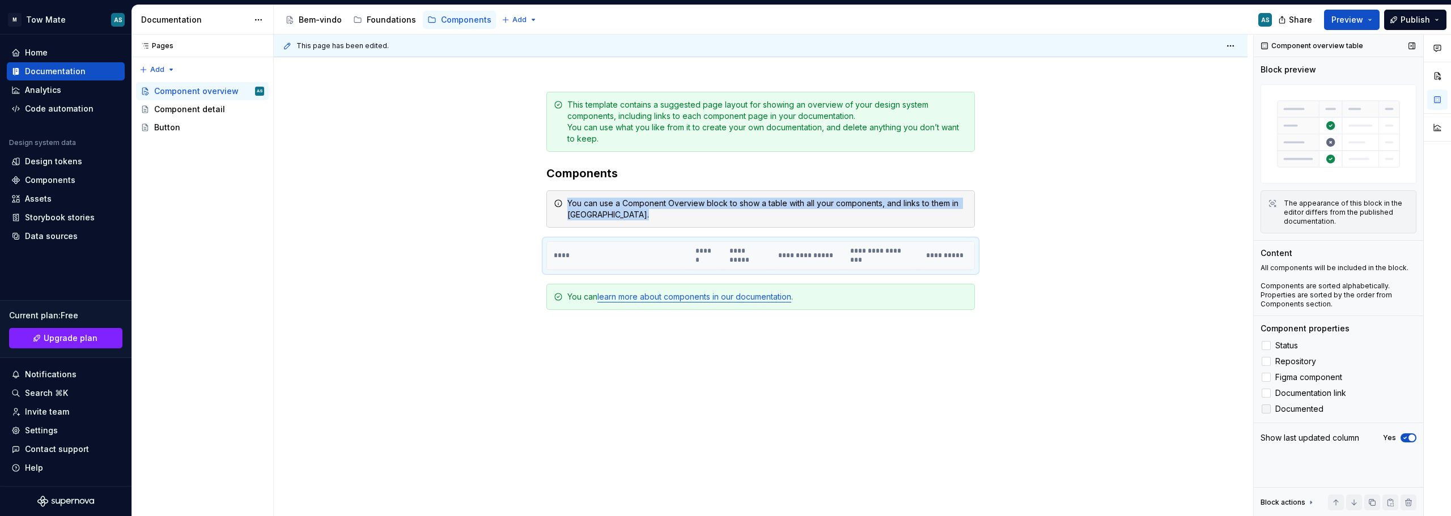
click at [1285, 405] on span "Documented" at bounding box center [1299, 409] width 48 height 9
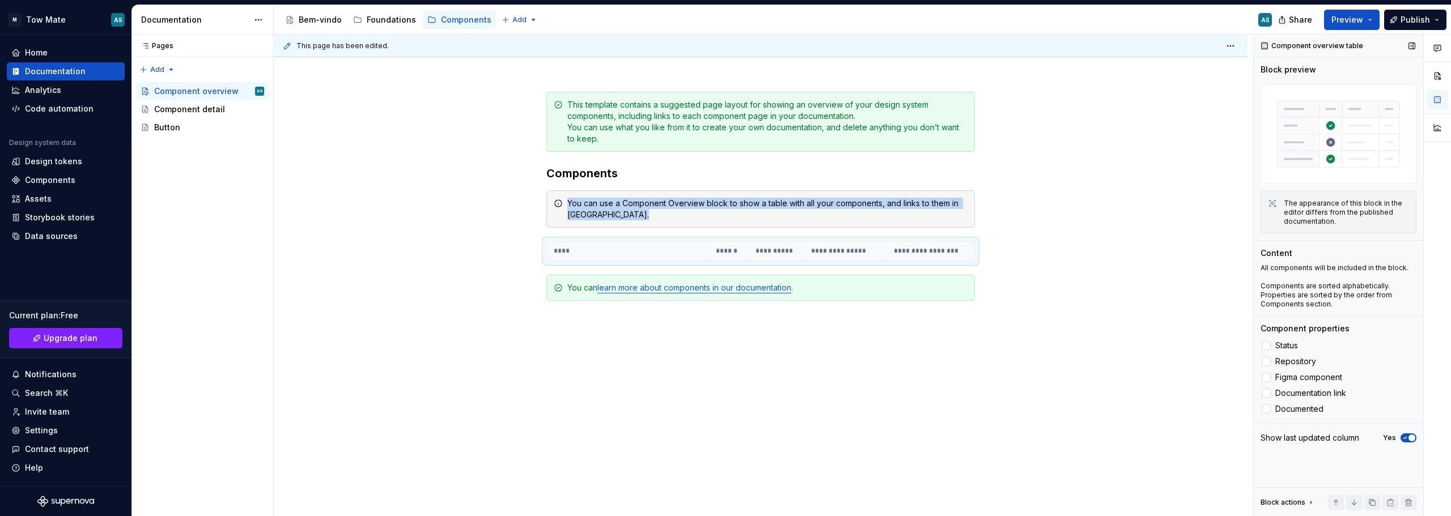
drag, startPoint x: 1285, startPoint y: 392, endPoint x: 1285, endPoint y: 385, distance: 6.8
click at [1285, 392] on span "Documentation link" at bounding box center [1310, 393] width 71 height 9
click at [1285, 382] on label "Figma component" at bounding box center [1338, 378] width 156 height 14
click at [1285, 372] on label "Figma component" at bounding box center [1338, 378] width 156 height 14
click at [1283, 360] on span "Repository" at bounding box center [1295, 361] width 41 height 9
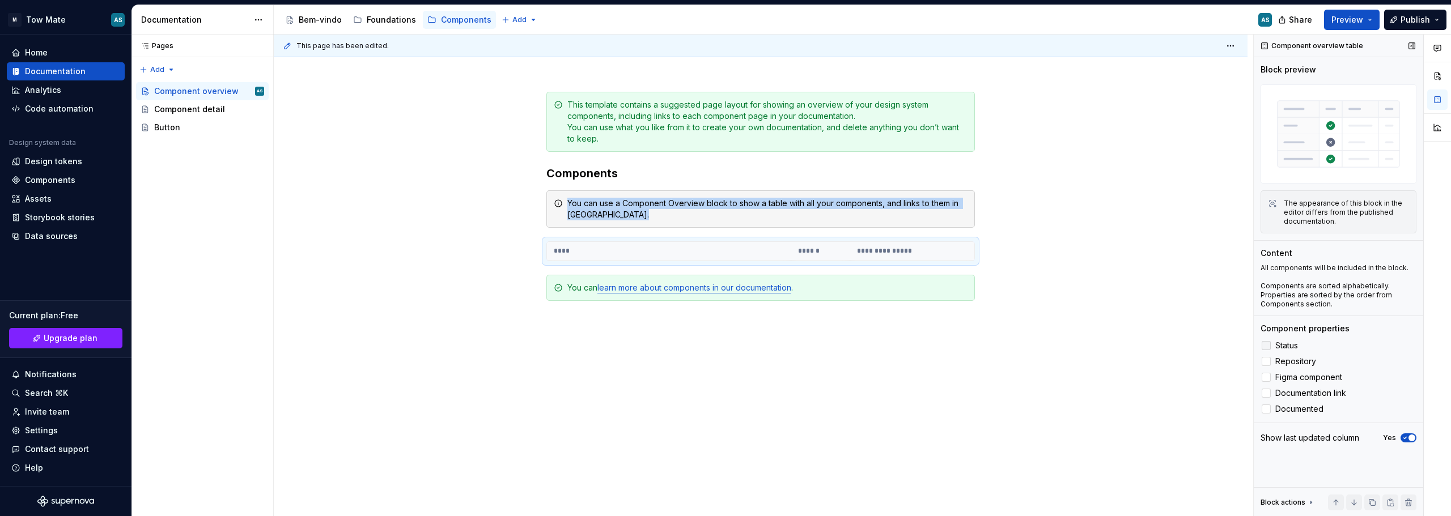
click at [1280, 346] on span "Status" at bounding box center [1286, 345] width 23 height 9
click at [1277, 377] on span "Figma component" at bounding box center [1308, 377] width 67 height 9
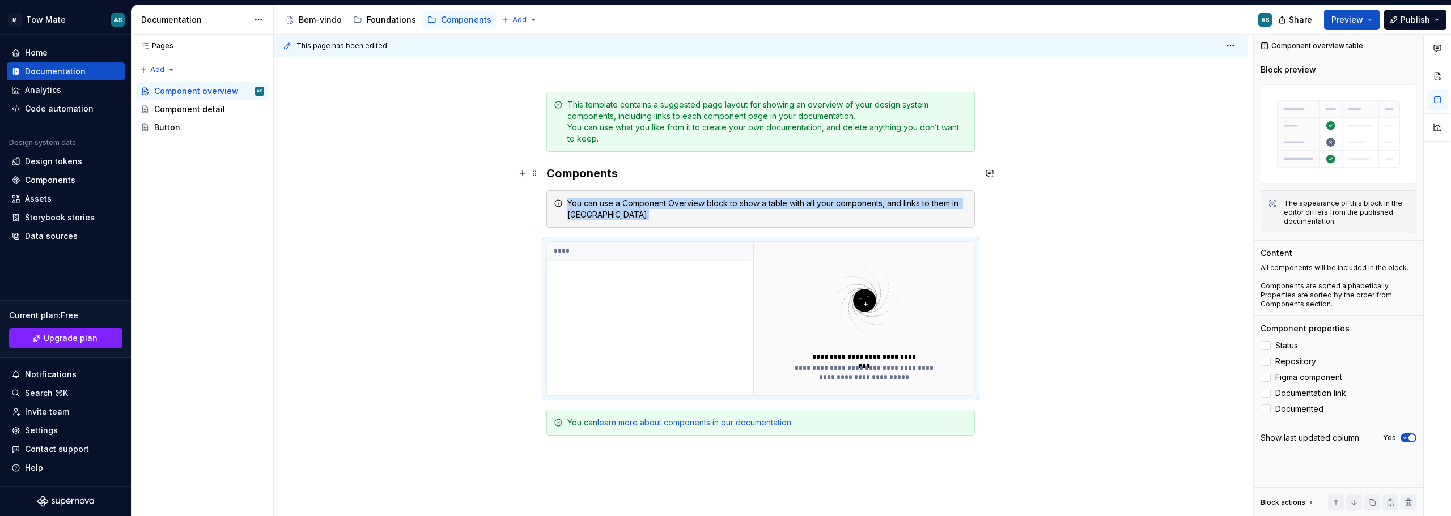
scroll to position [0, 0]
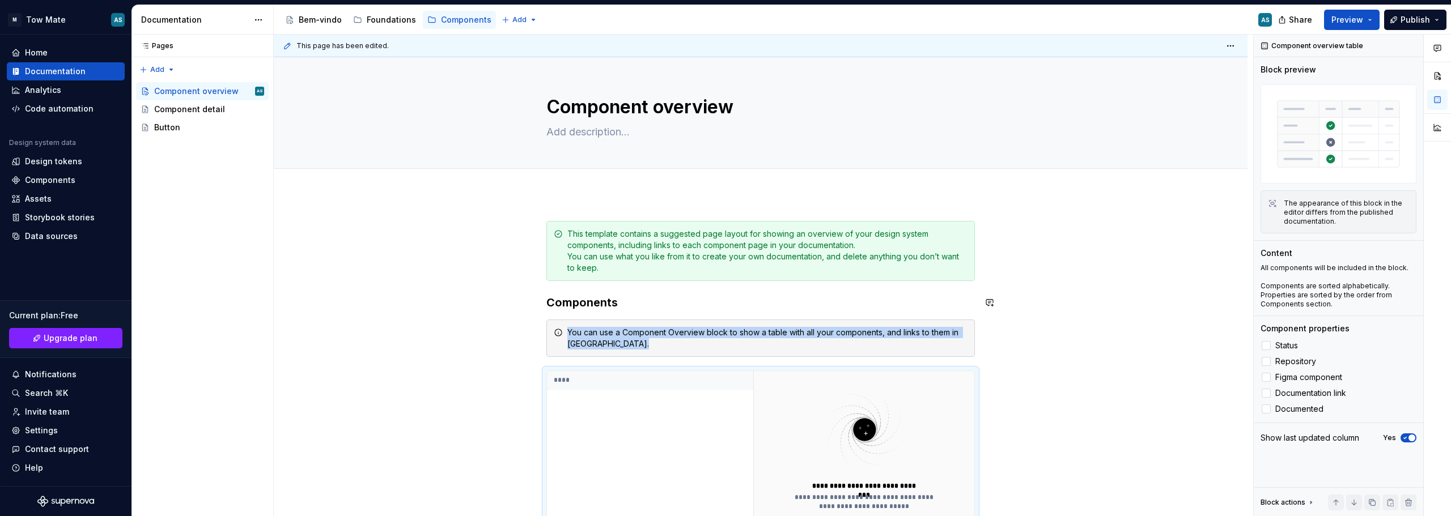
click at [494, 220] on div "**********" at bounding box center [761, 487] width 974 height 587
click at [188, 113] on div "Component detail" at bounding box center [189, 109] width 71 height 11
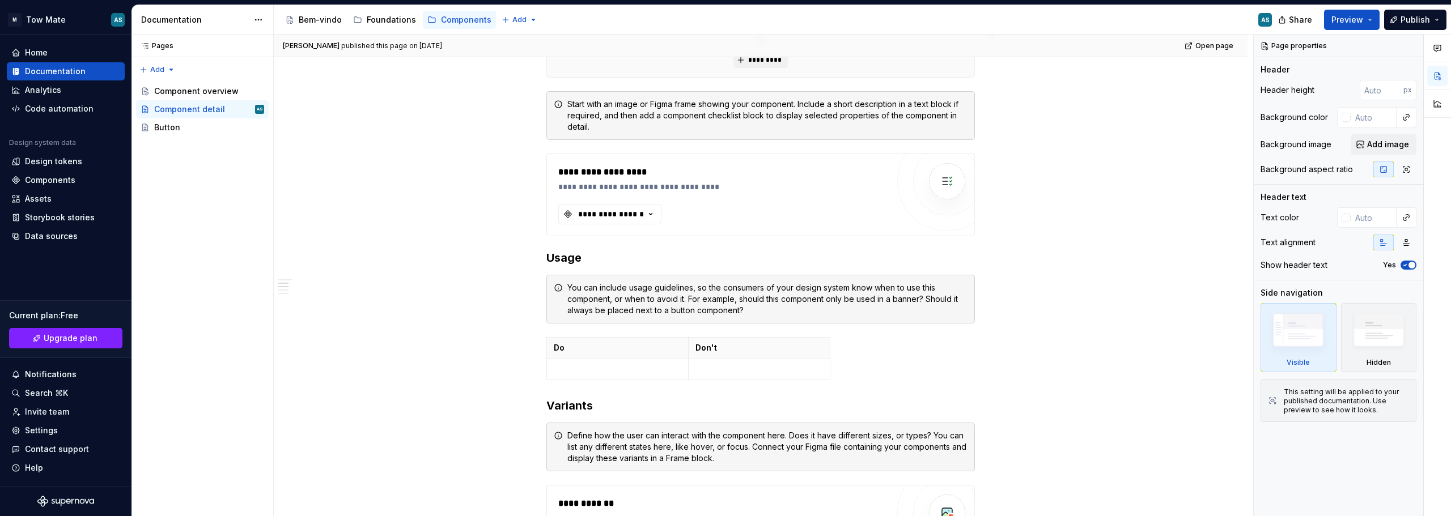
scroll to position [283, 0]
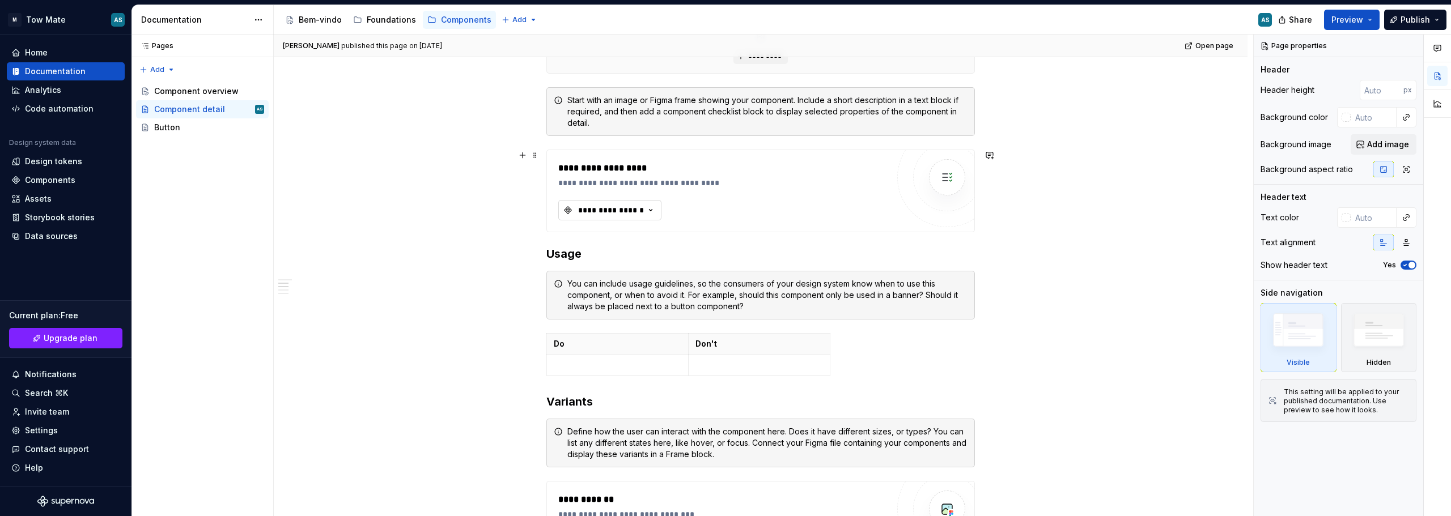
click at [648, 207] on icon "button" at bounding box center [650, 210] width 11 height 11
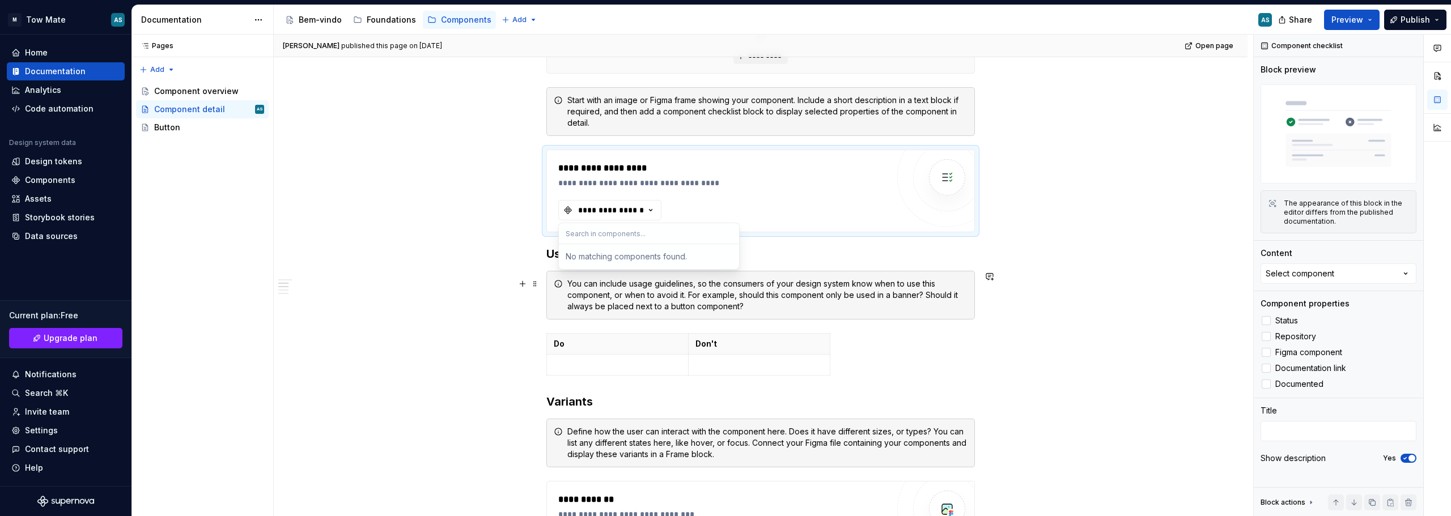
click at [426, 286] on div "**********" at bounding box center [761, 466] width 974 height 1112
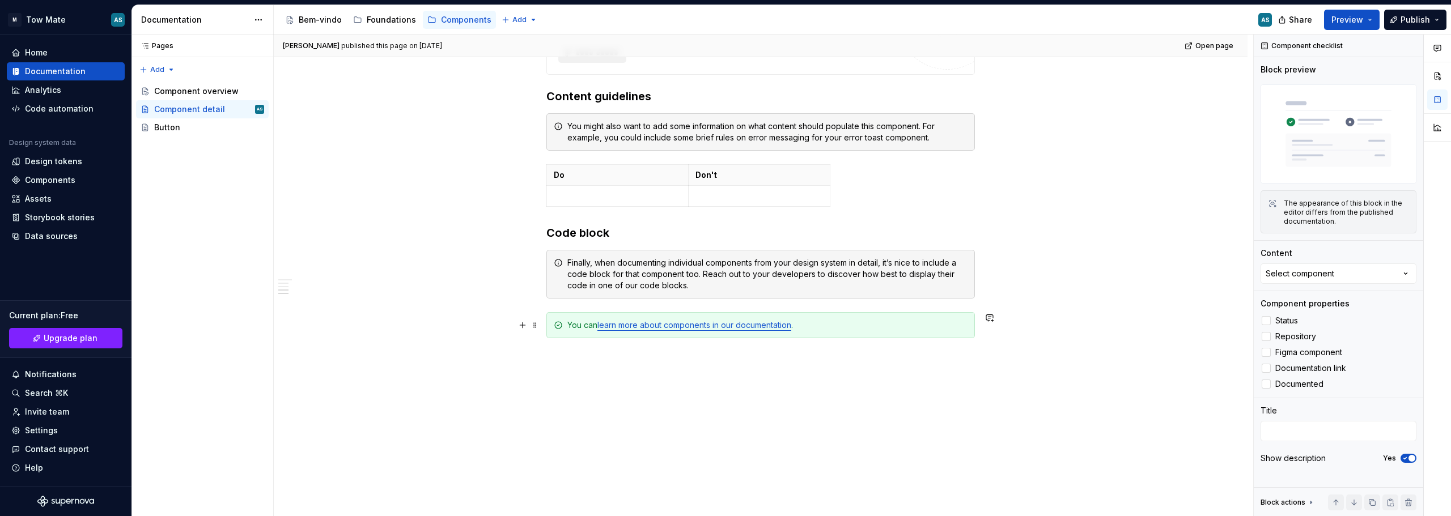
scroll to position [789, 0]
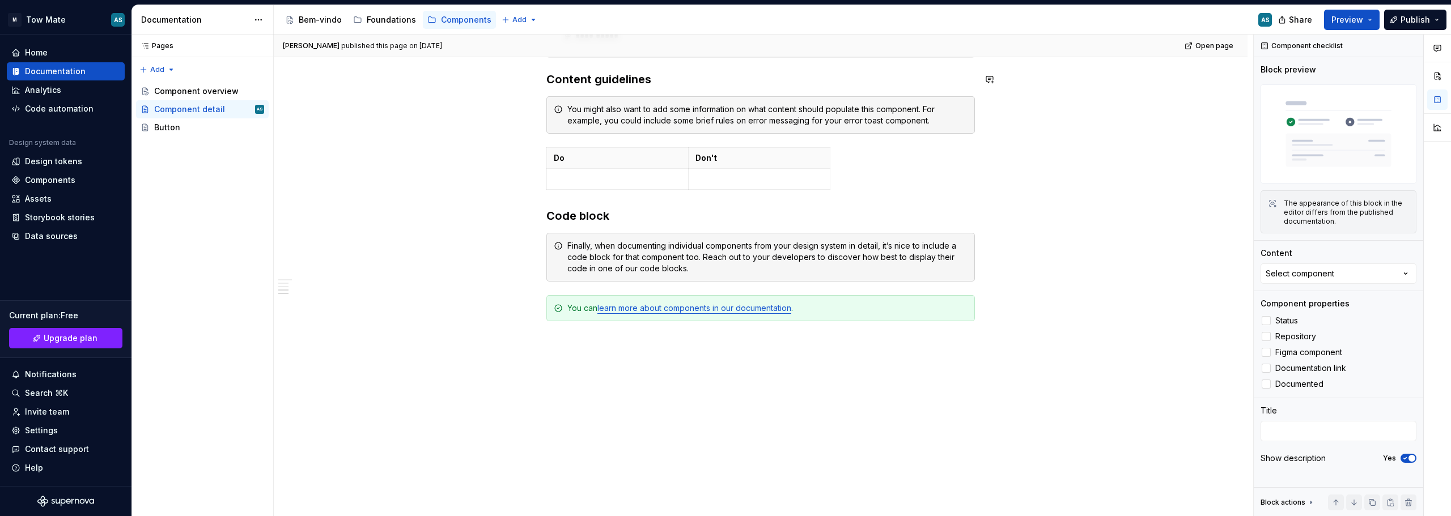
type textarea "*"
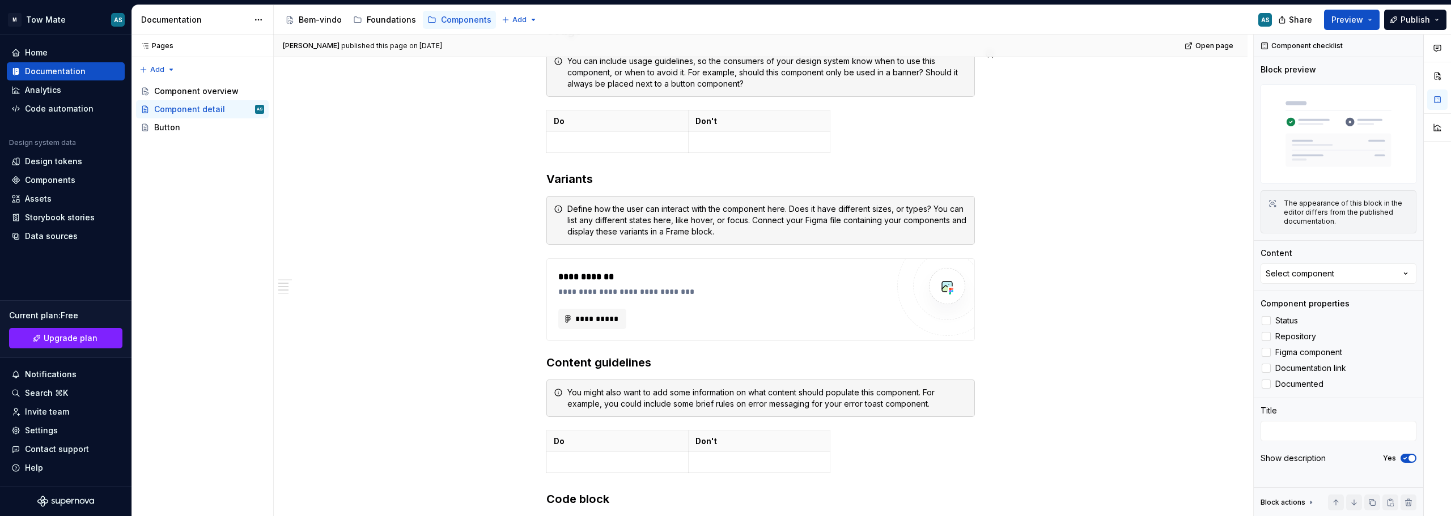
scroll to position [53, 0]
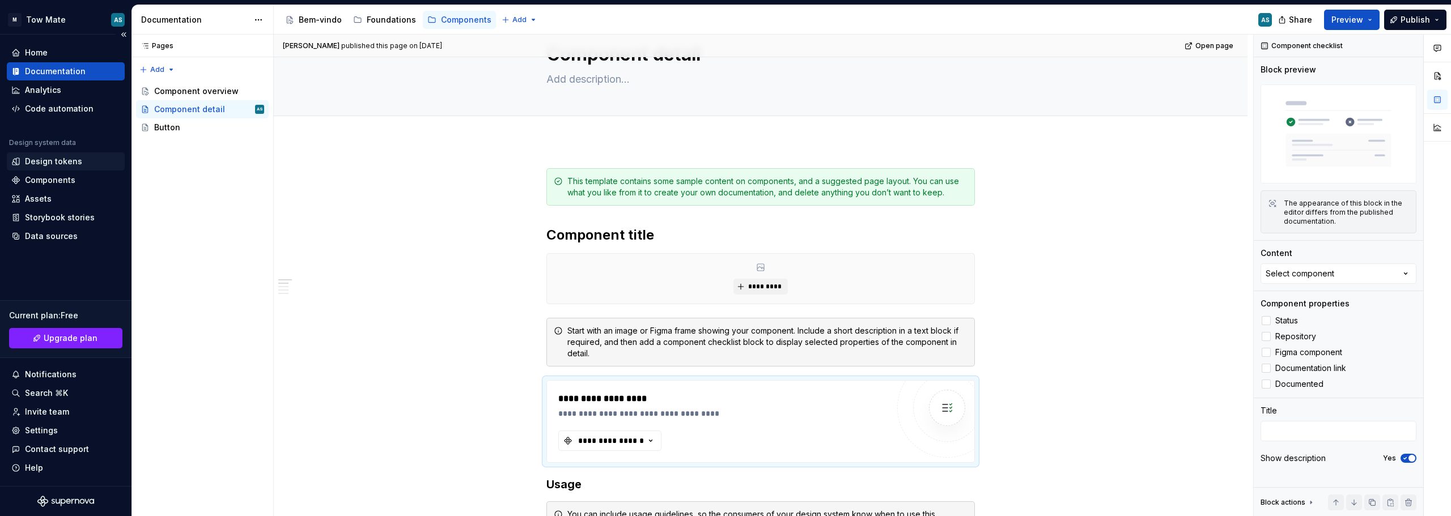
click at [32, 160] on div "Design tokens" at bounding box center [53, 161] width 57 height 11
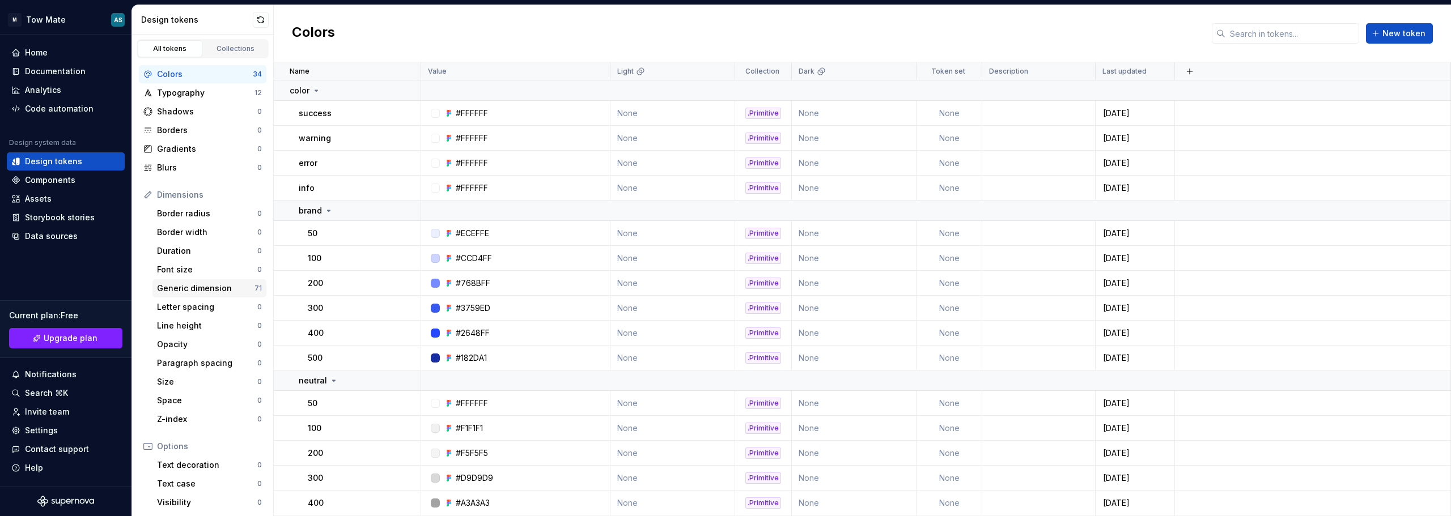
click at [180, 287] on div "Generic dimension" at bounding box center [205, 288] width 97 height 11
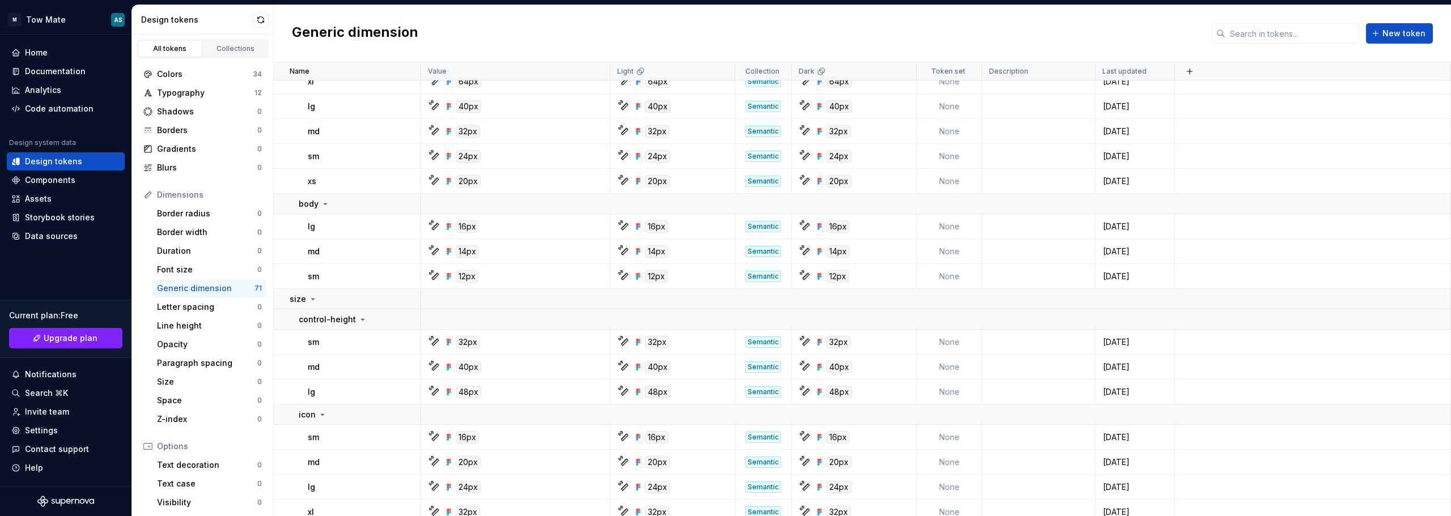
scroll to position [1641, 0]
